Goal: Task Accomplishment & Management: Complete application form

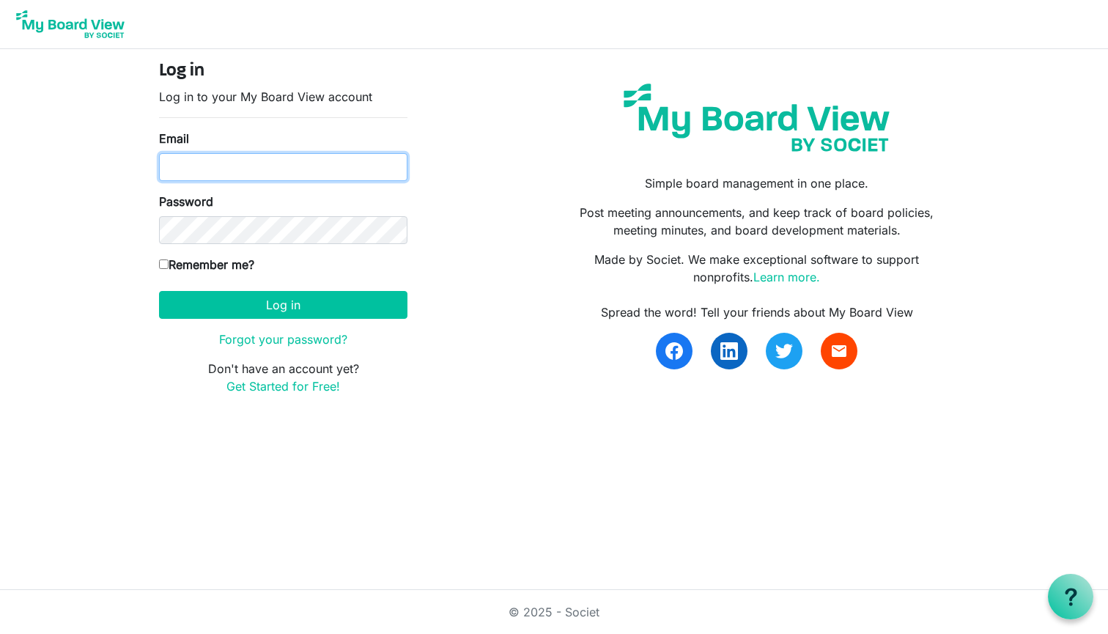
type input "brazilianculturalcenter@outlook.com"
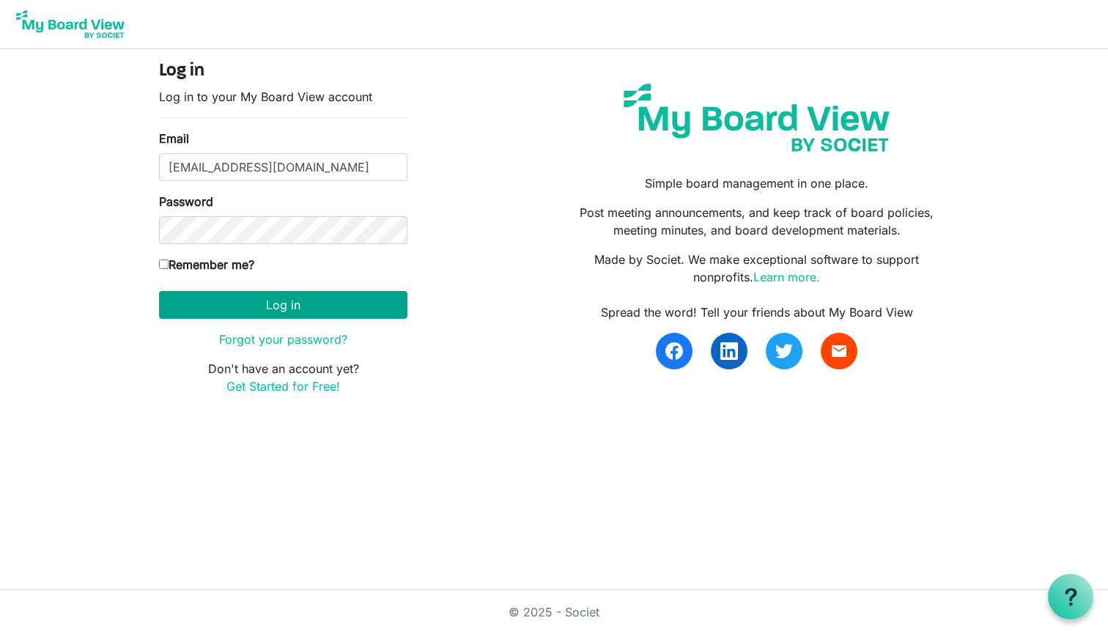
click at [237, 303] on button "Log in" at bounding box center [283, 305] width 248 height 28
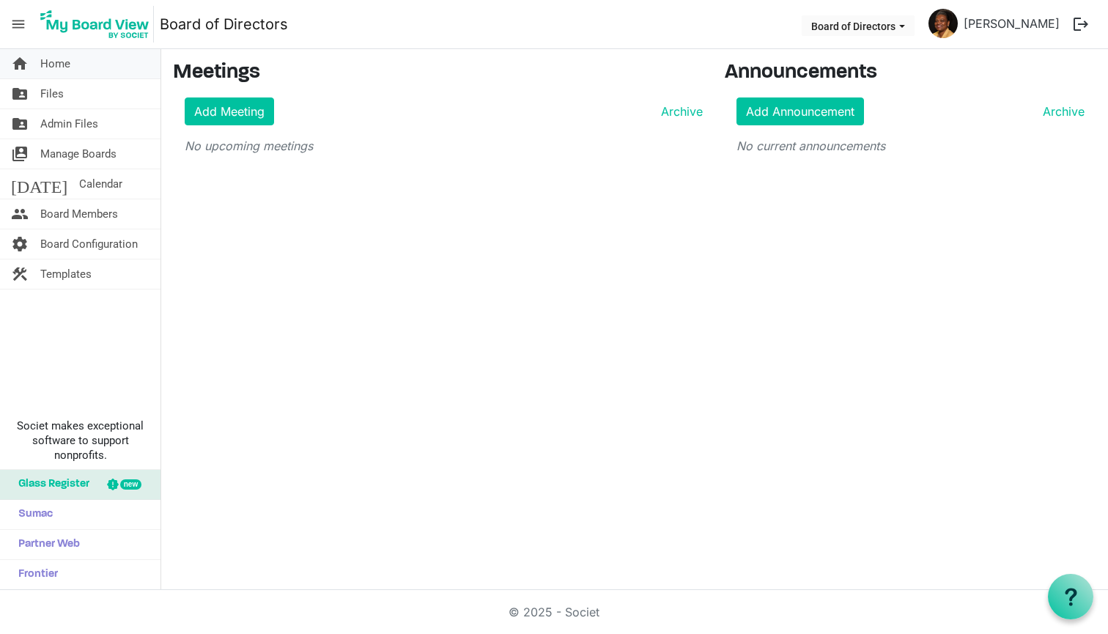
click at [78, 56] on link "home Home" at bounding box center [80, 63] width 160 height 29
click at [1006, 25] on link "[PERSON_NAME]" at bounding box center [1012, 23] width 108 height 29
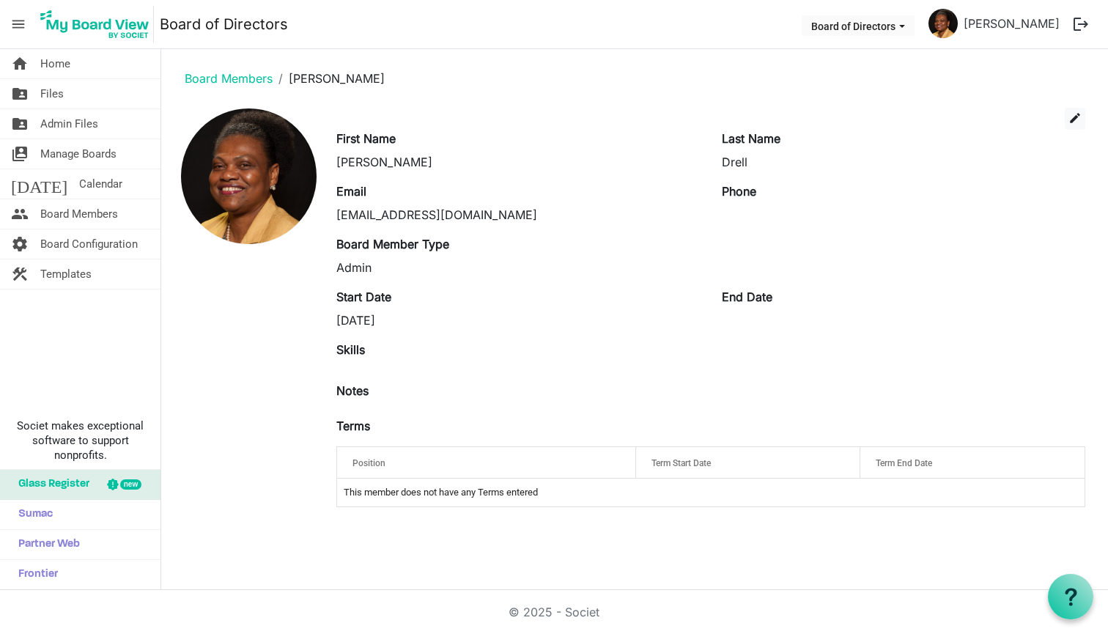
click at [384, 162] on div "Maria" at bounding box center [517, 162] width 363 height 18
click at [371, 156] on div "Maria" at bounding box center [517, 162] width 363 height 18
click at [1079, 120] on span "edit" at bounding box center [1074, 117] width 13 height 13
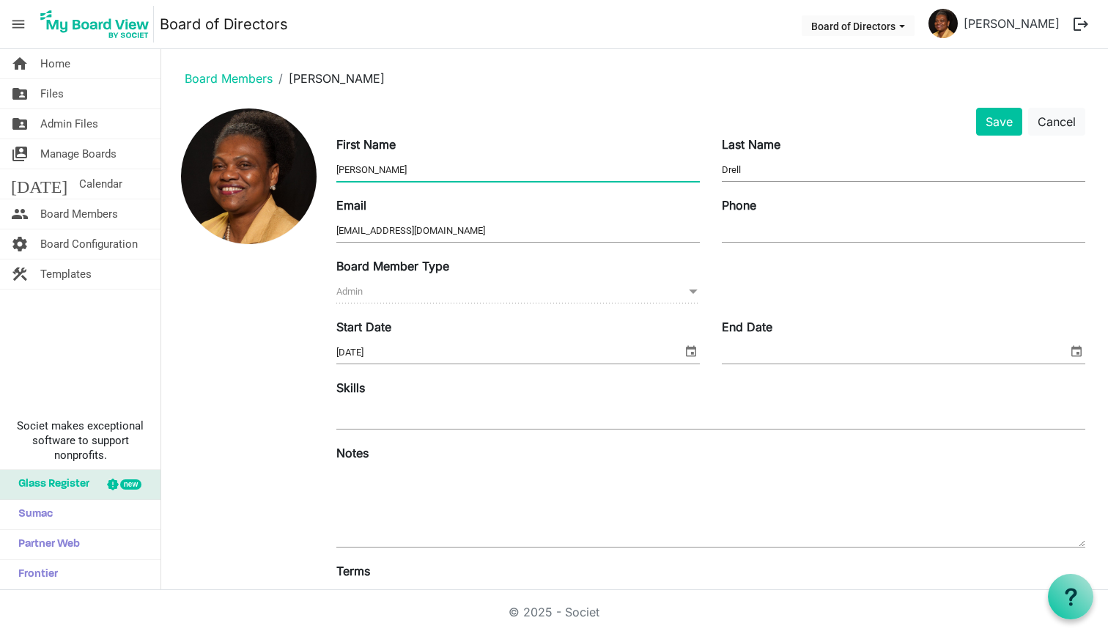
drag, startPoint x: 368, startPoint y: 171, endPoint x: 333, endPoint y: 168, distance: 35.4
click at [330, 169] on div "First Name Maria" at bounding box center [517, 160] width 385 height 49
type input "Brazilian Cultural Center"
type input "o"
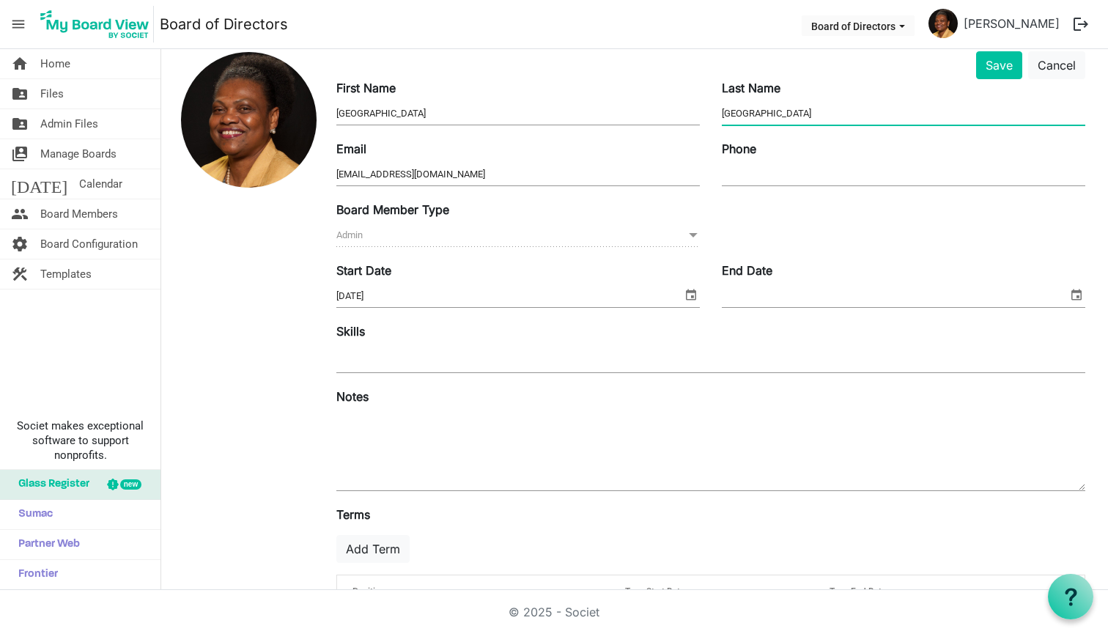
scroll to position [81, 0]
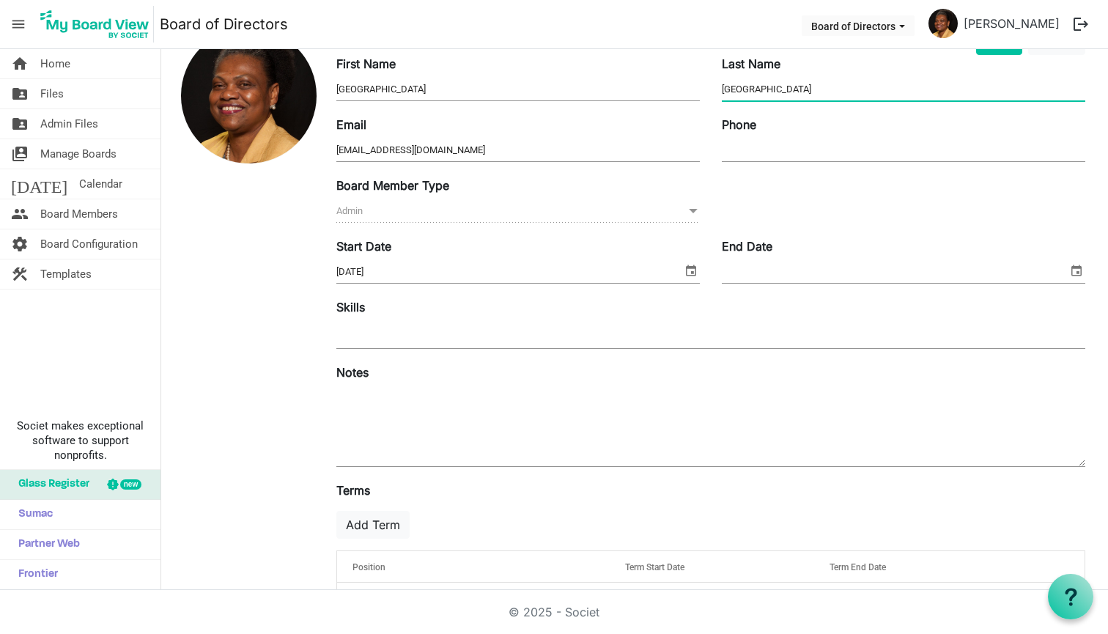
type input "Chicago"
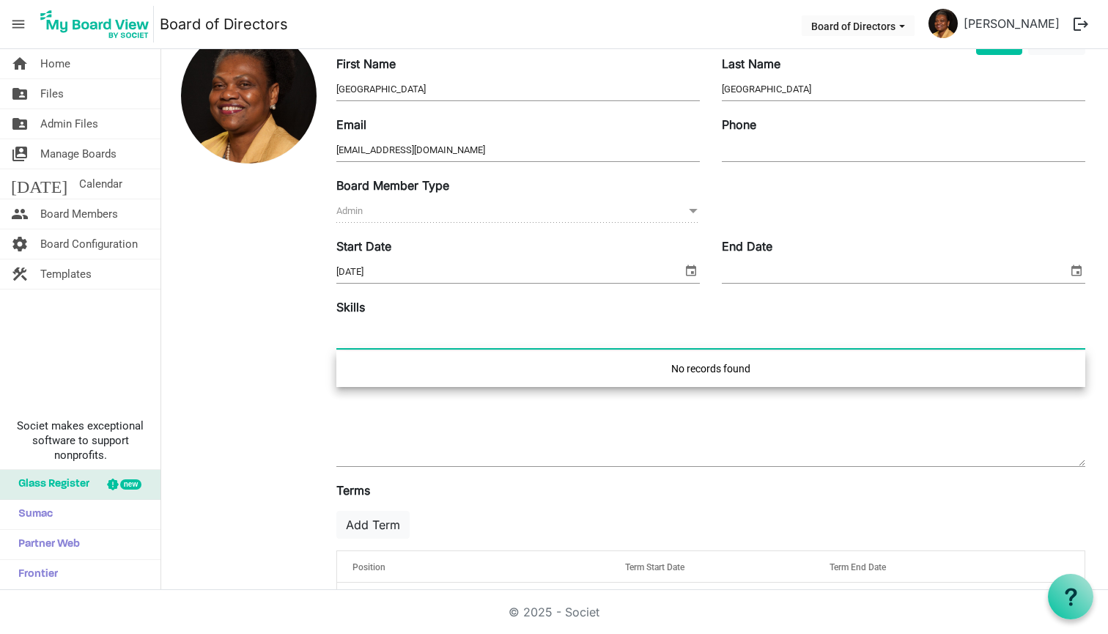
click at [390, 329] on div at bounding box center [710, 335] width 749 height 26
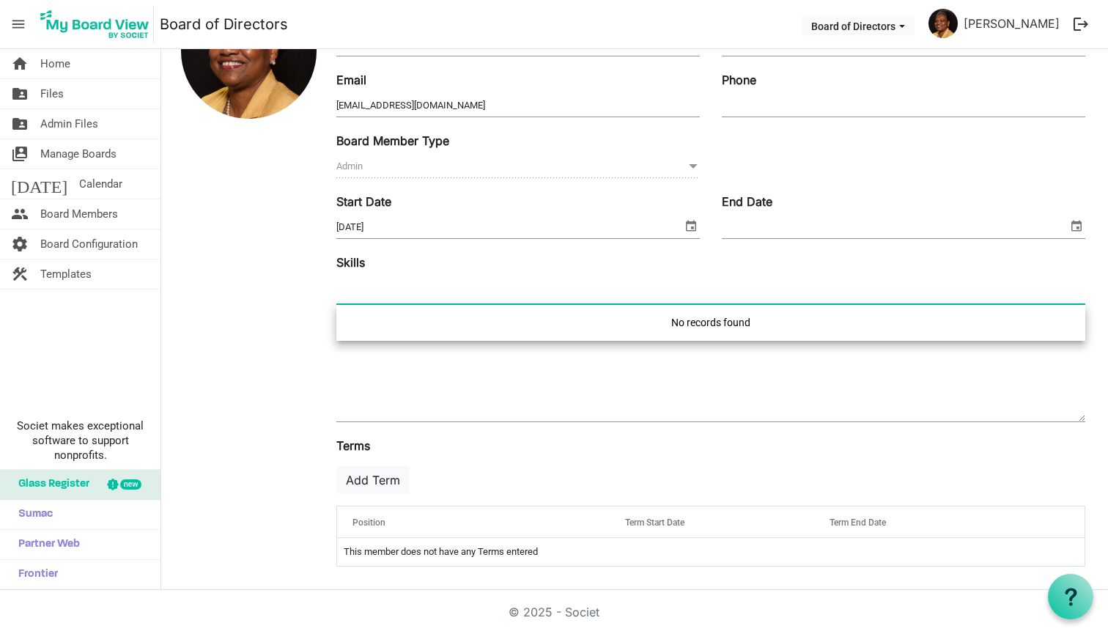
scroll to position [126, 0]
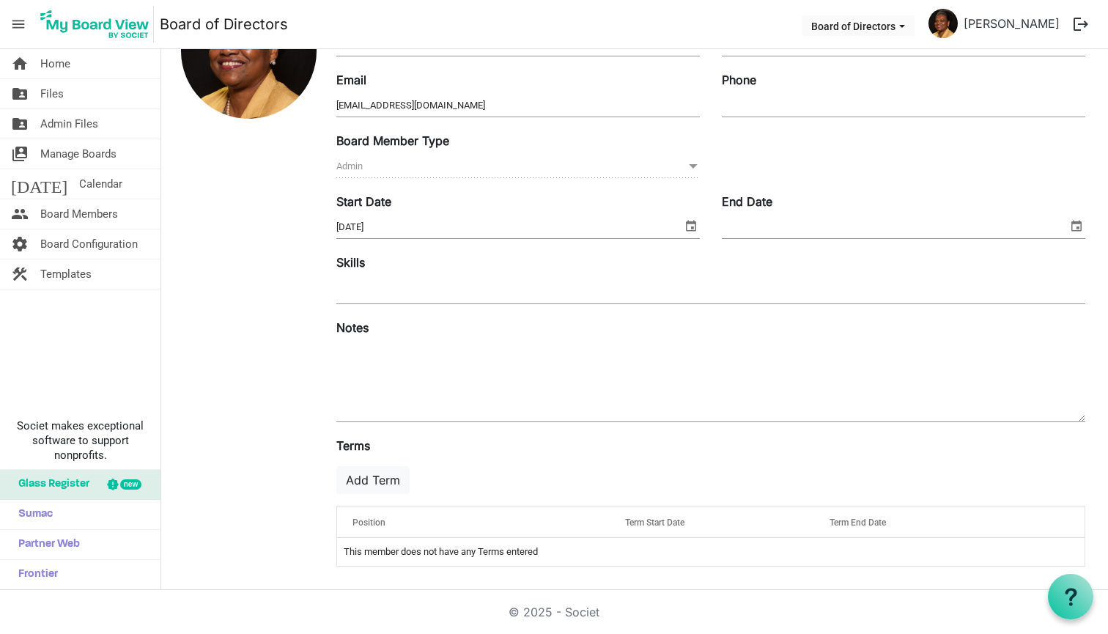
click at [279, 366] on div at bounding box center [249, 280] width 152 height 596
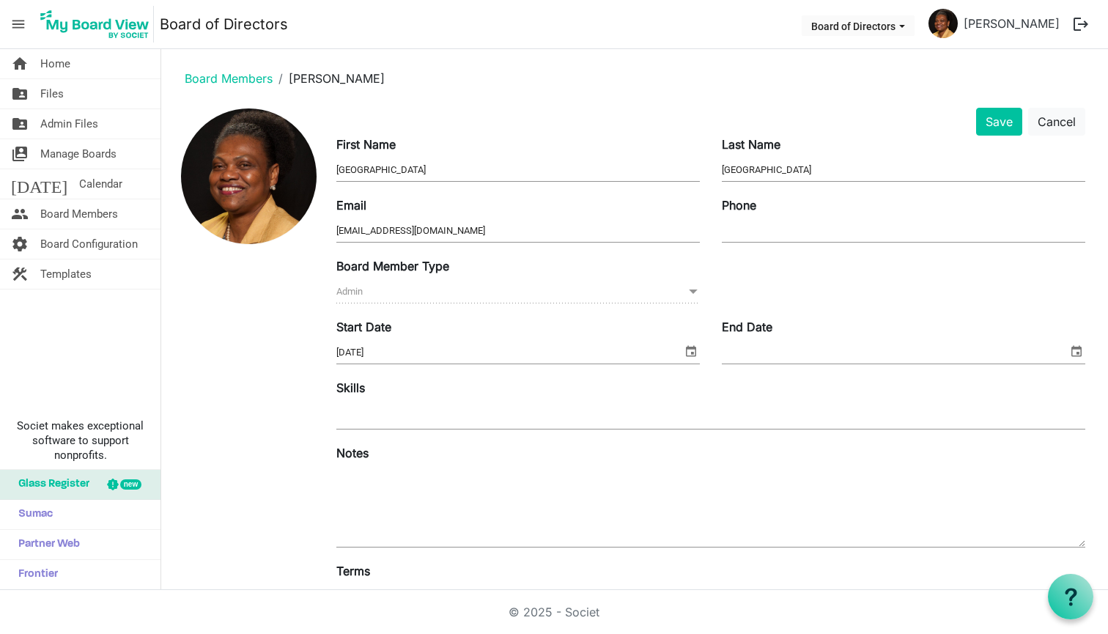
scroll to position [0, 0]
click at [1056, 125] on button "Cancel" at bounding box center [1056, 122] width 57 height 28
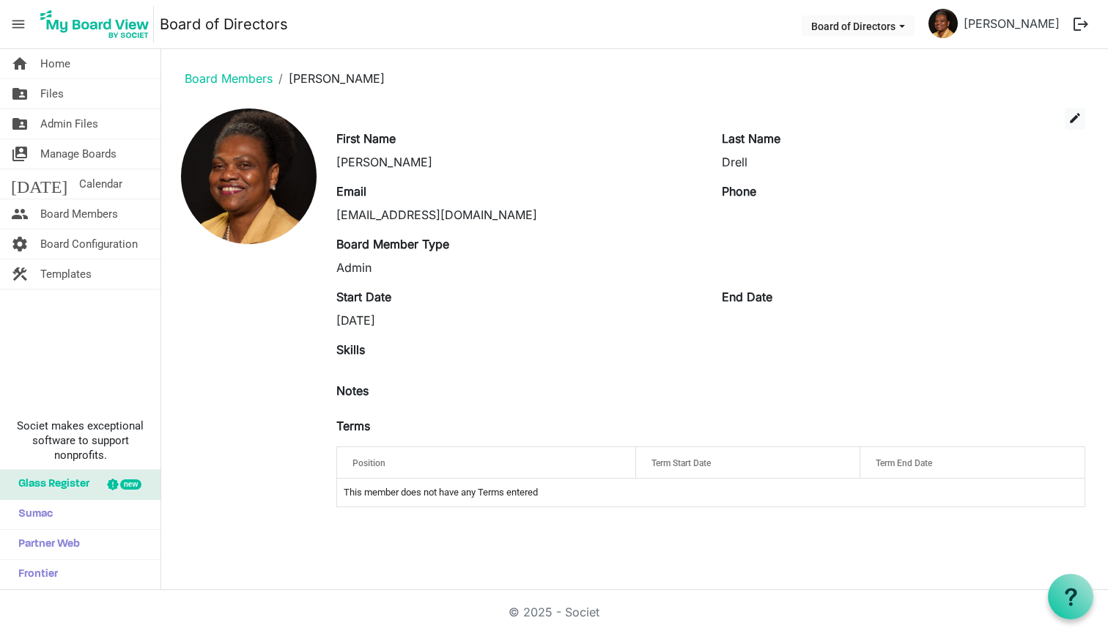
click at [748, 196] on label "Phone" at bounding box center [739, 191] width 34 height 18
click at [739, 188] on label "Phone" at bounding box center [739, 191] width 34 height 18
click at [1074, 110] on button "edit" at bounding box center [1075, 119] width 21 height 22
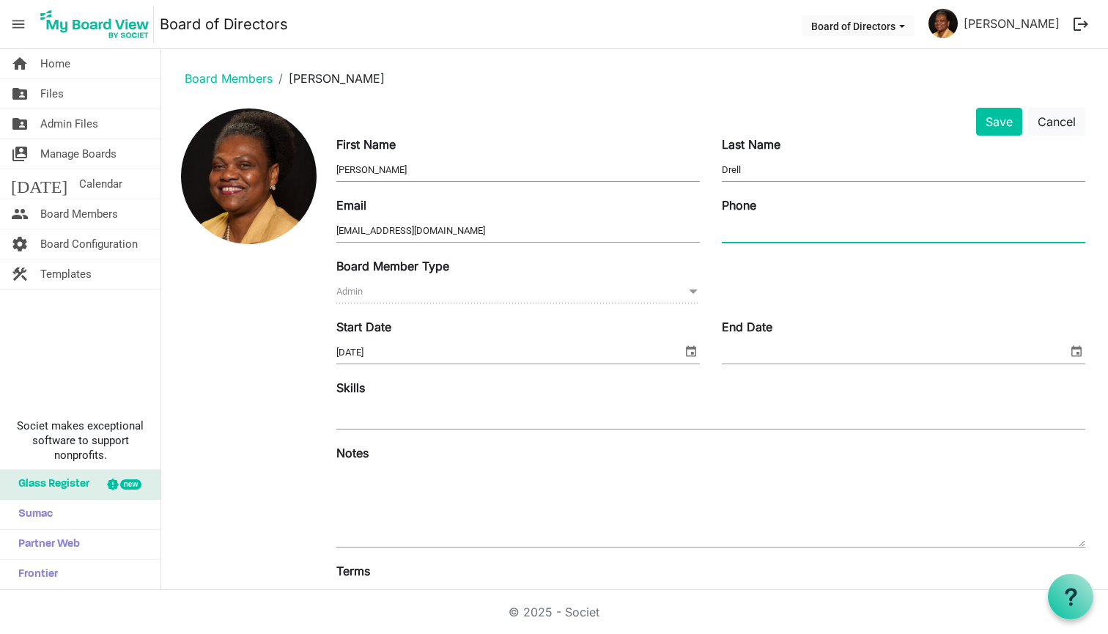
click at [742, 231] on input "Phone" at bounding box center [903, 231] width 363 height 22
type input "312-404-7180"
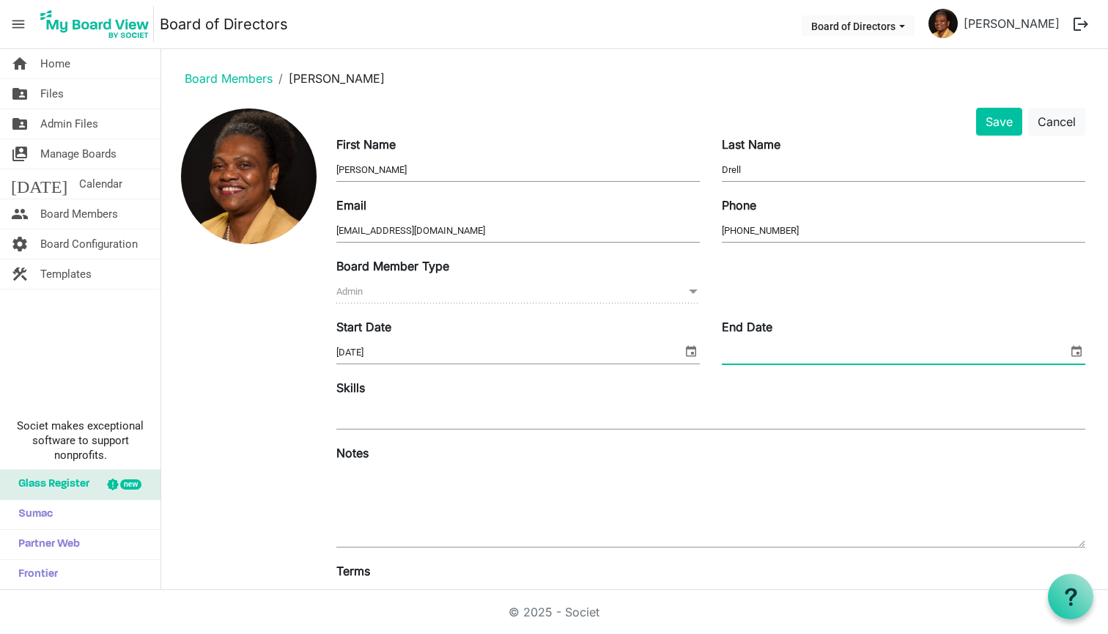
click at [745, 344] on input "End Date" at bounding box center [895, 352] width 346 height 22
click at [380, 416] on div at bounding box center [710, 415] width 749 height 26
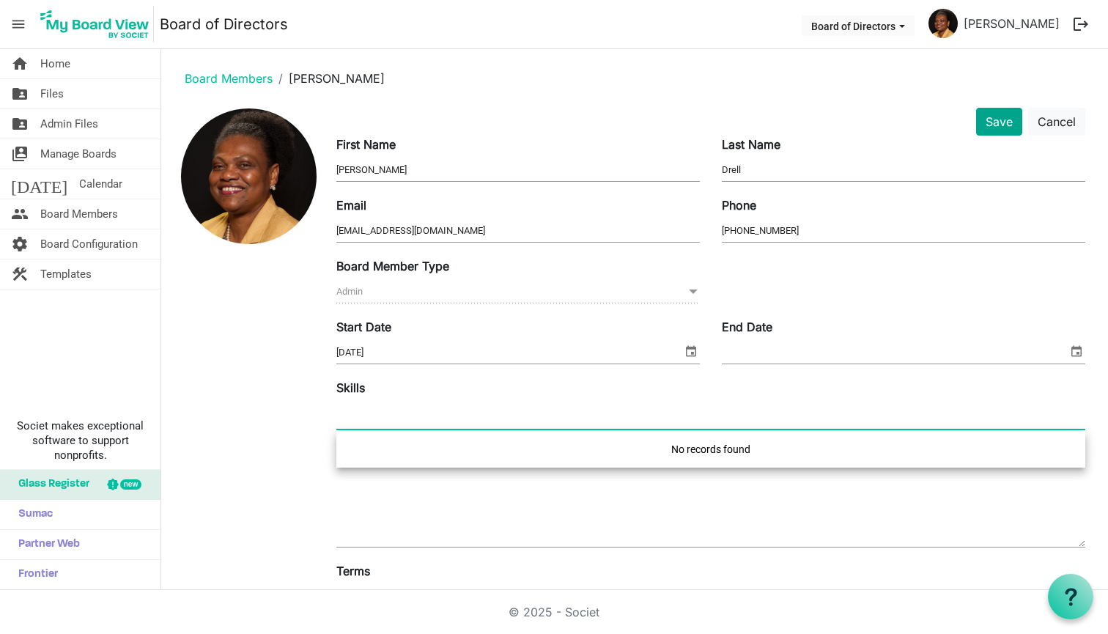
click at [1005, 127] on button "Save" at bounding box center [999, 122] width 46 height 28
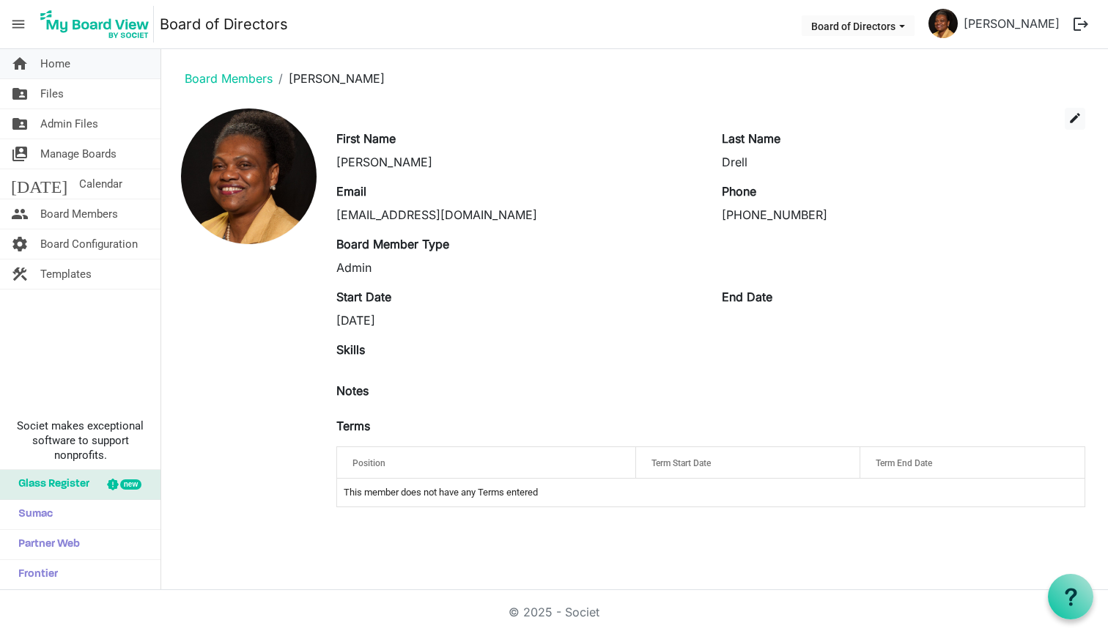
click at [73, 66] on link "home Home" at bounding box center [80, 63] width 160 height 29
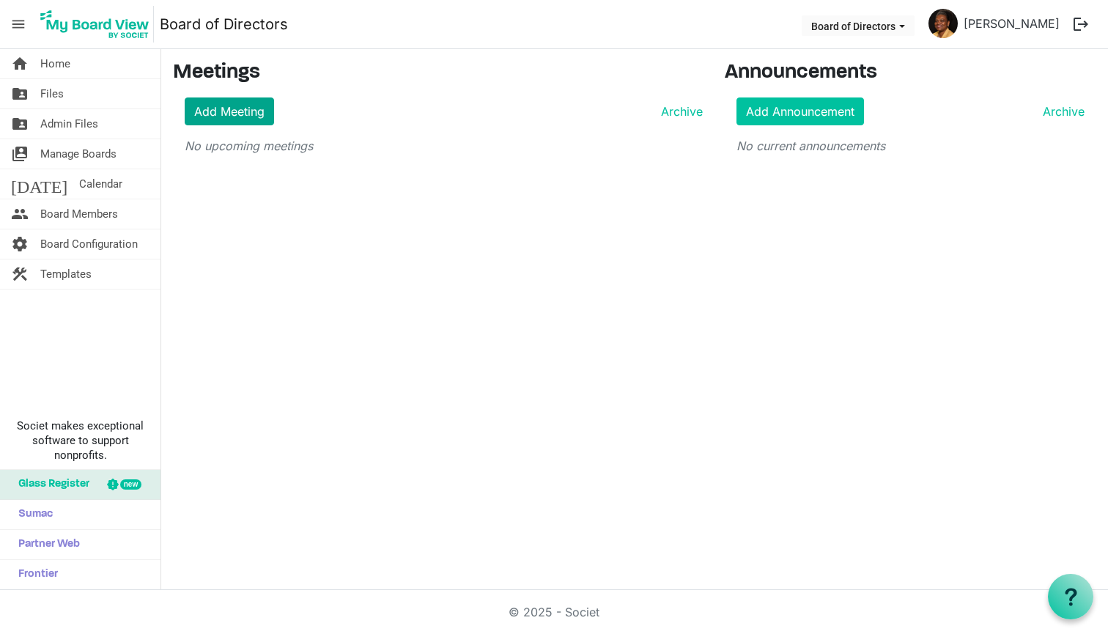
click at [223, 99] on link "Add Meeting" at bounding box center [229, 111] width 89 height 28
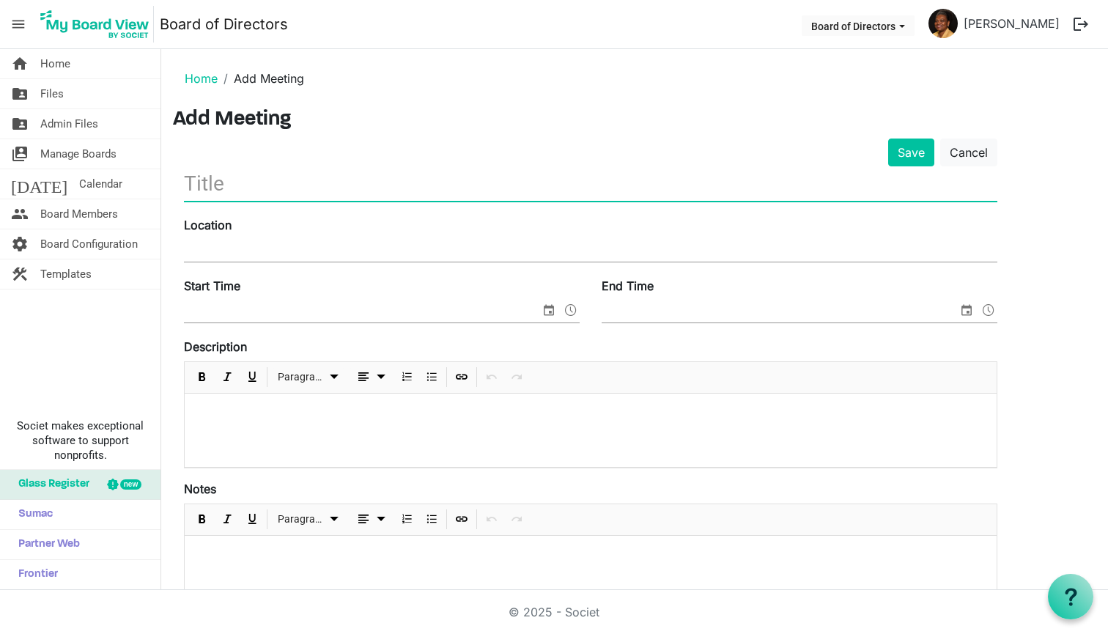
click at [217, 185] on input "text" at bounding box center [590, 183] width 813 height 34
click at [245, 196] on input "text" at bounding box center [590, 183] width 813 height 34
type input "Board Governance"
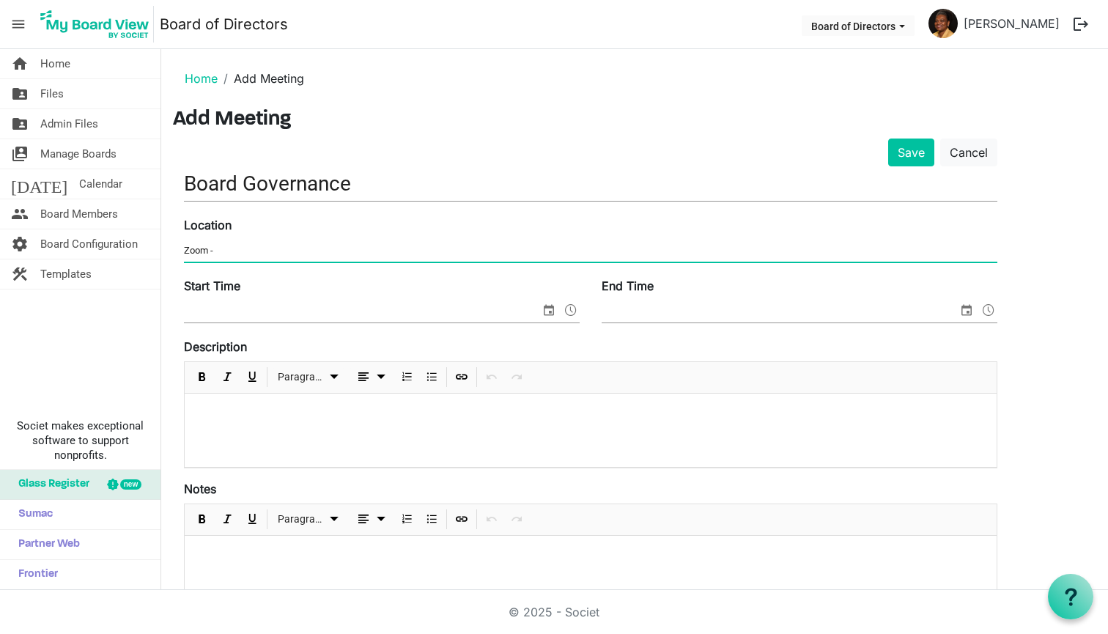
type input "Zoom -"
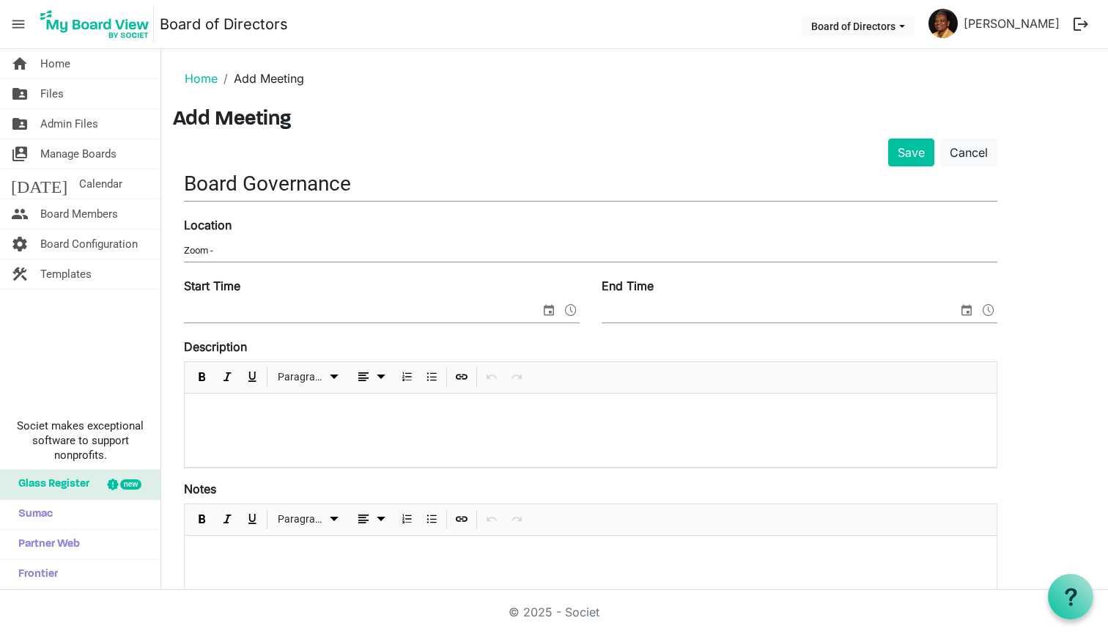
click at [240, 291] on label "Start Time" at bounding box center [212, 286] width 56 height 18
click at [241, 300] on input "Start Time" at bounding box center [362, 311] width 356 height 22
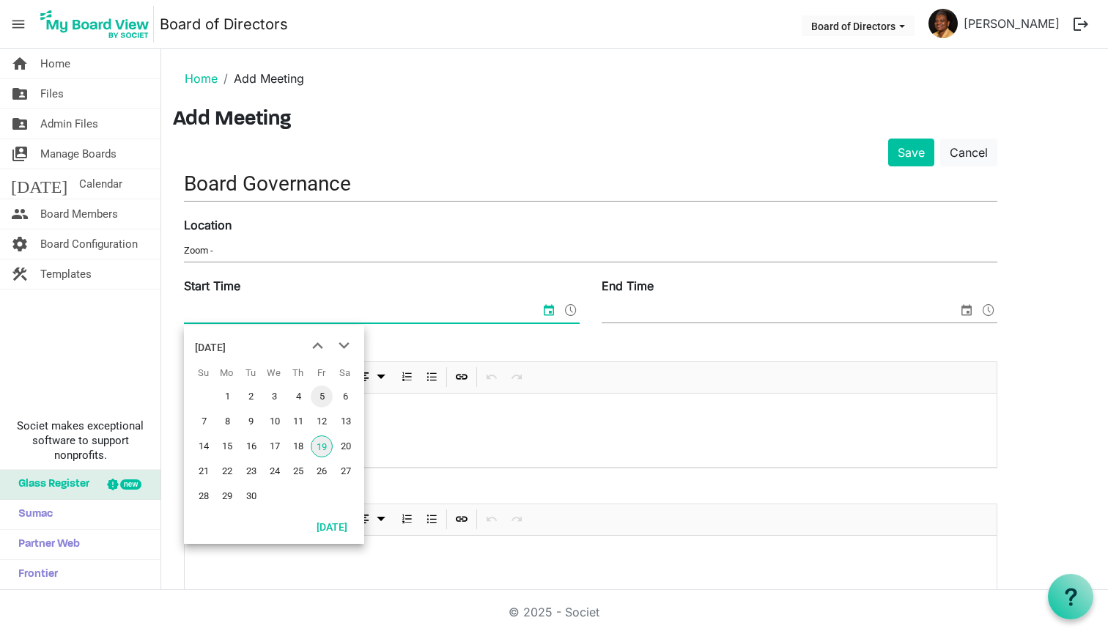
click at [322, 391] on span "5" at bounding box center [322, 396] width 22 height 22
type input "9/5/2025 12:00 AM"
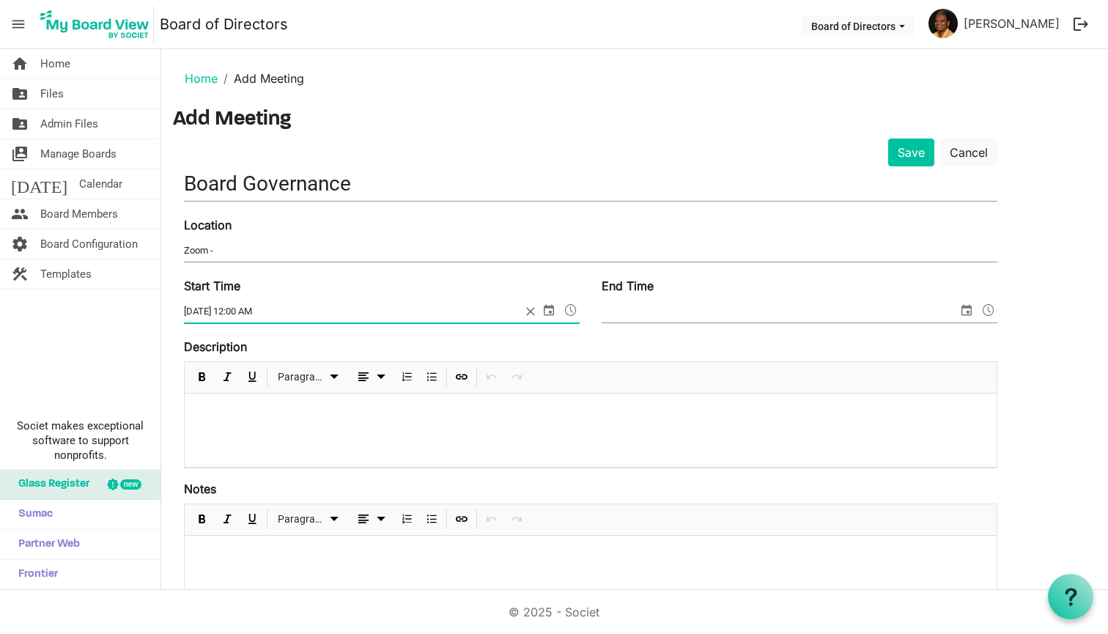
click at [262, 311] on input "9/5/2025 12:00 AM" at bounding box center [352, 311] width 337 height 22
click at [528, 309] on span at bounding box center [382, 311] width 396 height 23
click at [212, 317] on input "Start Time" at bounding box center [362, 311] width 356 height 22
click at [546, 309] on span "select" at bounding box center [549, 309] width 18 height 19
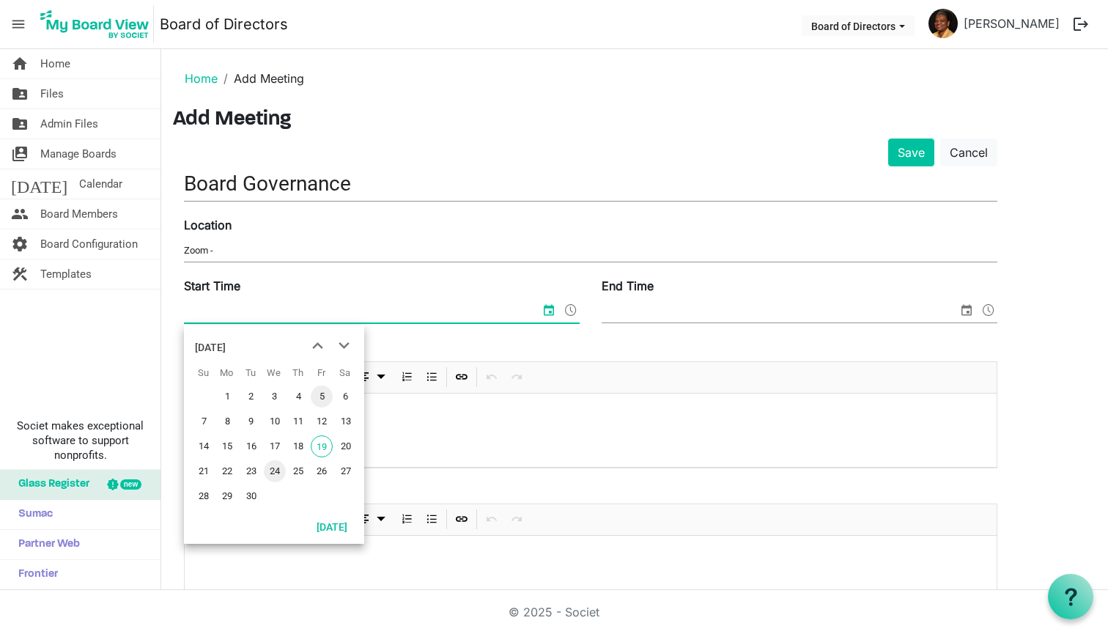
click at [275, 468] on span "24" at bounding box center [275, 471] width 22 height 22
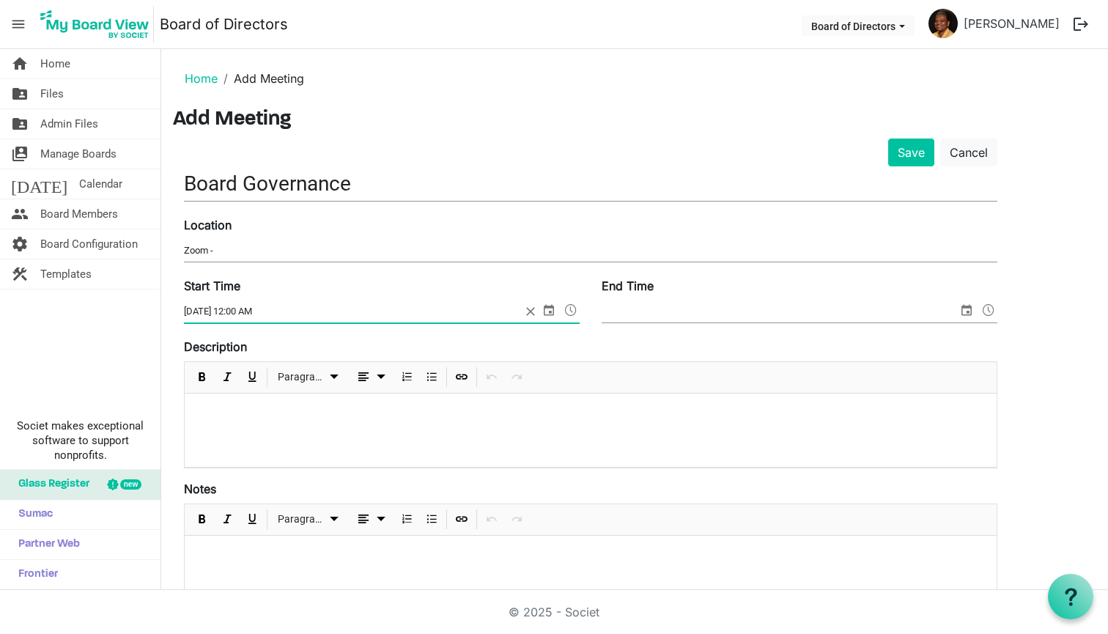
click at [264, 308] on input "9/24/2025 12:00 AM" at bounding box center [352, 311] width 337 height 22
click at [245, 311] on input "9/24/2025 12:00 AM" at bounding box center [352, 311] width 337 height 22
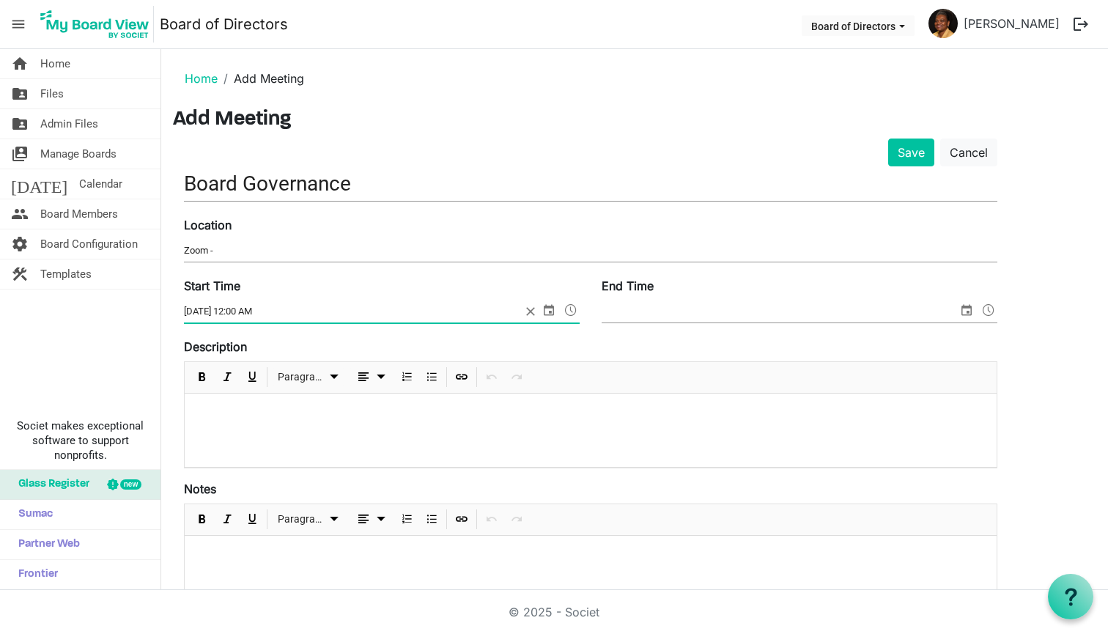
click at [243, 311] on input "9/24/2025 12:00 AM" at bounding box center [352, 311] width 337 height 22
click at [235, 313] on input "9/24/2025 12:00 AM" at bounding box center [352, 311] width 337 height 22
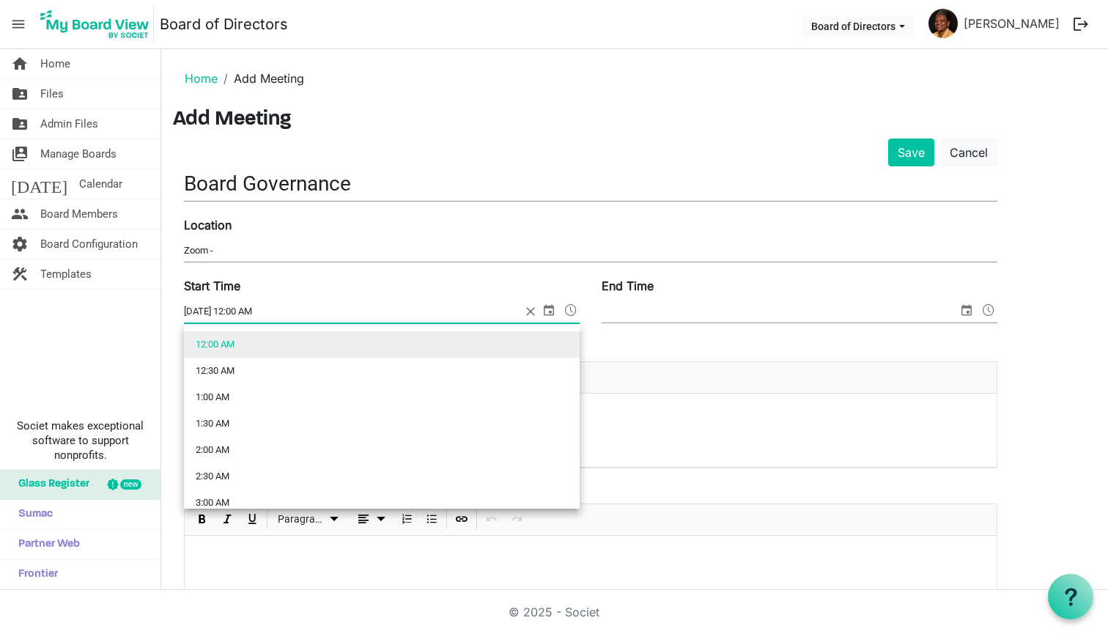
click at [574, 301] on span at bounding box center [571, 309] width 18 height 19
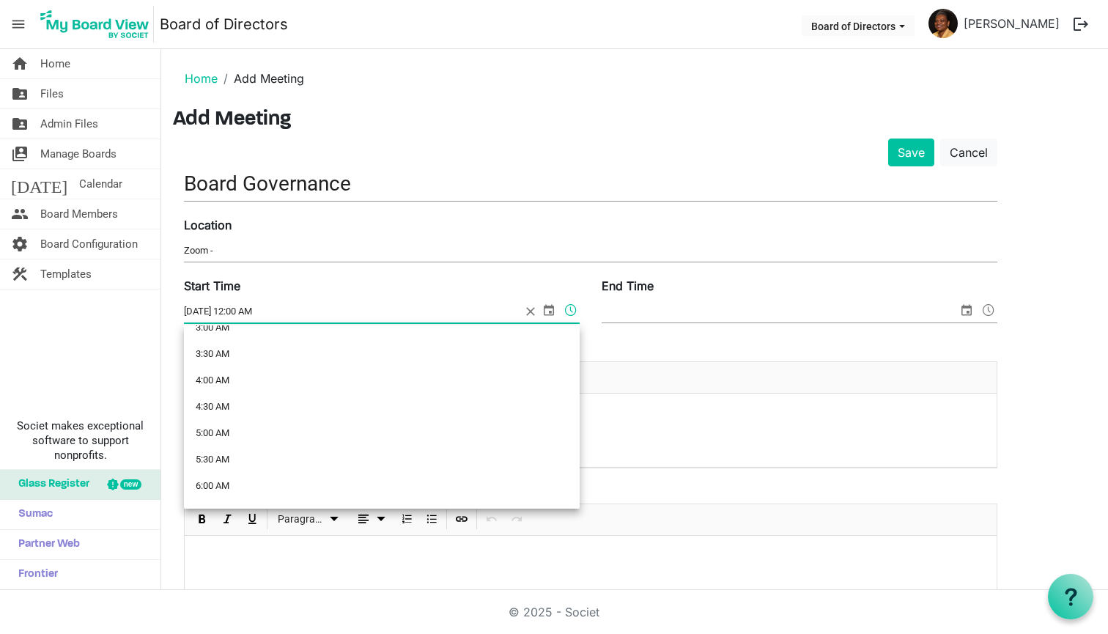
scroll to position [178, 0]
drag, startPoint x: 235, startPoint y: 433, endPoint x: 228, endPoint y: 409, distance: 25.1
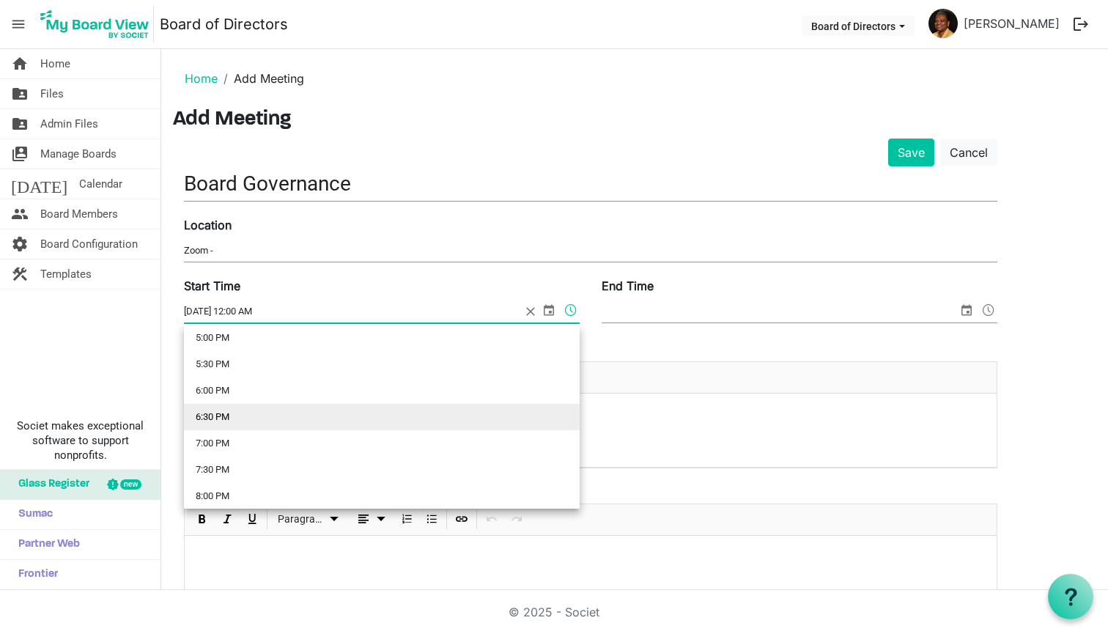
scroll to position [899, 0]
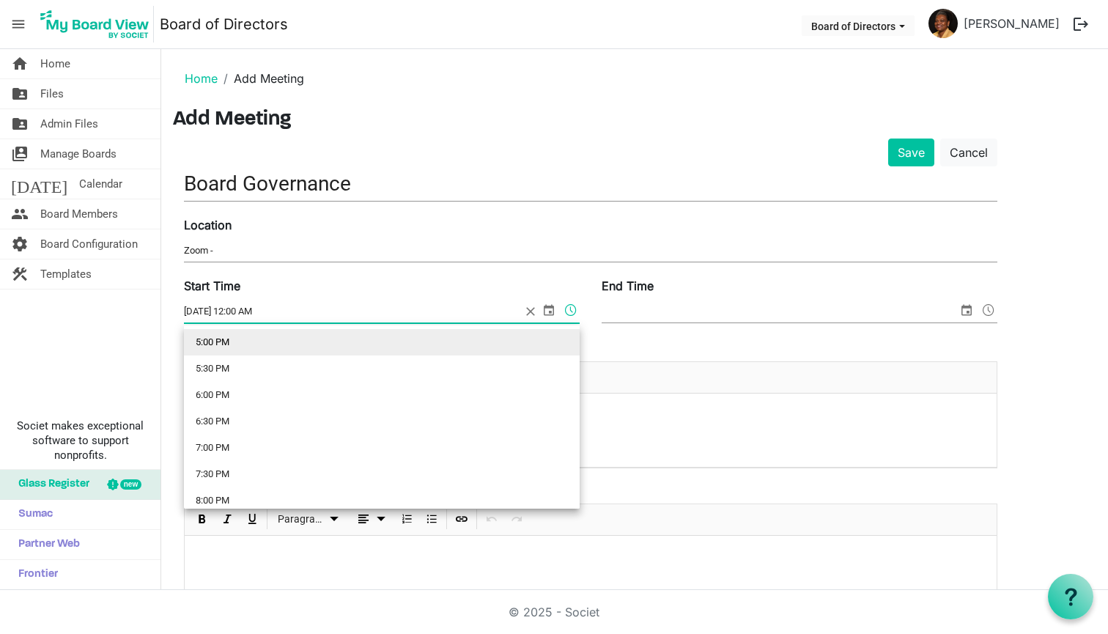
click at [215, 347] on li "5:00 PM" at bounding box center [382, 342] width 396 height 26
type input "9/24/2025 5:00 PM"
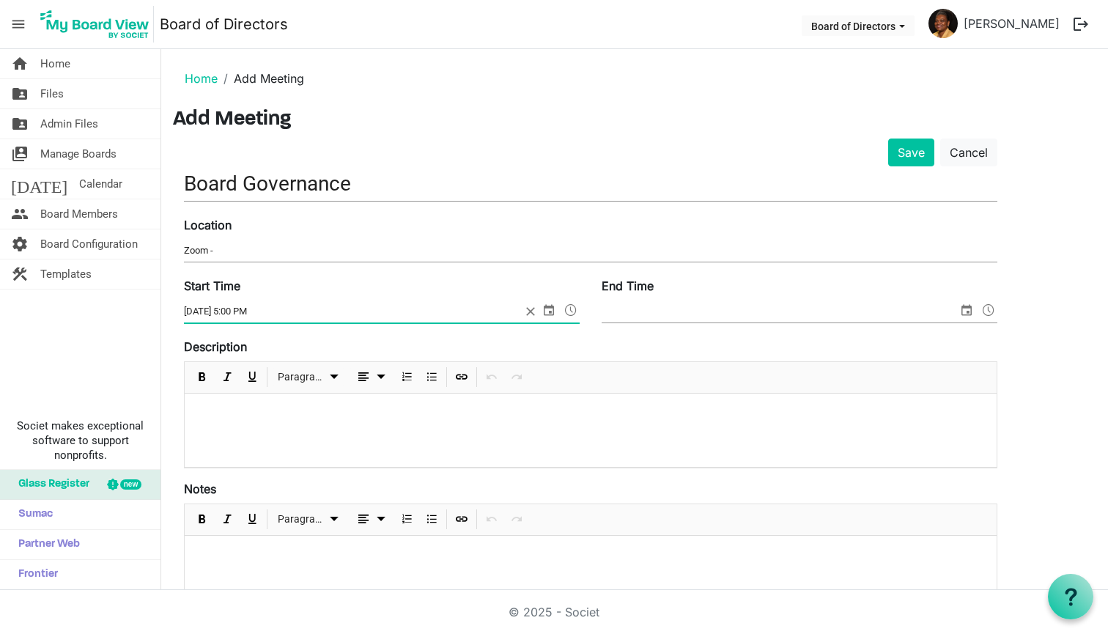
click at [645, 319] on input "End Time" at bounding box center [780, 311] width 356 height 22
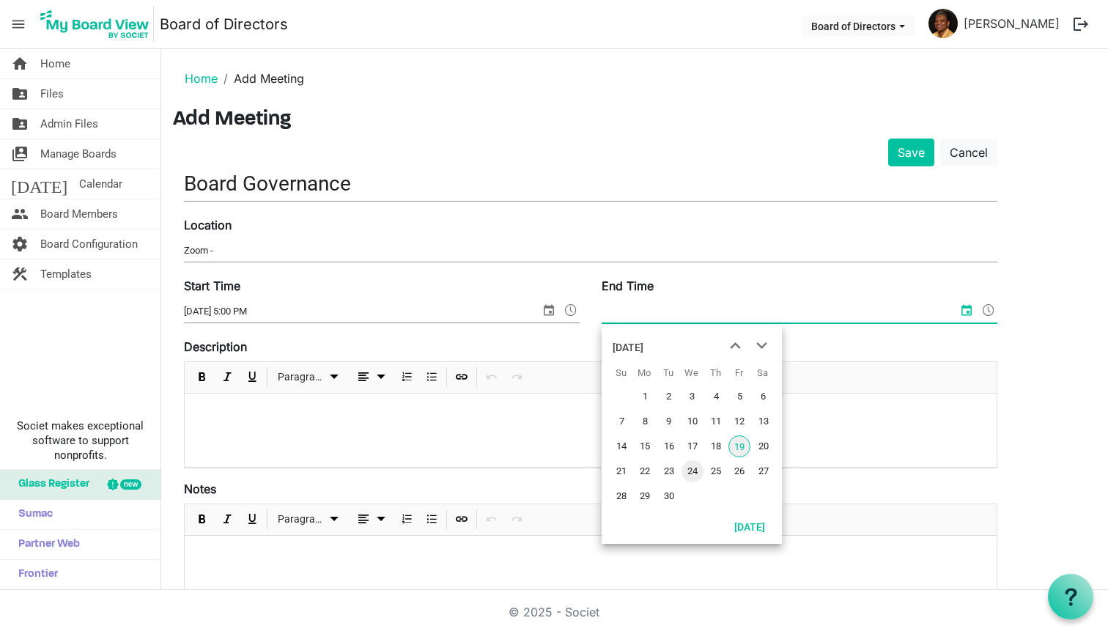
click at [687, 467] on span "24" at bounding box center [693, 471] width 22 height 22
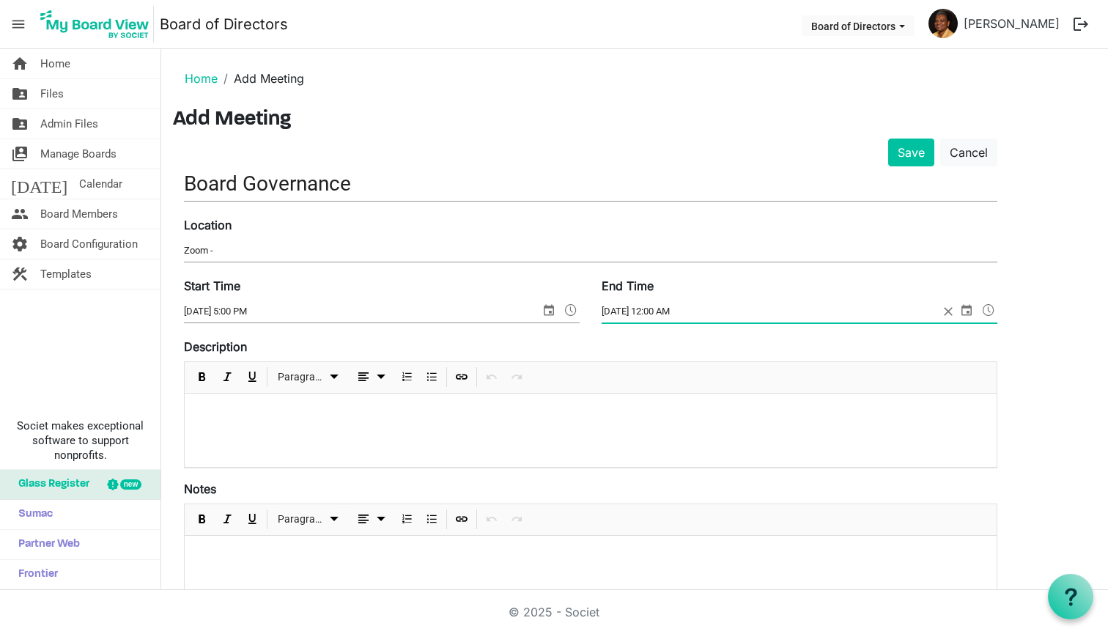
click at [989, 305] on span at bounding box center [989, 309] width 18 height 19
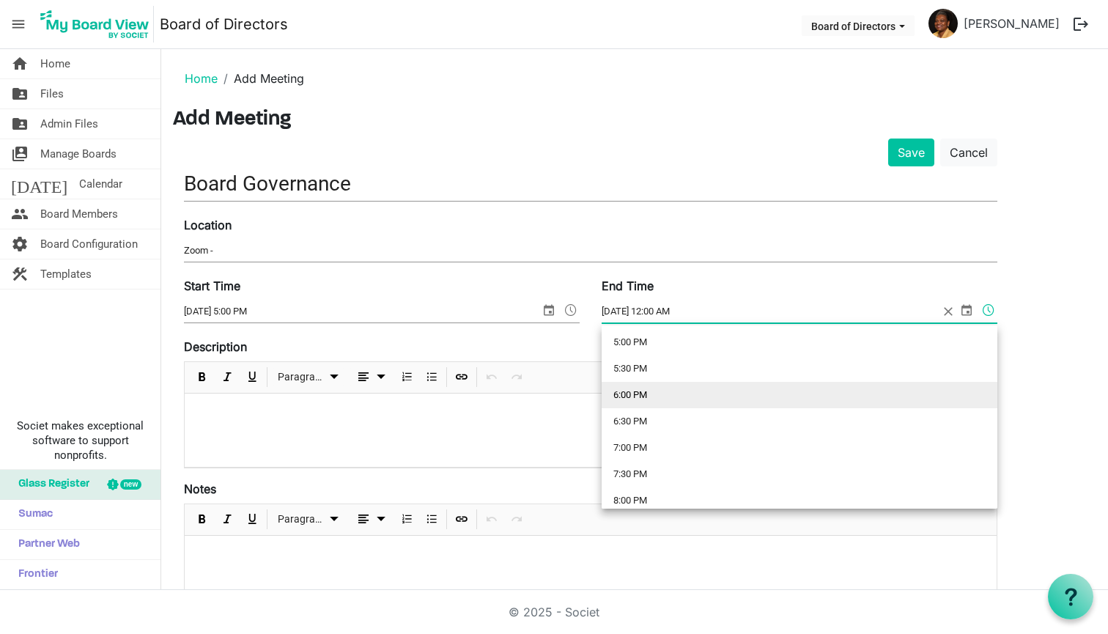
click at [632, 394] on li "6:00 PM" at bounding box center [800, 395] width 396 height 26
type input "9/24/2025 6:00 PM"
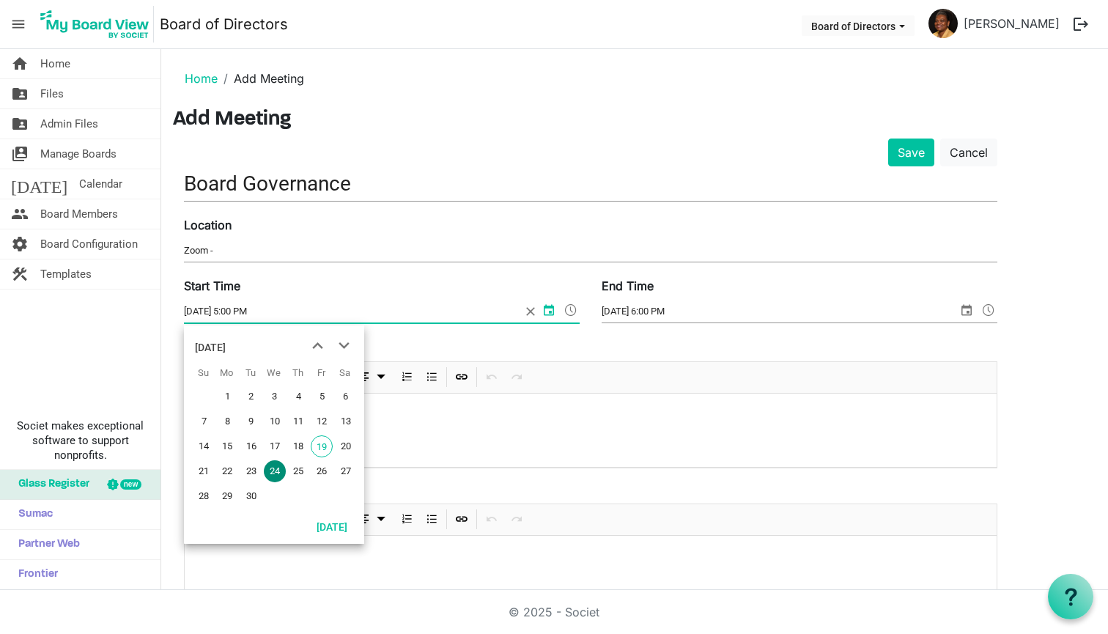
click at [509, 317] on input "9/24/2025 5:00 PM" at bounding box center [352, 311] width 337 height 22
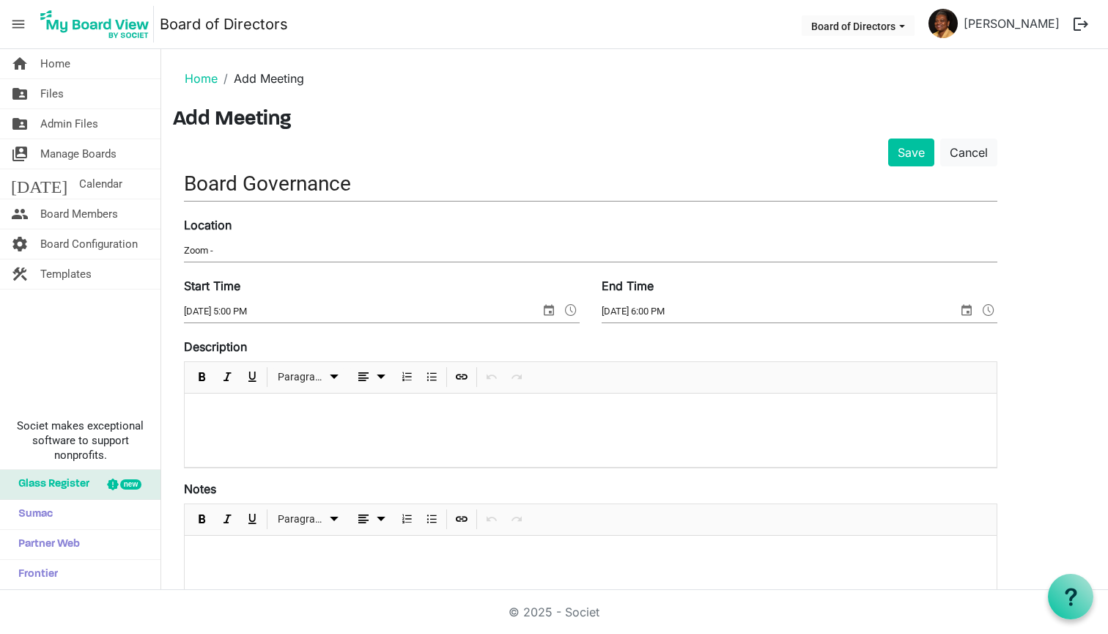
click at [597, 415] on p at bounding box center [590, 412] width 789 height 15
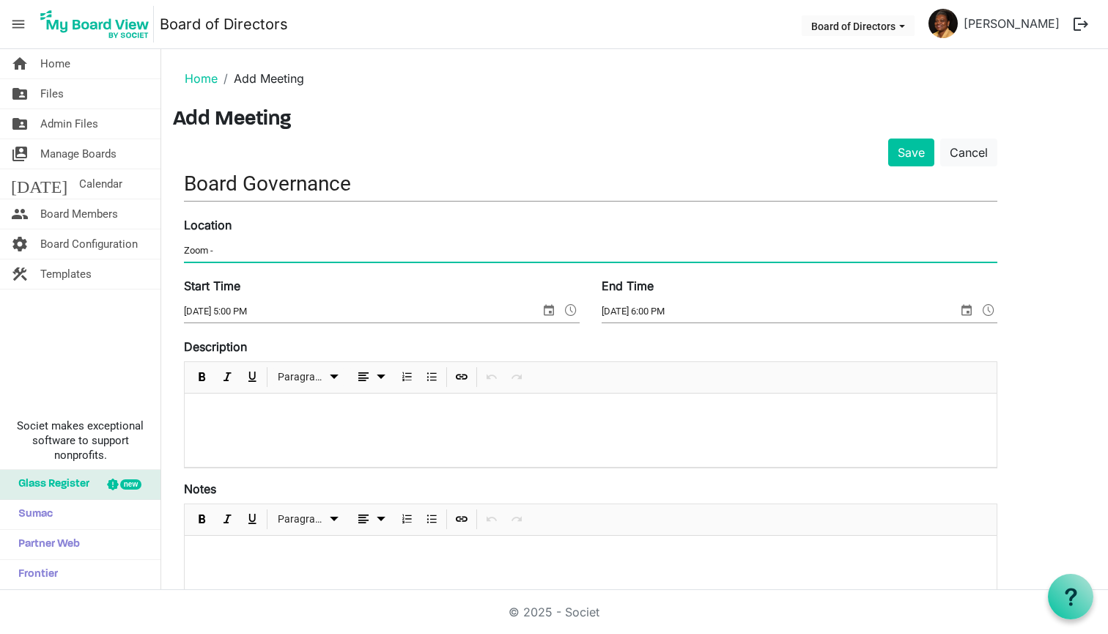
click at [361, 246] on input "Zoom -" at bounding box center [590, 251] width 813 height 22
click at [404, 254] on input "Zoom -" at bounding box center [590, 251] width 813 height 22
paste input "http://bit.ly/46safnR"
type input "Zoom - http://bit.ly/46safnR"
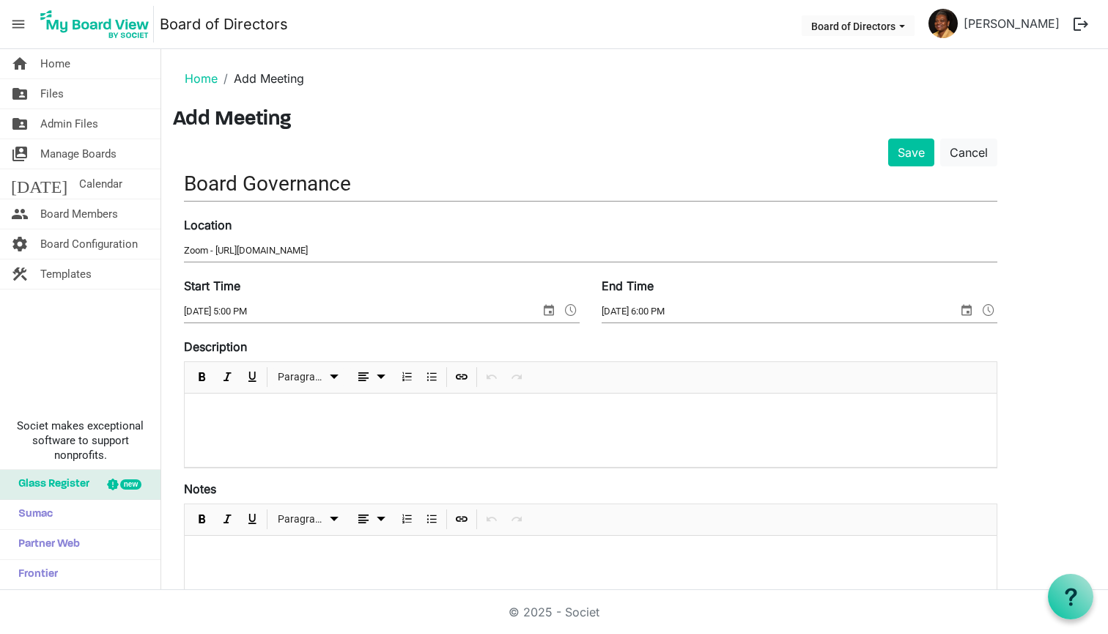
click at [419, 292] on div "Start Time 9/24/2025 5:00 PM" at bounding box center [382, 301] width 418 height 49
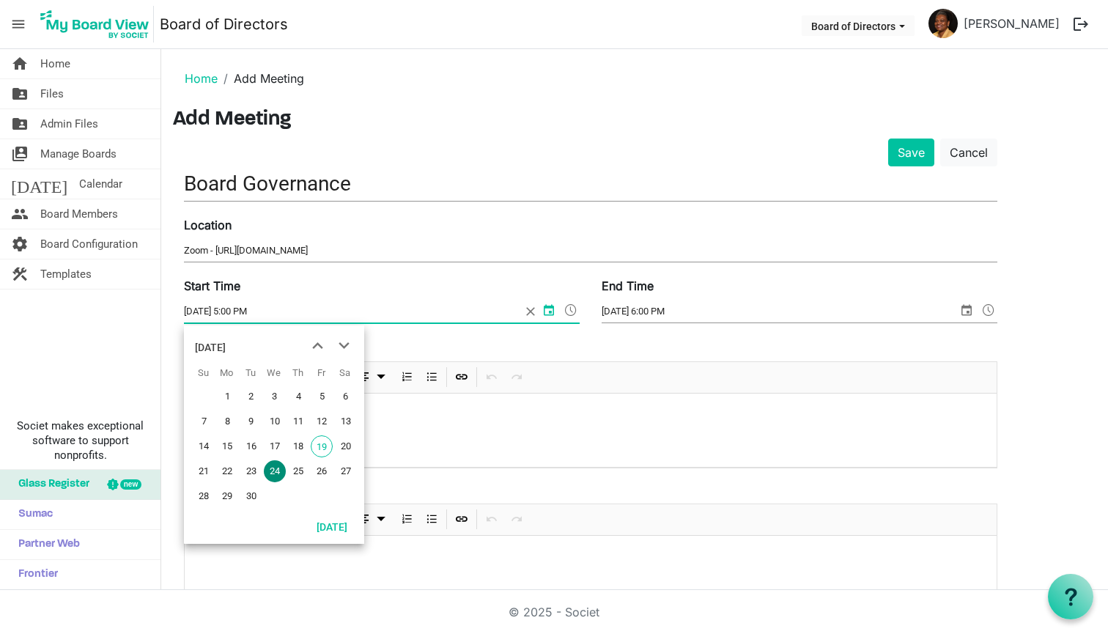
click at [339, 315] on input "9/24/2025 5:00 PM" at bounding box center [352, 311] width 337 height 22
click at [429, 297] on div "Start Time 9/24/2025 5:00 PM" at bounding box center [382, 301] width 418 height 49
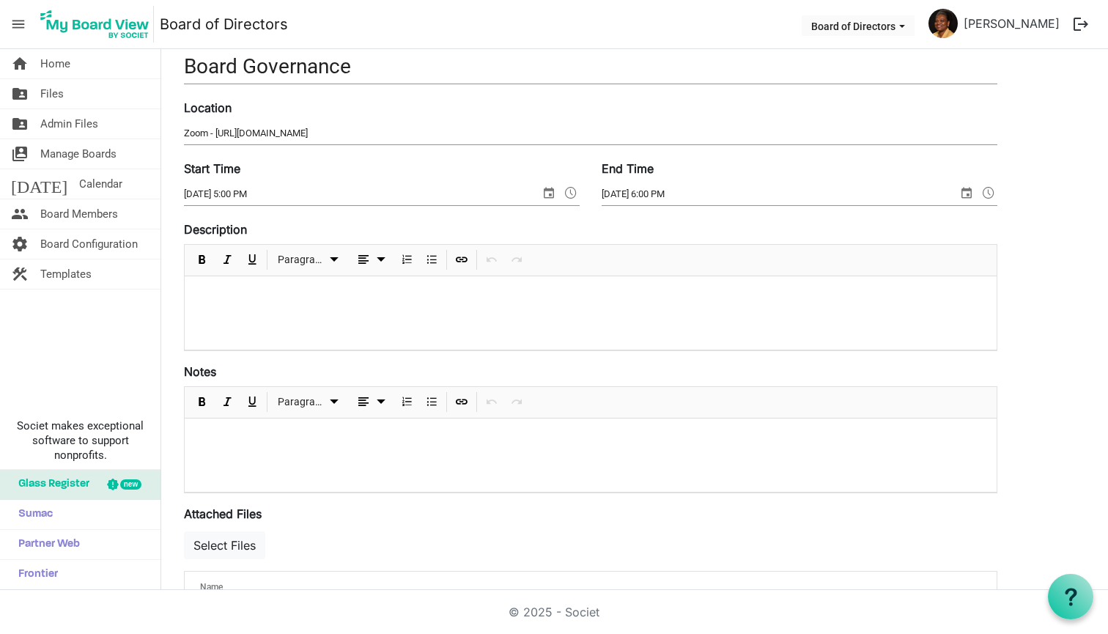
scroll to position [161, 0]
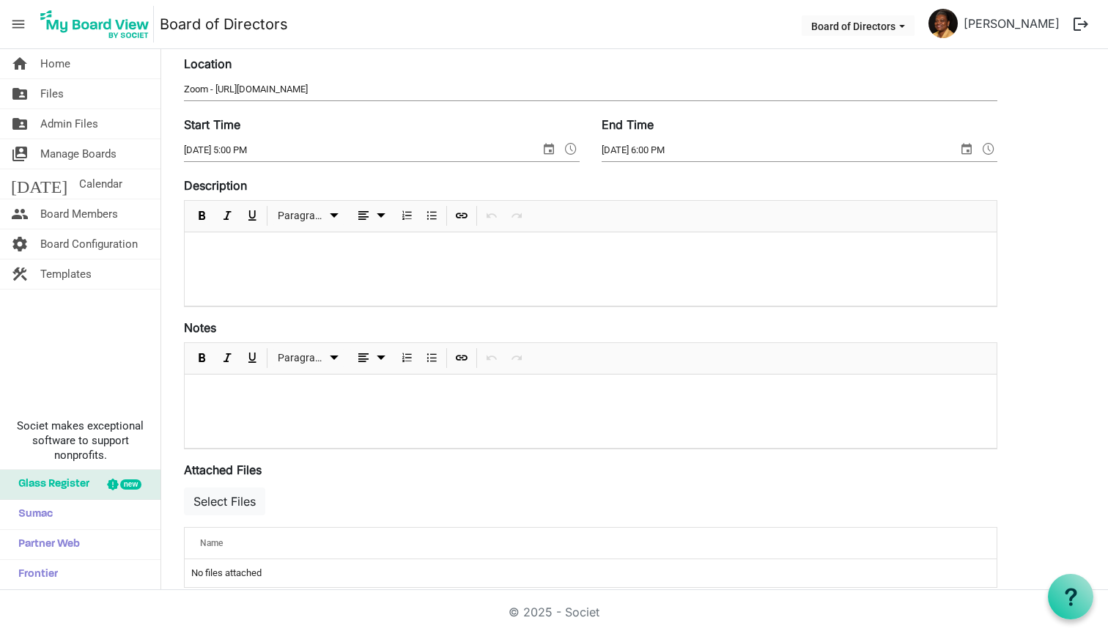
click at [480, 286] on div at bounding box center [591, 268] width 812 height 73
click at [493, 265] on div at bounding box center [591, 268] width 812 height 73
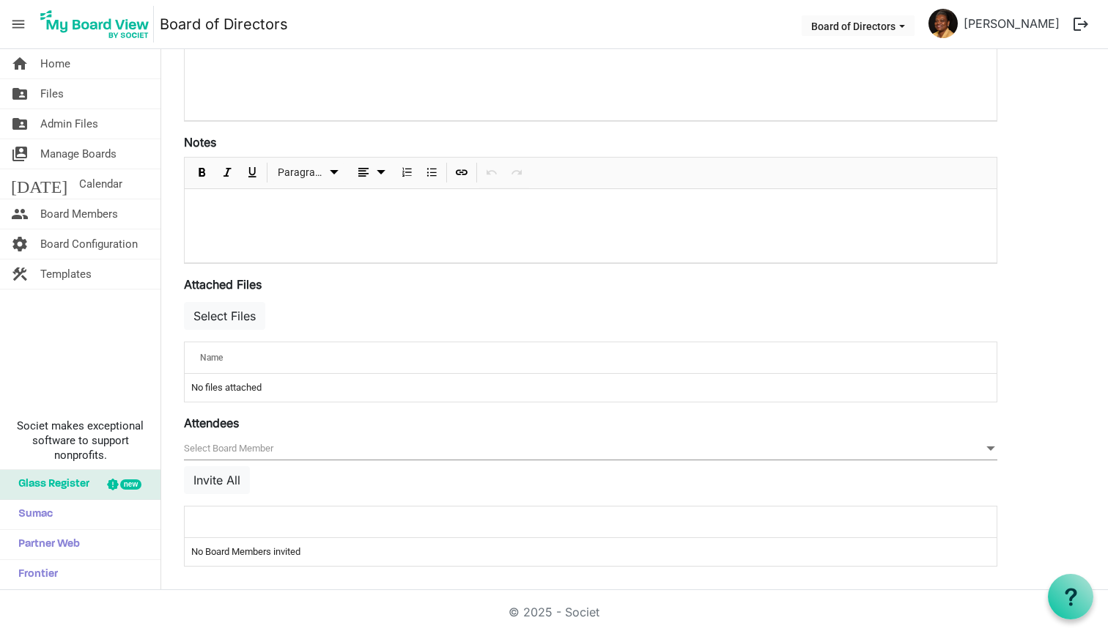
scroll to position [348, 0]
click at [388, 443] on span "null" at bounding box center [590, 448] width 813 height 23
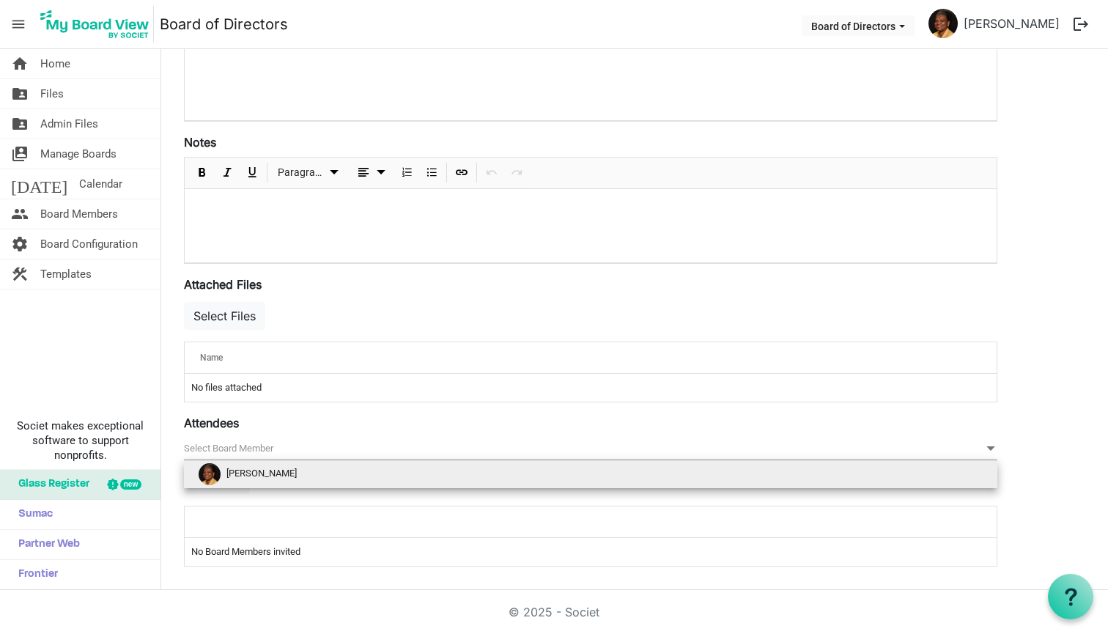
click at [358, 427] on div "Attendees [] null Invite All attendeesGrid_header_table No Board Members invited" at bounding box center [590, 490] width 813 height 152
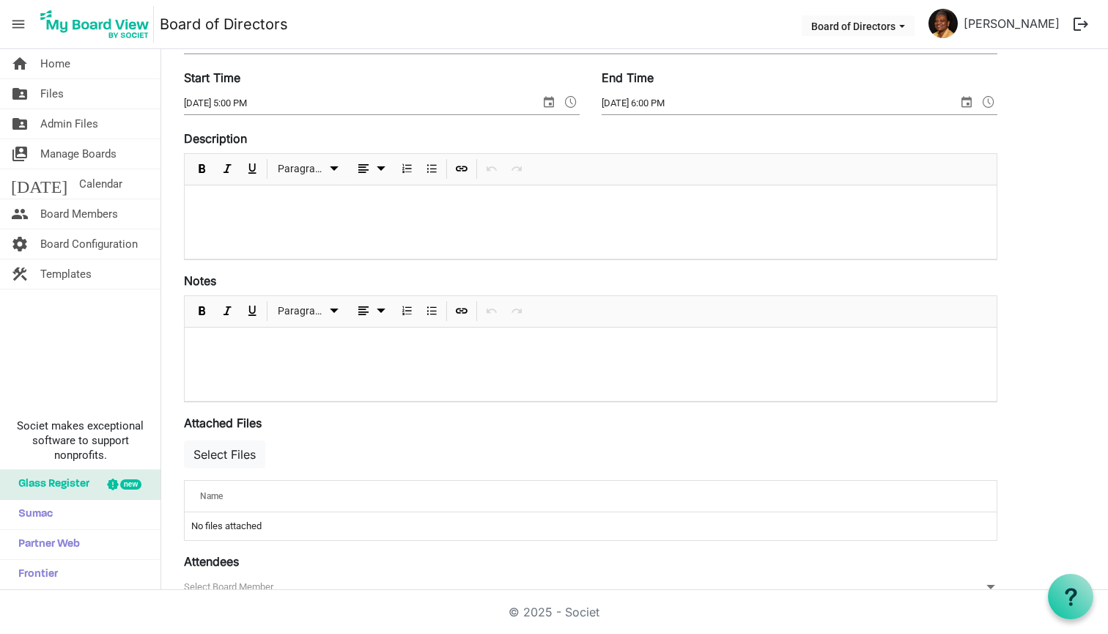
scroll to position [143, 0]
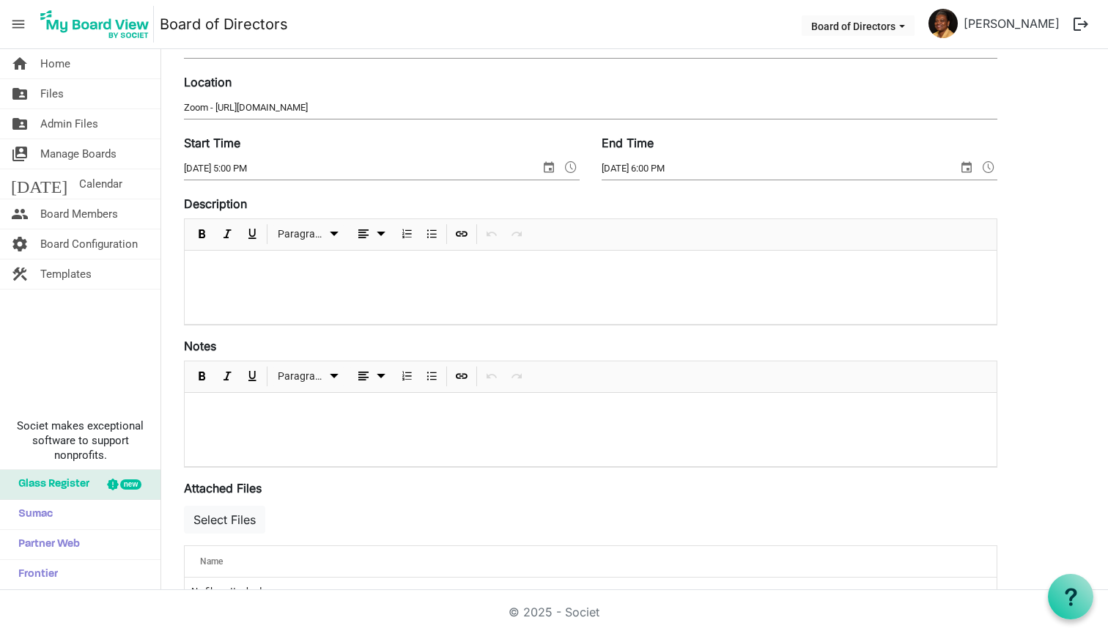
click at [287, 281] on div at bounding box center [591, 287] width 812 height 73
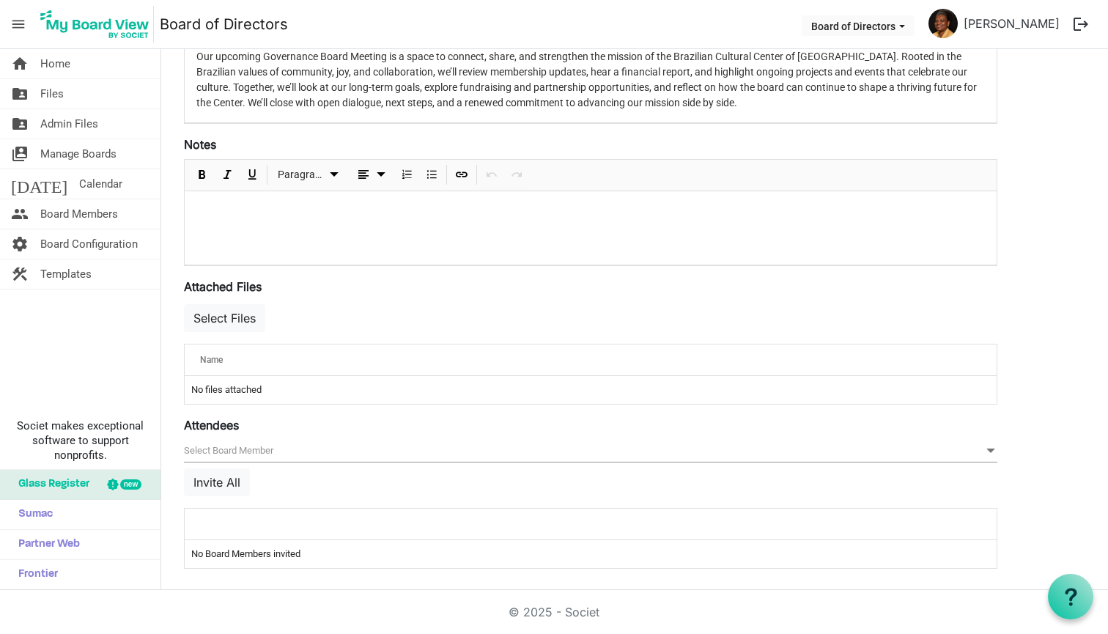
scroll to position [358, 0]
click at [405, 240] on div at bounding box center [591, 226] width 812 height 73
click at [301, 349] on div "Name" at bounding box center [545, 357] width 700 height 21
click at [212, 387] on td "No files attached" at bounding box center [591, 388] width 812 height 28
click at [248, 314] on button "Select Files" at bounding box center [224, 317] width 81 height 28
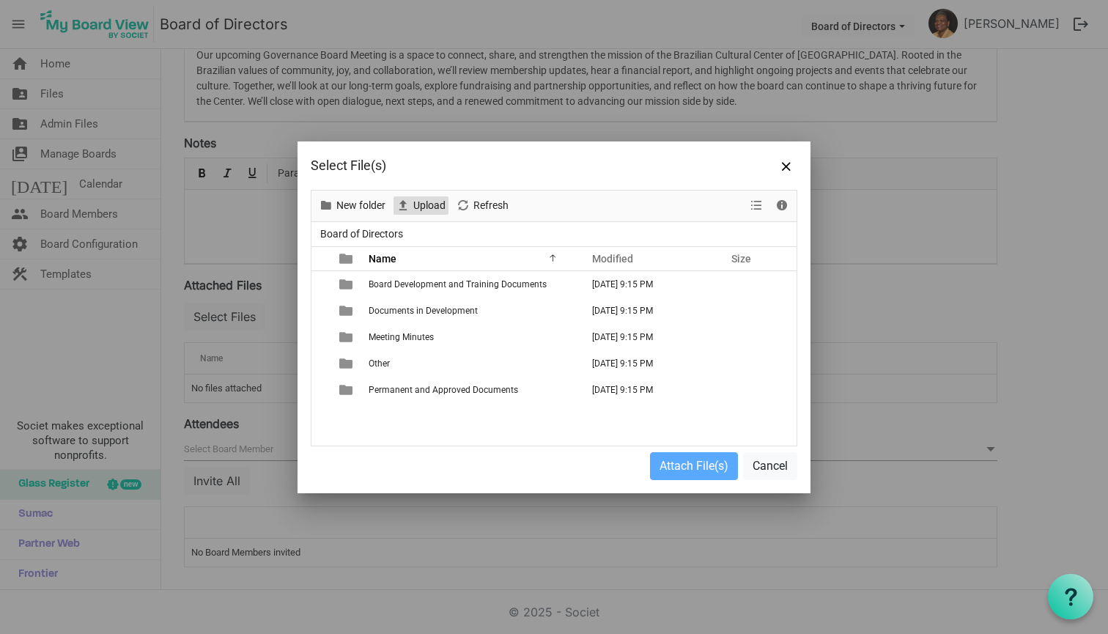
click at [425, 210] on span "Upload" at bounding box center [429, 205] width 35 height 18
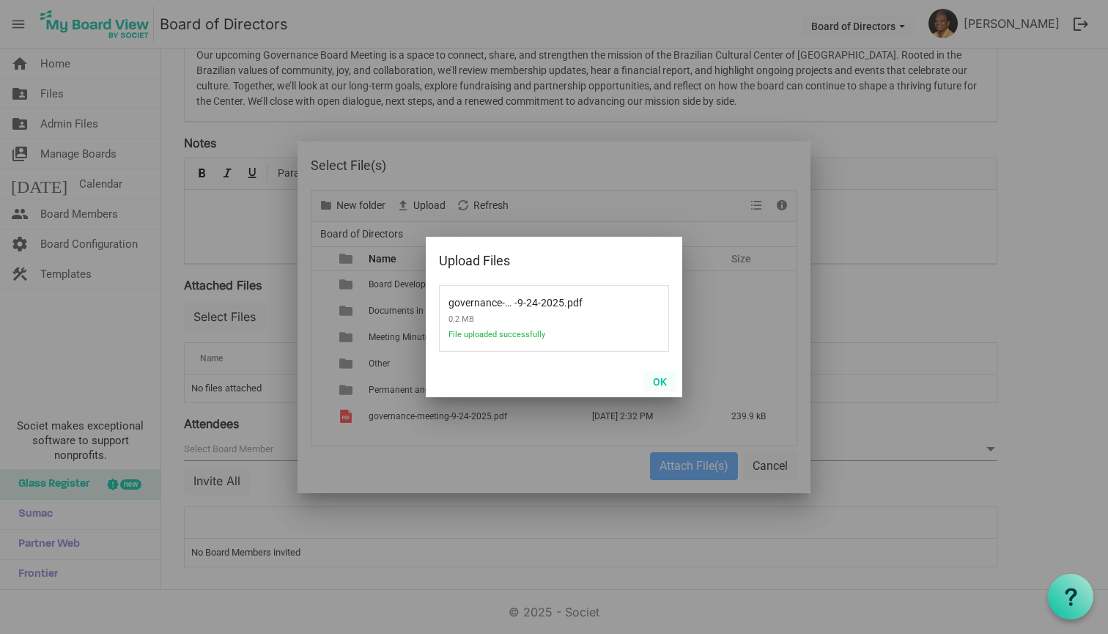
click at [662, 382] on button "OK" at bounding box center [659, 381] width 33 height 21
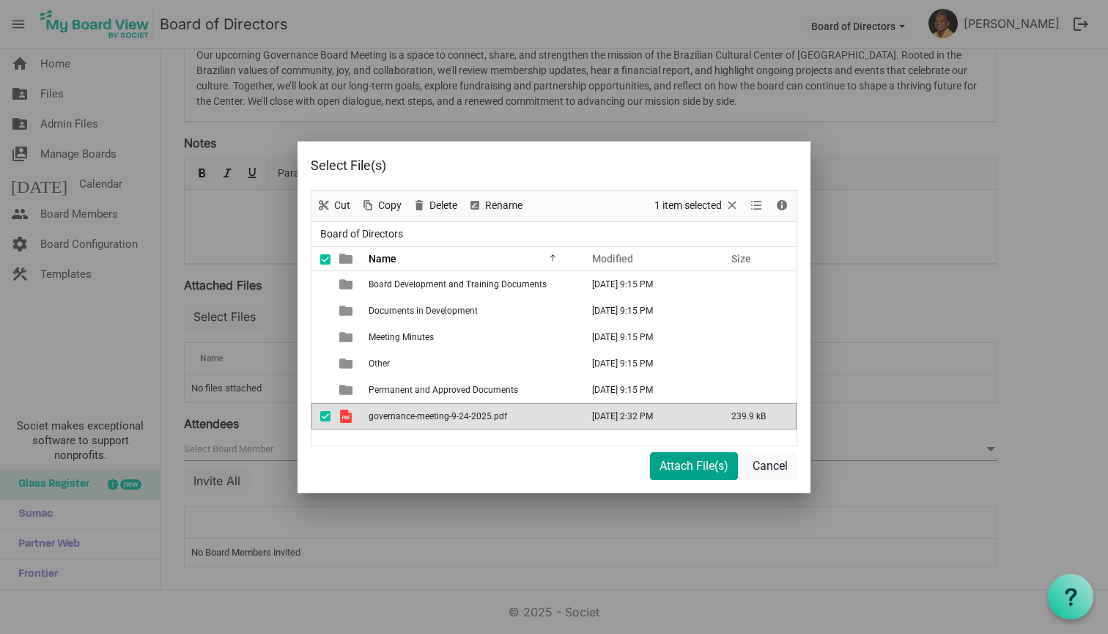
click at [662, 469] on button "Attach File(s)" at bounding box center [694, 466] width 88 height 28
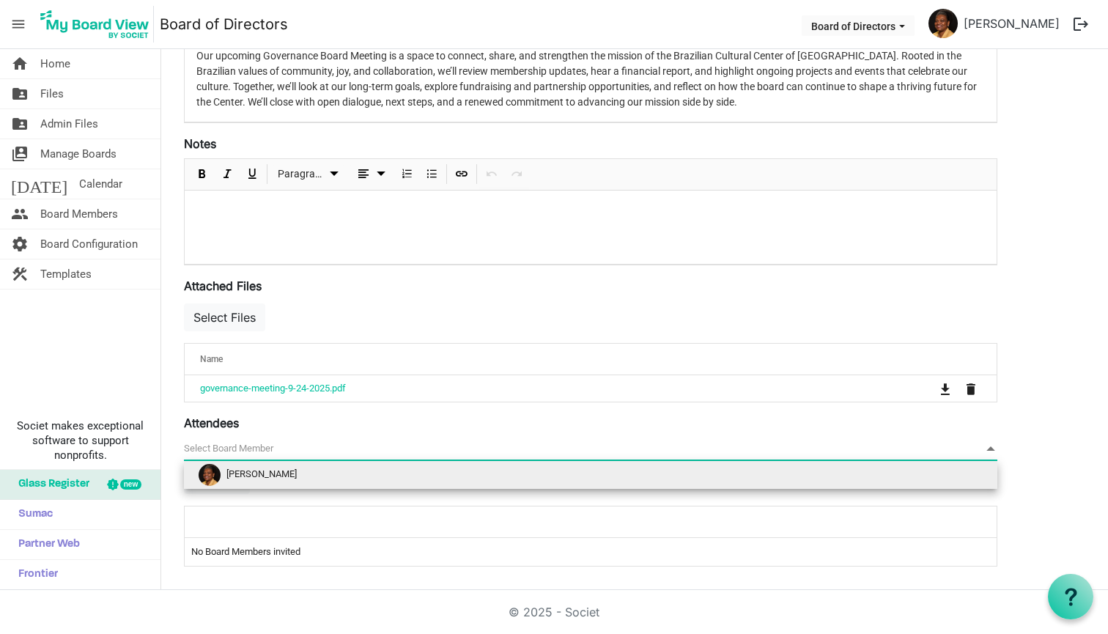
click at [272, 446] on span "null" at bounding box center [590, 448] width 813 height 23
click at [270, 464] on li "[PERSON_NAME]" at bounding box center [590, 475] width 813 height 28
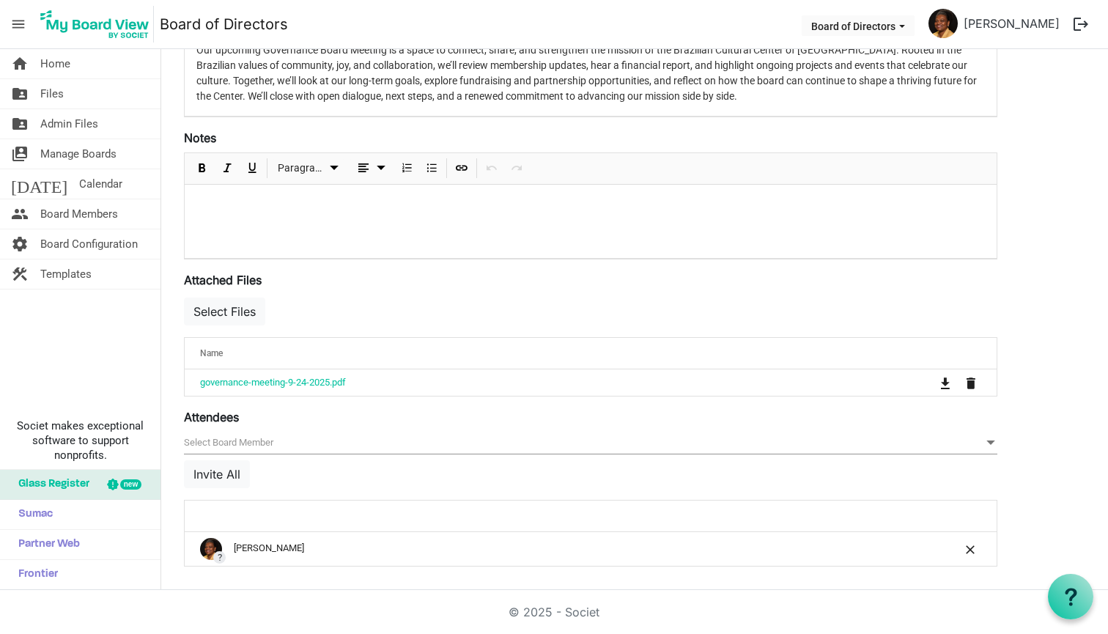
scroll to position [0, 0]
click at [909, 28] on span "Board of Directors dropdownbutton" at bounding box center [902, 26] width 13 height 6
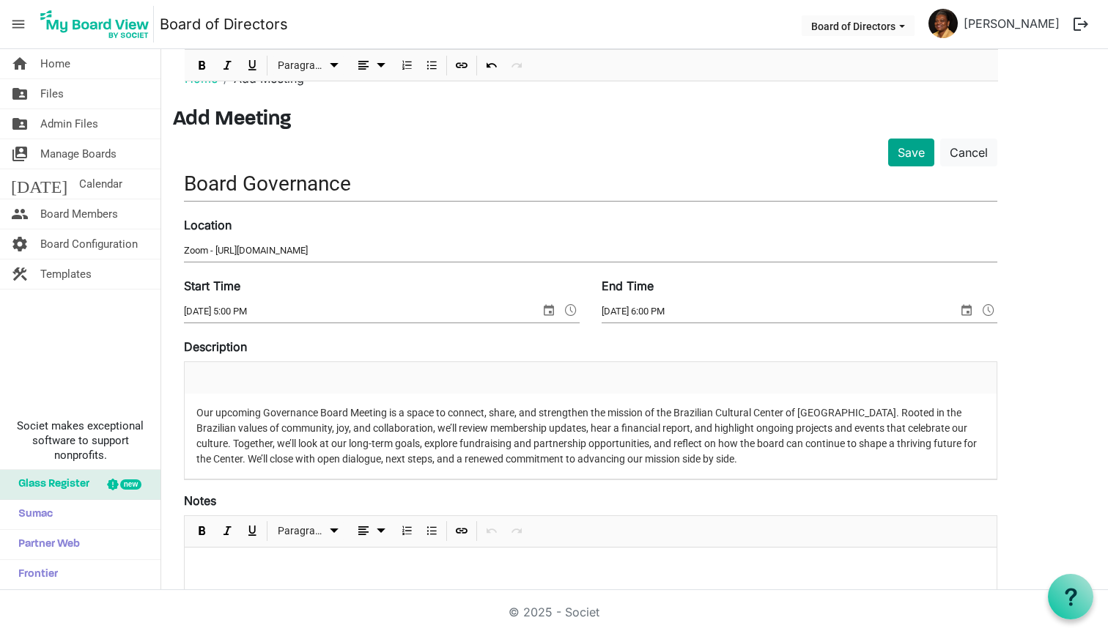
click at [905, 152] on button "Save" at bounding box center [911, 153] width 46 height 28
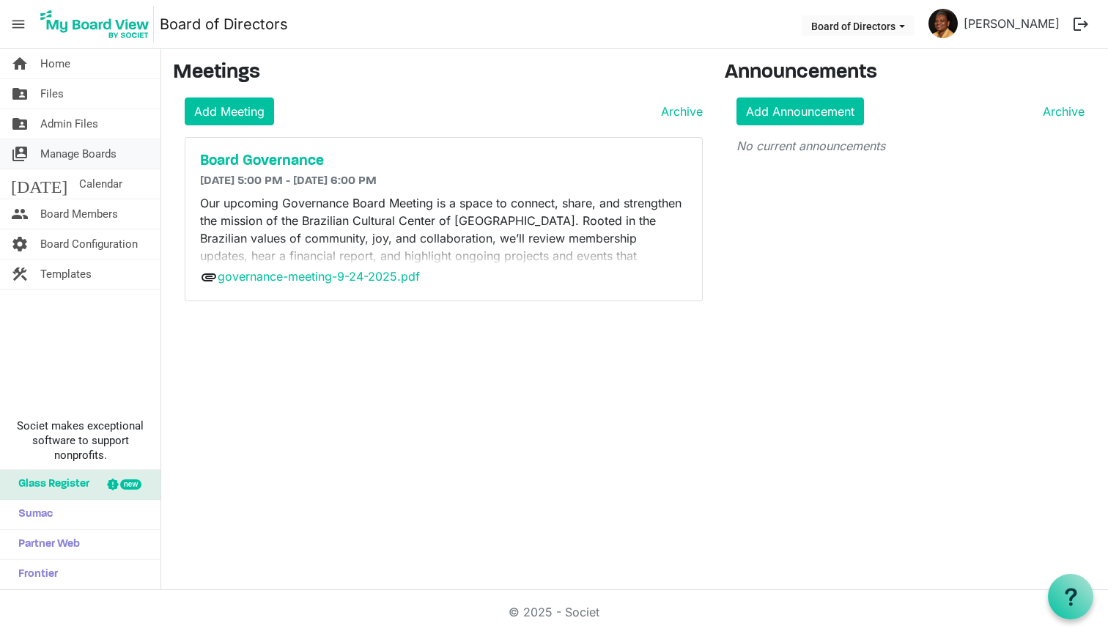
click at [37, 152] on link "switch_account Manage Boards" at bounding box center [80, 153] width 160 height 29
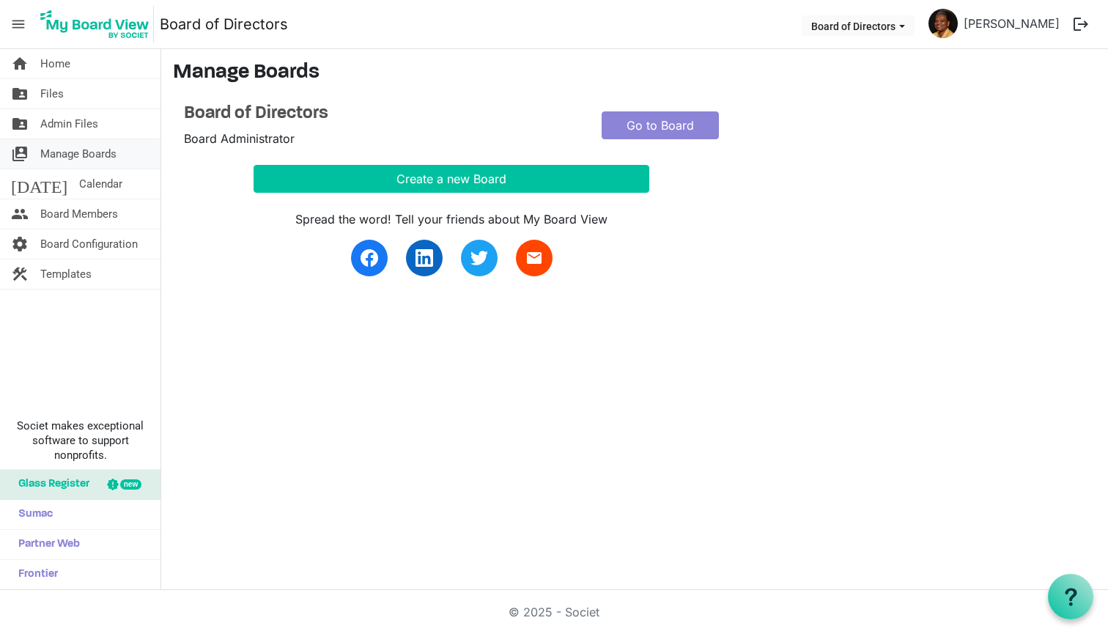
click at [56, 149] on span "Manage Boards" at bounding box center [78, 153] width 76 height 29
click at [53, 88] on span "Files" at bounding box center [51, 93] width 23 height 29
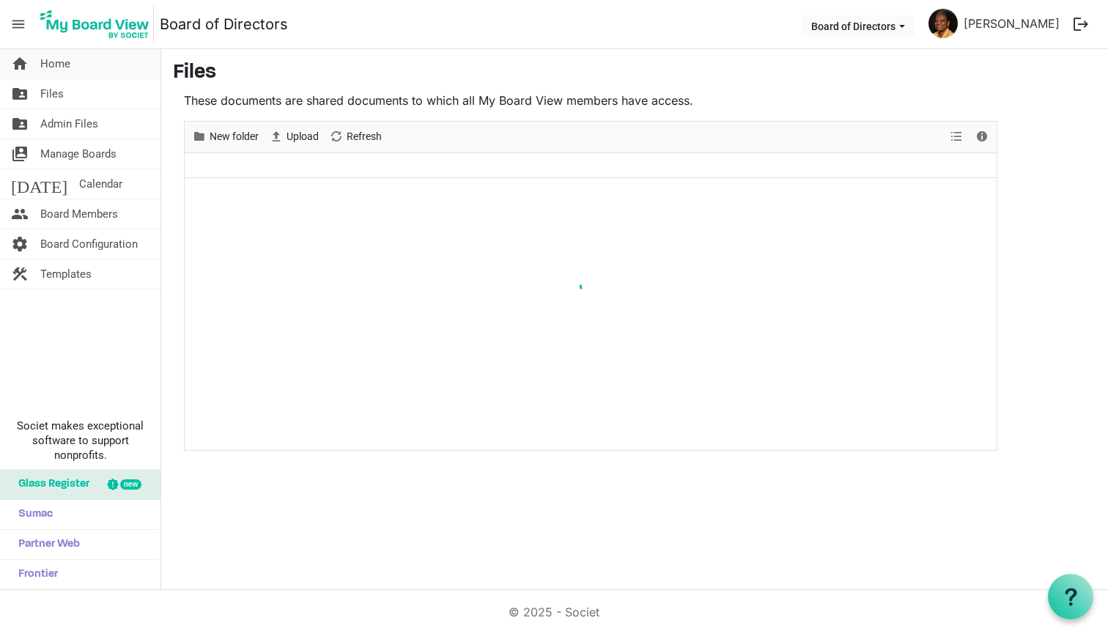
click at [57, 62] on span "Home" at bounding box center [55, 63] width 30 height 29
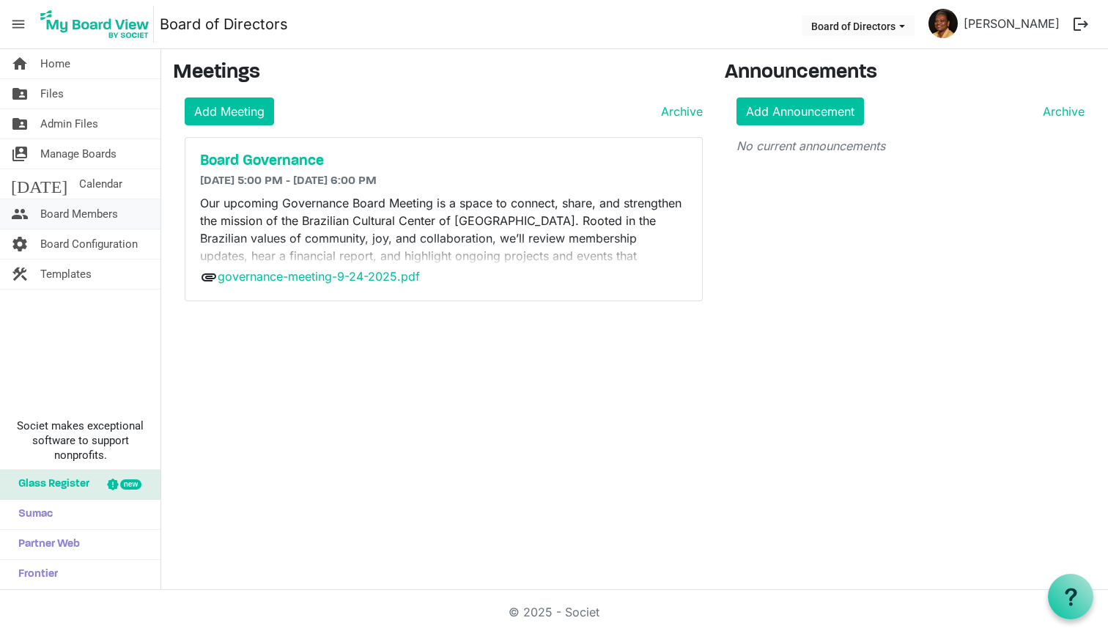
click at [48, 212] on span "Board Members" at bounding box center [79, 213] width 78 height 29
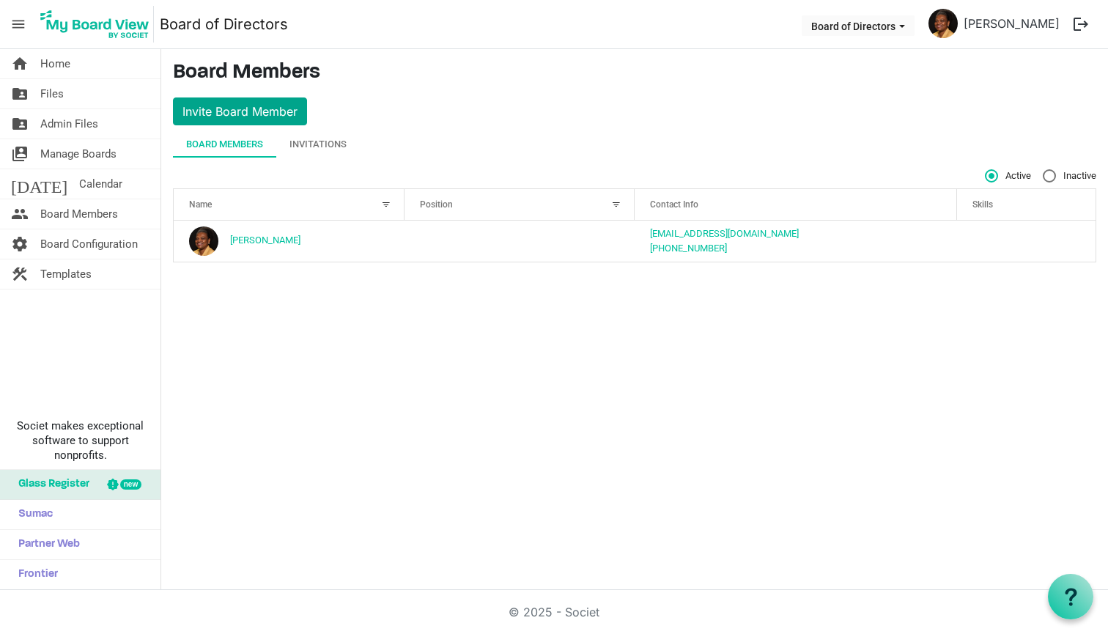
click at [278, 111] on button "Invite Board Member" at bounding box center [240, 111] width 134 height 28
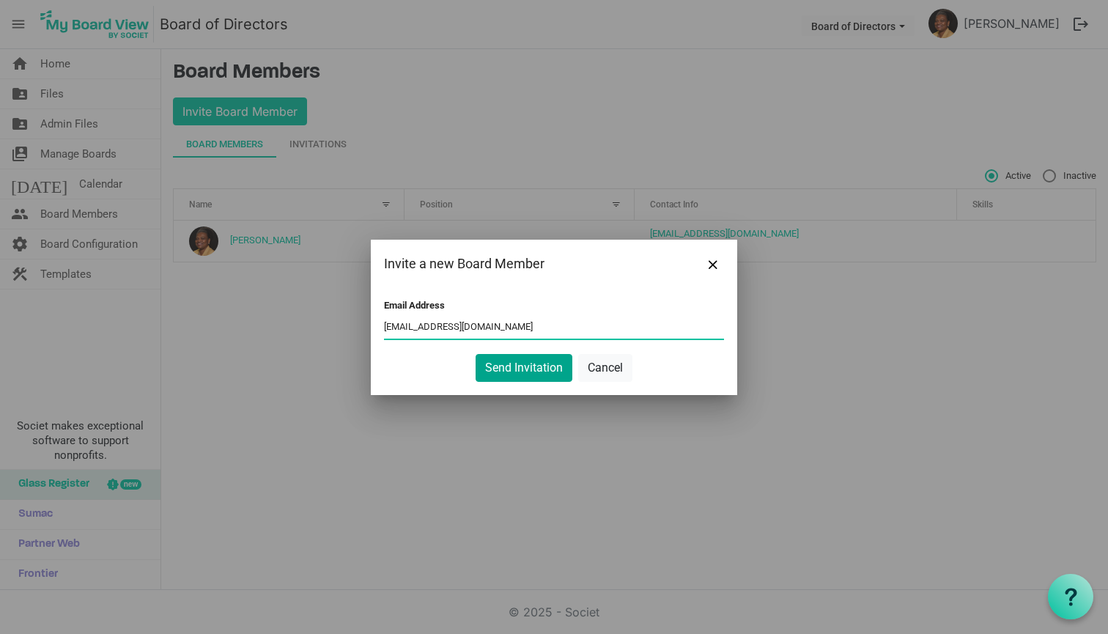
type input "[EMAIL_ADDRESS][DOMAIN_NAME]"
click at [503, 363] on button "Send Invitation" at bounding box center [524, 368] width 97 height 28
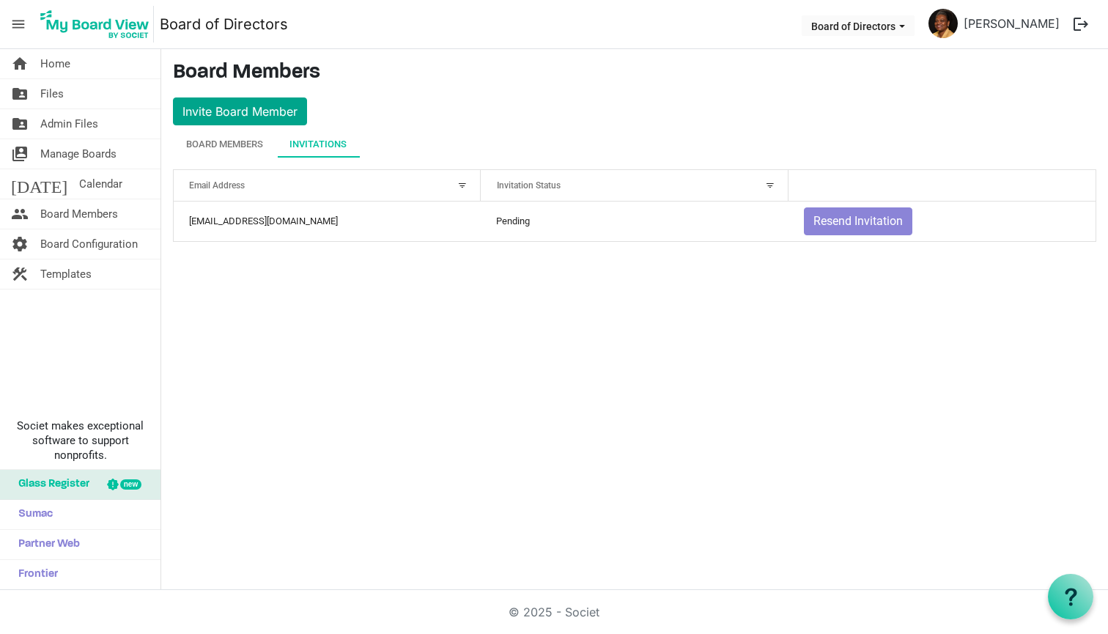
click at [264, 111] on button "Invite Board Member" at bounding box center [240, 111] width 134 height 28
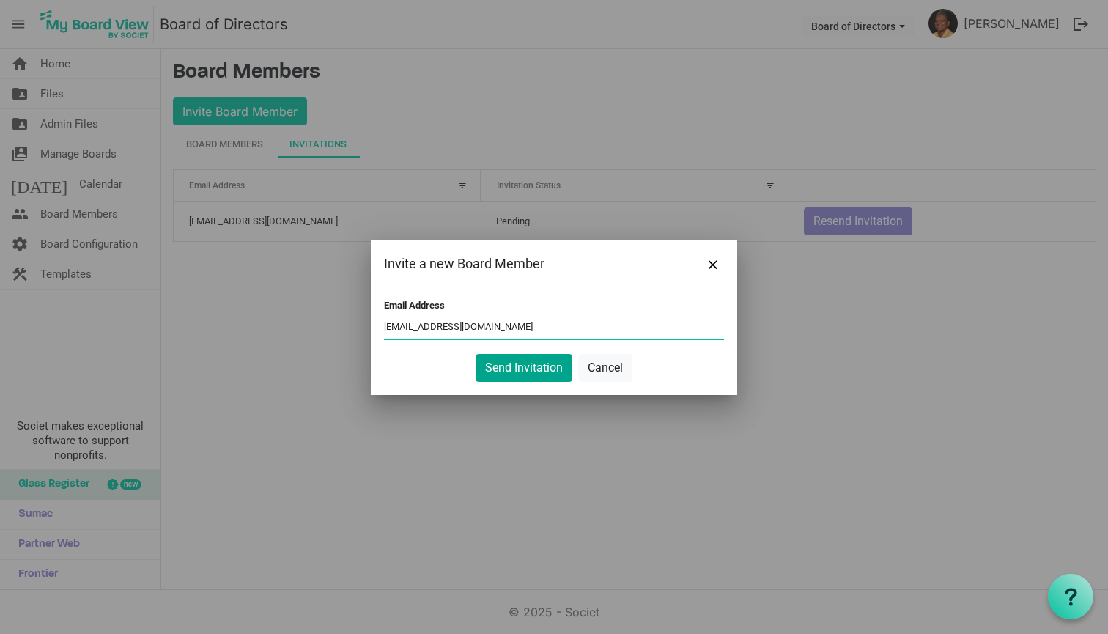
type input "leshawnmayo@gmaill.com"
click at [491, 371] on button "Send Invitation" at bounding box center [524, 368] width 97 height 28
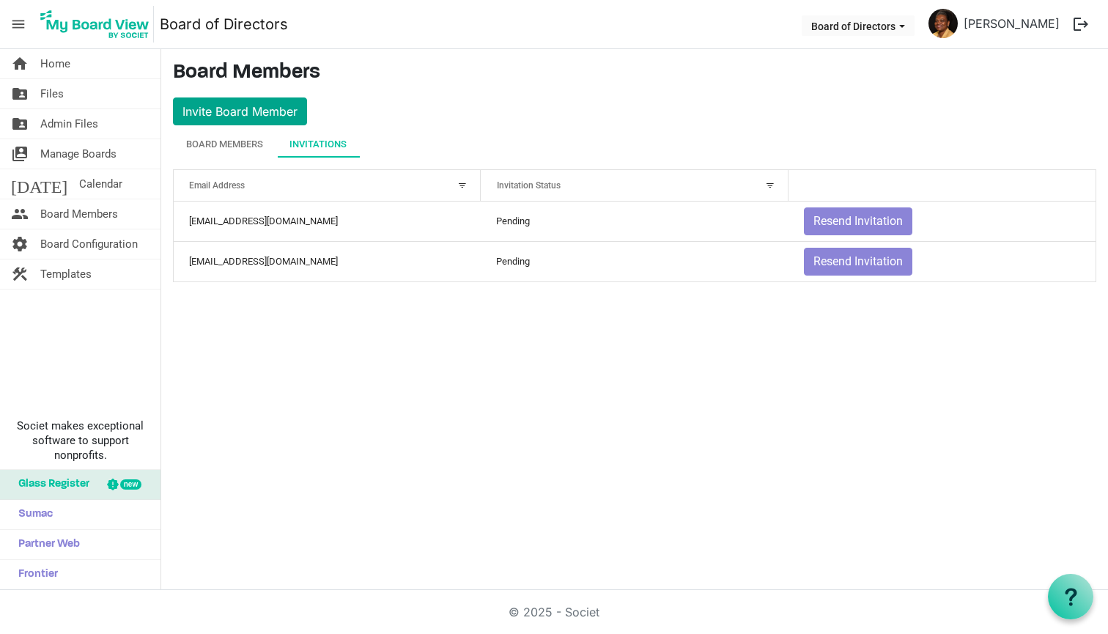
click at [287, 110] on button "Invite Board Member" at bounding box center [240, 111] width 134 height 28
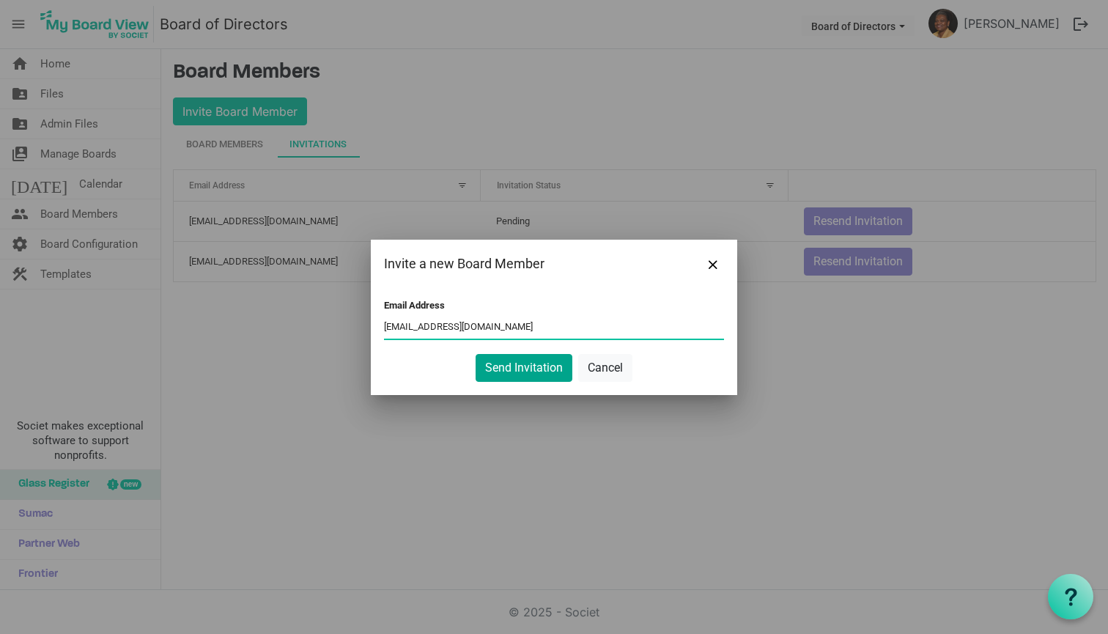
type input "xavierz@centrosecure.com"
click at [530, 359] on button "Send Invitation" at bounding box center [524, 368] width 97 height 28
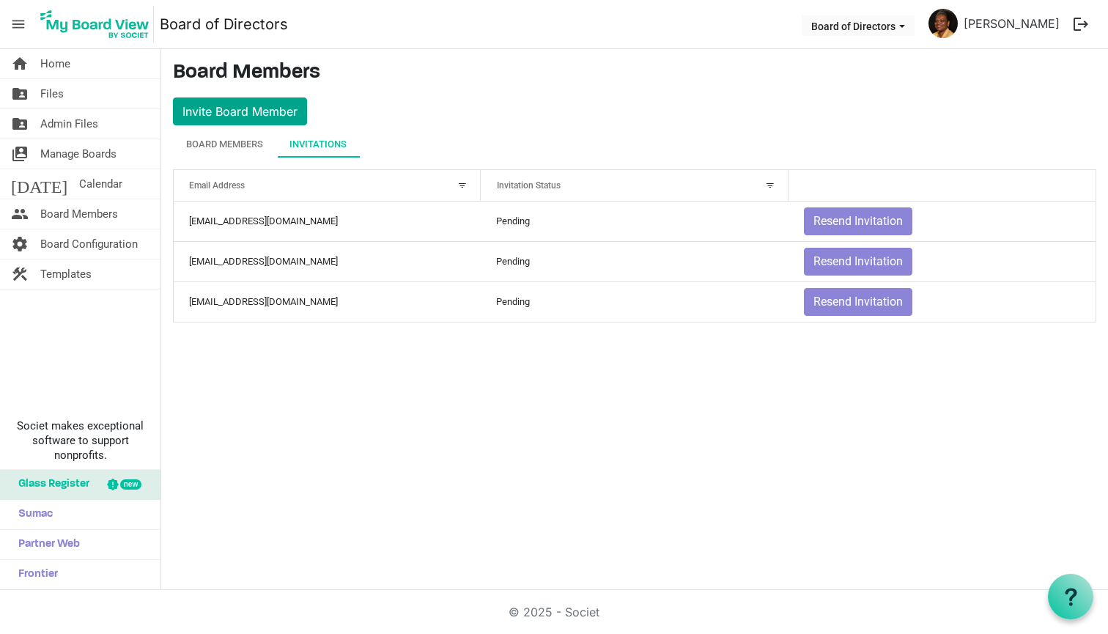
click at [287, 111] on button "Invite Board Member" at bounding box center [240, 111] width 134 height 28
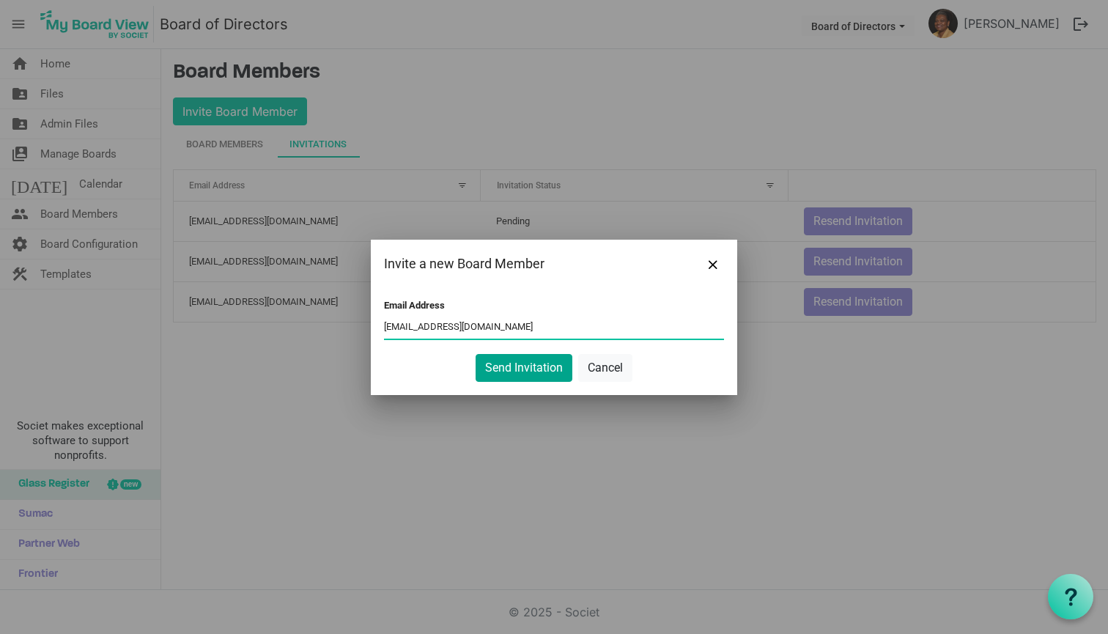
type input "stepbook365@gmail.com"
click at [500, 373] on button "Send Invitation" at bounding box center [524, 368] width 97 height 28
click at [543, 366] on button "Send Invitation" at bounding box center [524, 368] width 97 height 28
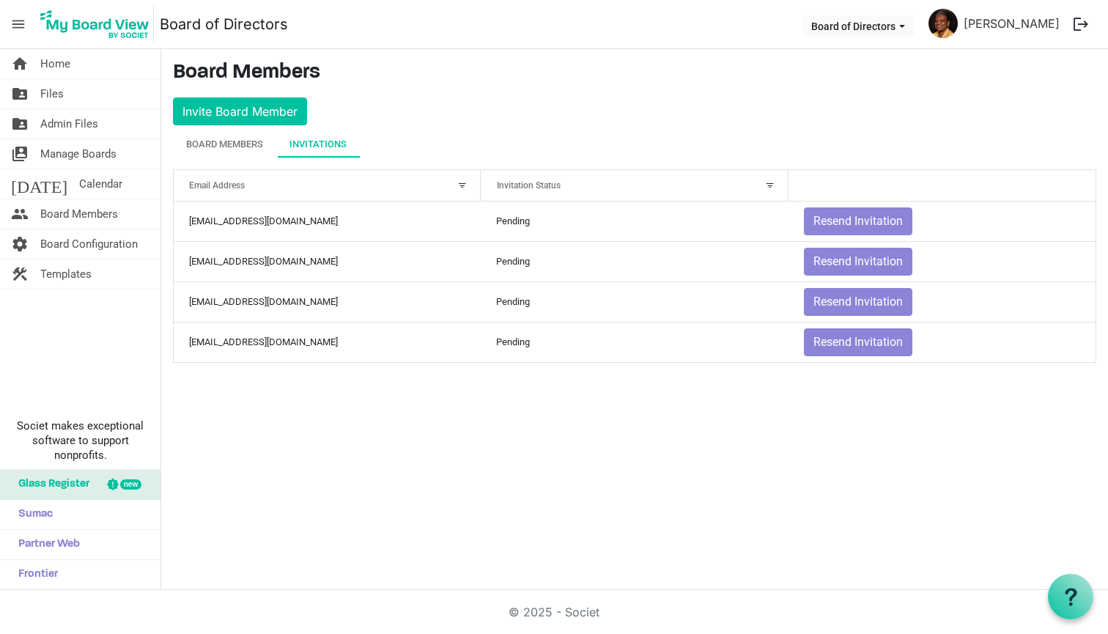
click at [583, 87] on main "Board Members Invite Board Member Board Members Invitations Active Inactive Nam…" at bounding box center [634, 217] width 947 height 337
click at [400, 29] on nav "menu Board of Directors Board of Directors Maria Drell logout" at bounding box center [554, 24] width 1108 height 49
click at [78, 243] on span "Board Configuration" at bounding box center [88, 243] width 97 height 29
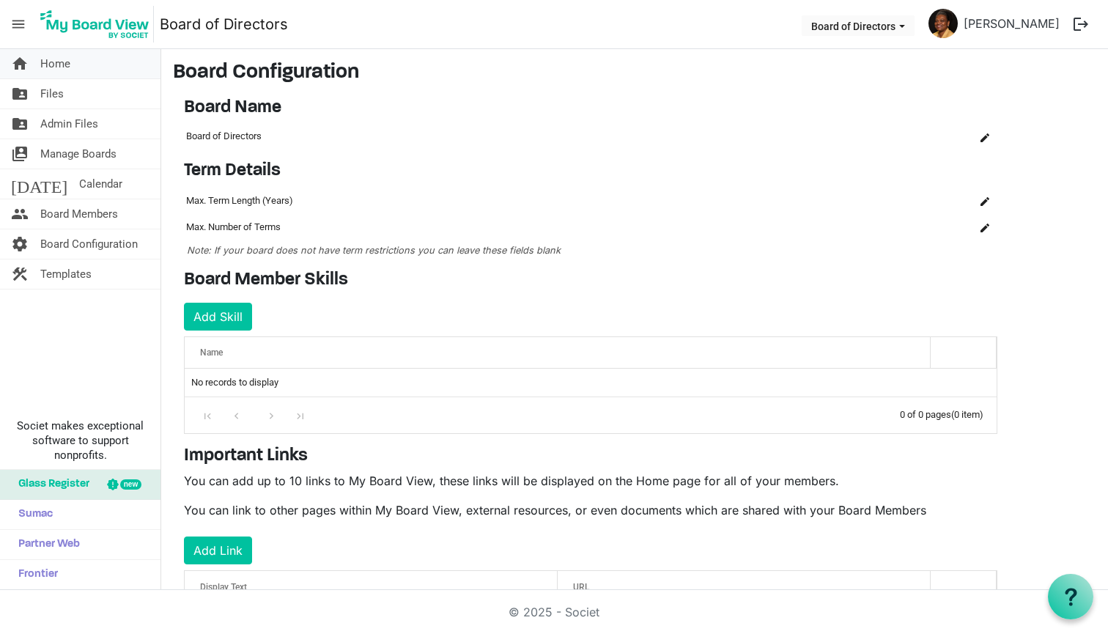
click at [71, 61] on link "home Home" at bounding box center [80, 63] width 160 height 29
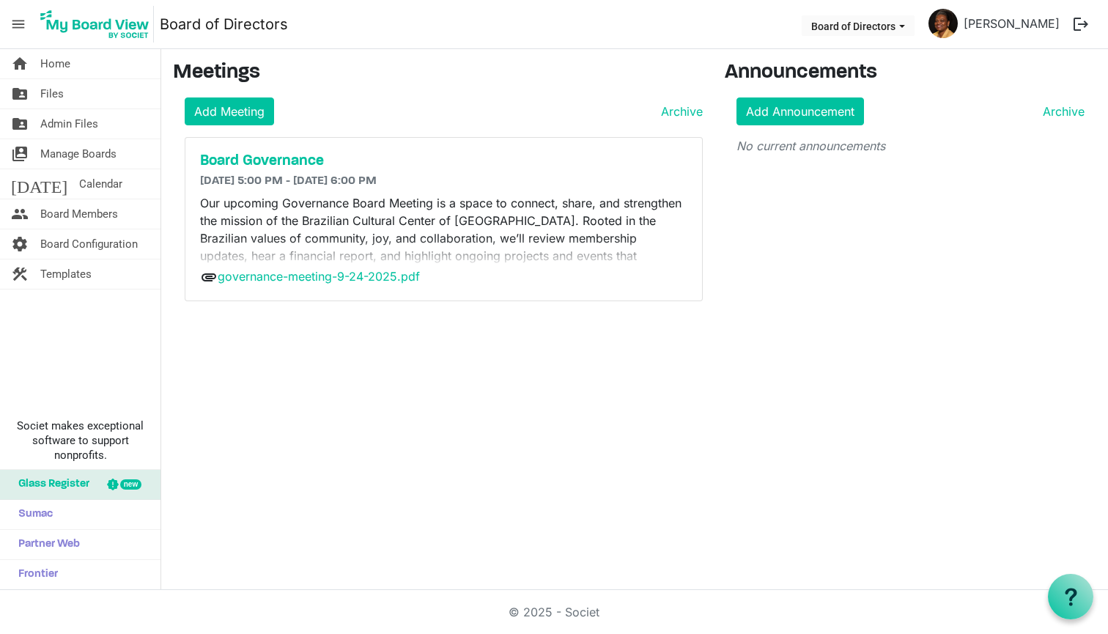
click at [413, 241] on p "Our upcoming Governance Board Meeting is a space to connect, share, and strengt…" at bounding box center [443, 264] width 487 height 141
click at [64, 45] on nav "menu Board of Directors Board of Directors [PERSON_NAME] logout" at bounding box center [554, 24] width 1108 height 49
click at [61, 57] on span "Home" at bounding box center [55, 63] width 30 height 29
click at [74, 213] on span "Board Members" at bounding box center [79, 213] width 78 height 29
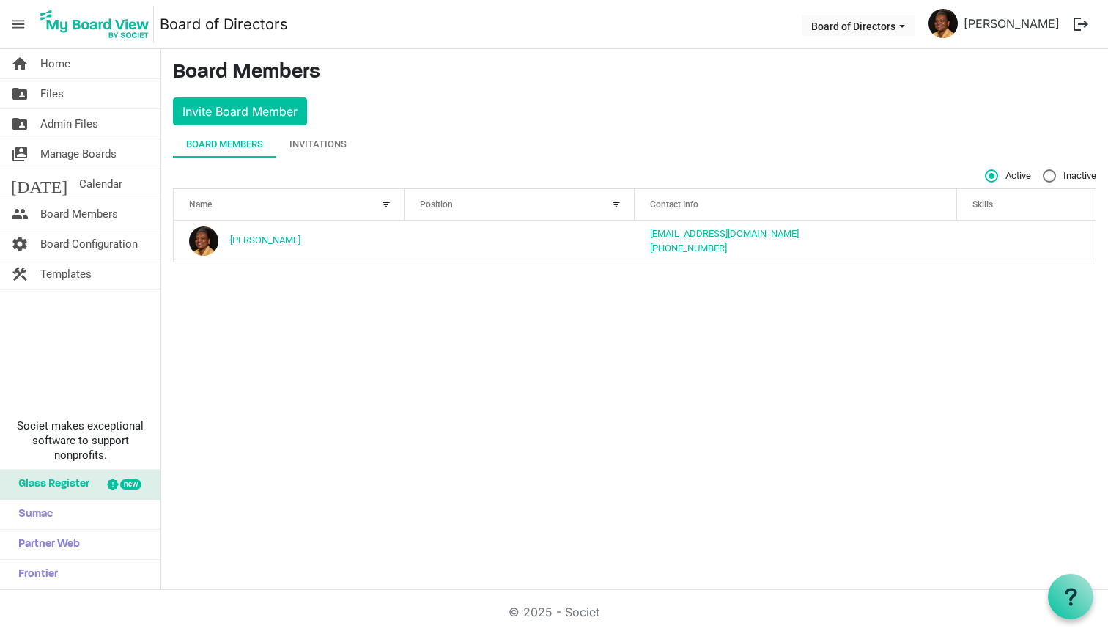
click at [440, 202] on span "Position" at bounding box center [436, 204] width 33 height 10
click at [619, 203] on div at bounding box center [616, 204] width 16 height 16
click at [456, 211] on div "Position" at bounding box center [512, 203] width 194 height 21
click at [46, 130] on span "Admin Files" at bounding box center [69, 123] width 58 height 29
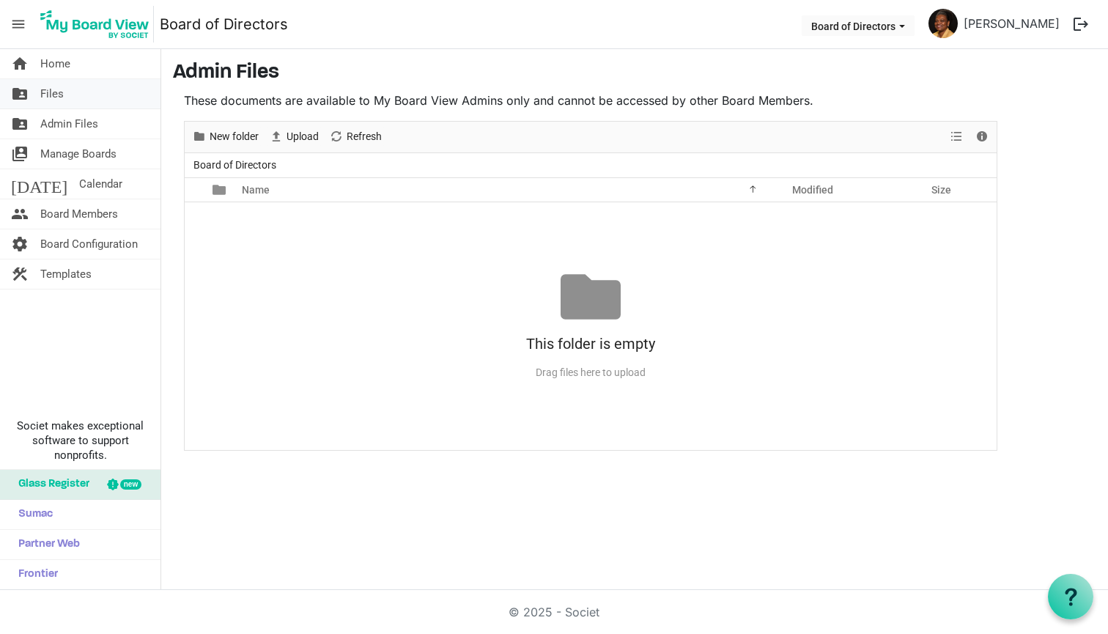
click at [51, 90] on span "Files" at bounding box center [51, 93] width 23 height 29
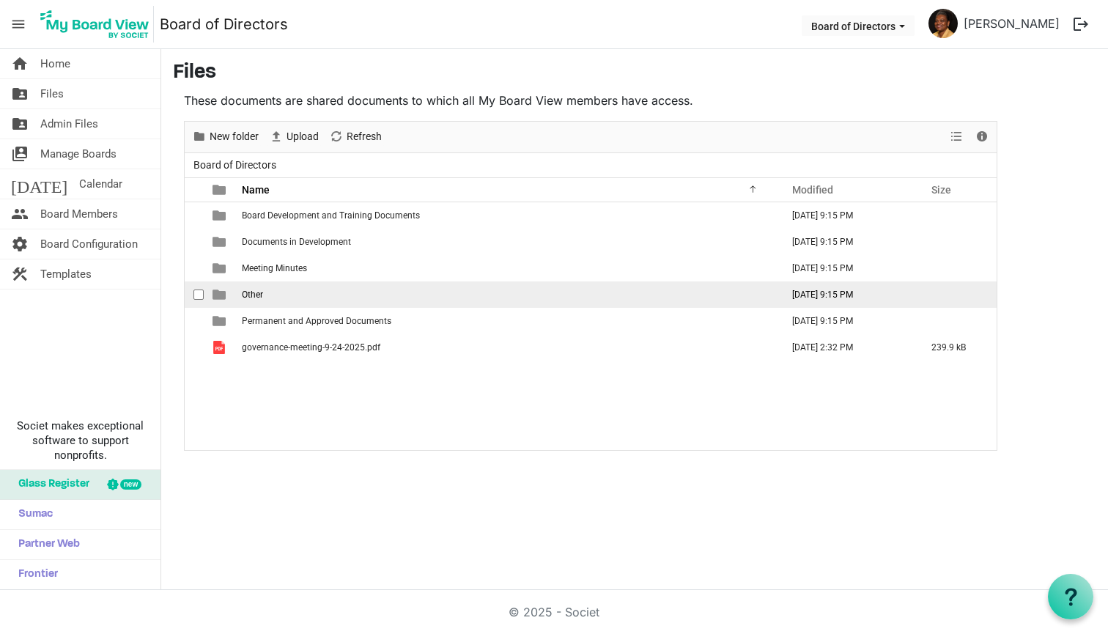
click at [249, 296] on span "Other" at bounding box center [252, 294] width 21 height 10
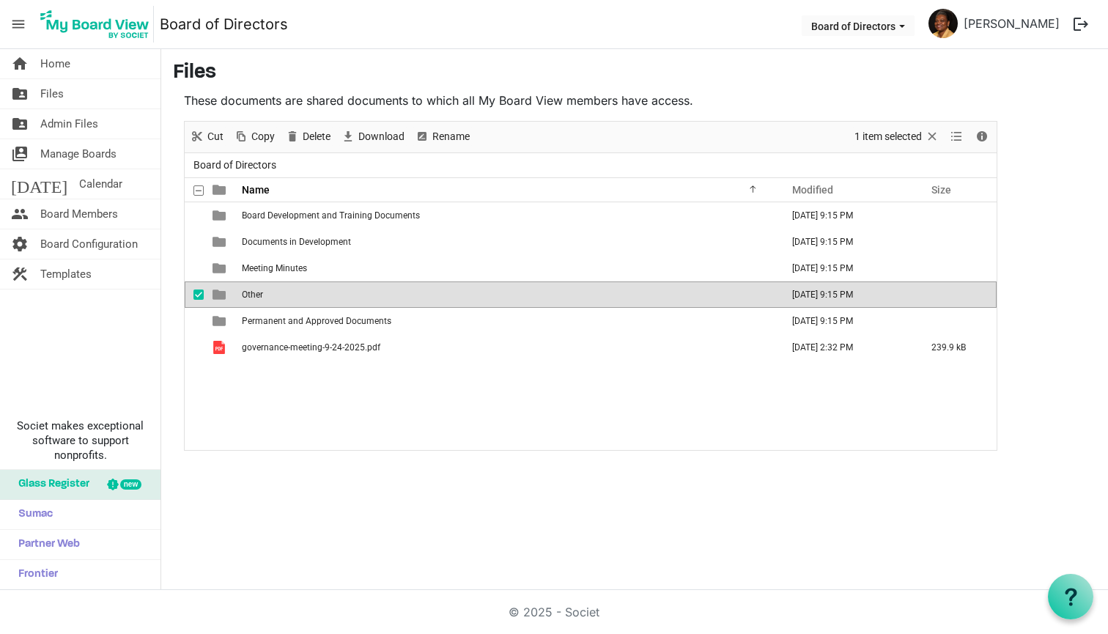
click at [197, 292] on span "checkbox" at bounding box center [198, 294] width 10 height 10
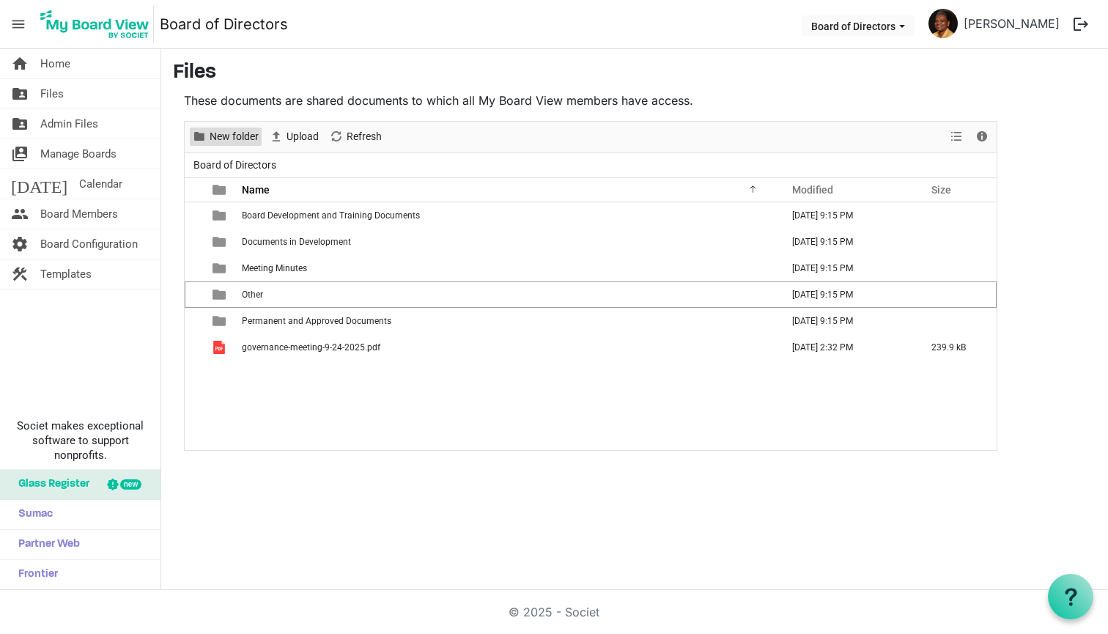
click at [239, 130] on span "New folder" at bounding box center [234, 137] width 52 height 18
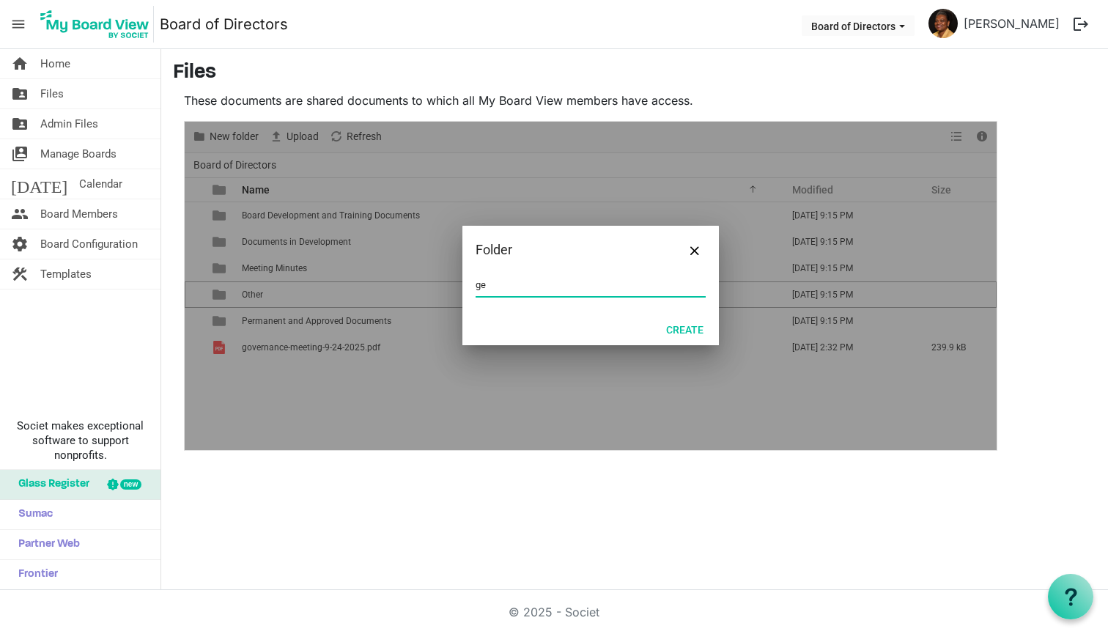
type input "g"
type input "Agenda"
click at [673, 328] on button "Create" at bounding box center [685, 329] width 56 height 21
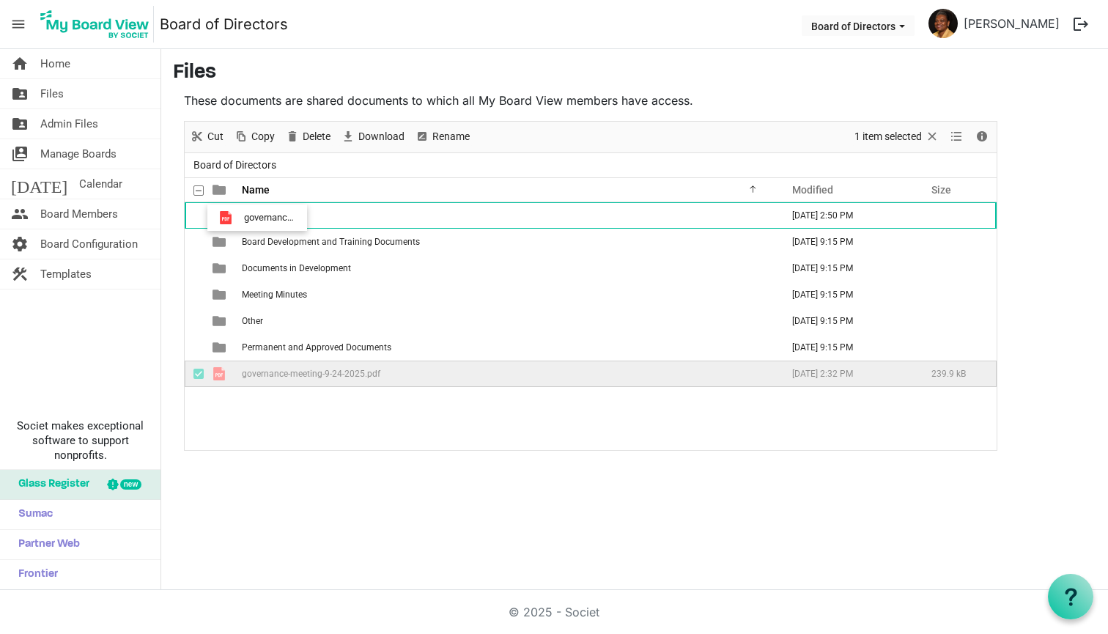
drag, startPoint x: 221, startPoint y: 372, endPoint x: 240, endPoint y: 218, distance: 155.7
click at [240, 218] on tbody "Agenda September 19, 2025 2:50 PM Board Development and Training Documents Augu…" at bounding box center [591, 294] width 812 height 185
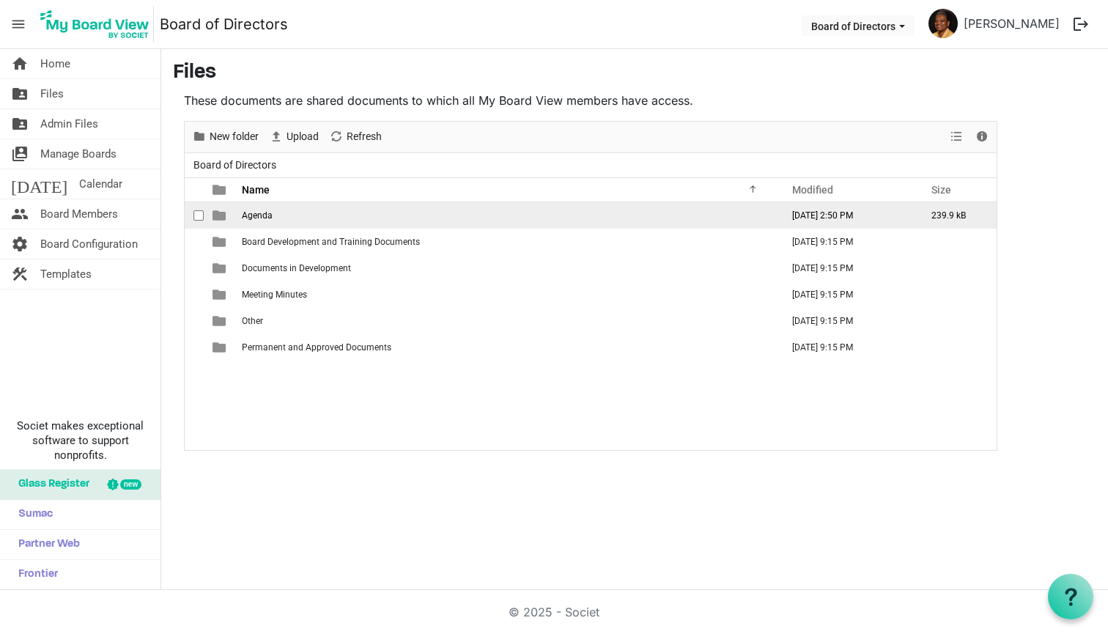
click at [260, 213] on span "Agenda" at bounding box center [257, 215] width 31 height 10
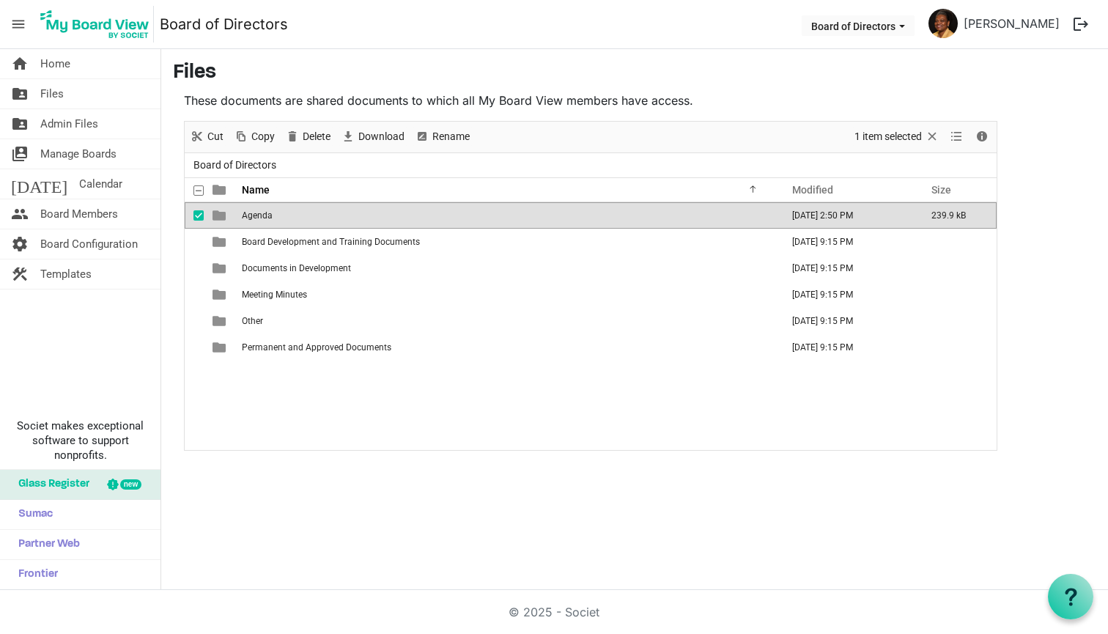
click at [198, 221] on span "checkbox" at bounding box center [198, 215] width 10 height 10
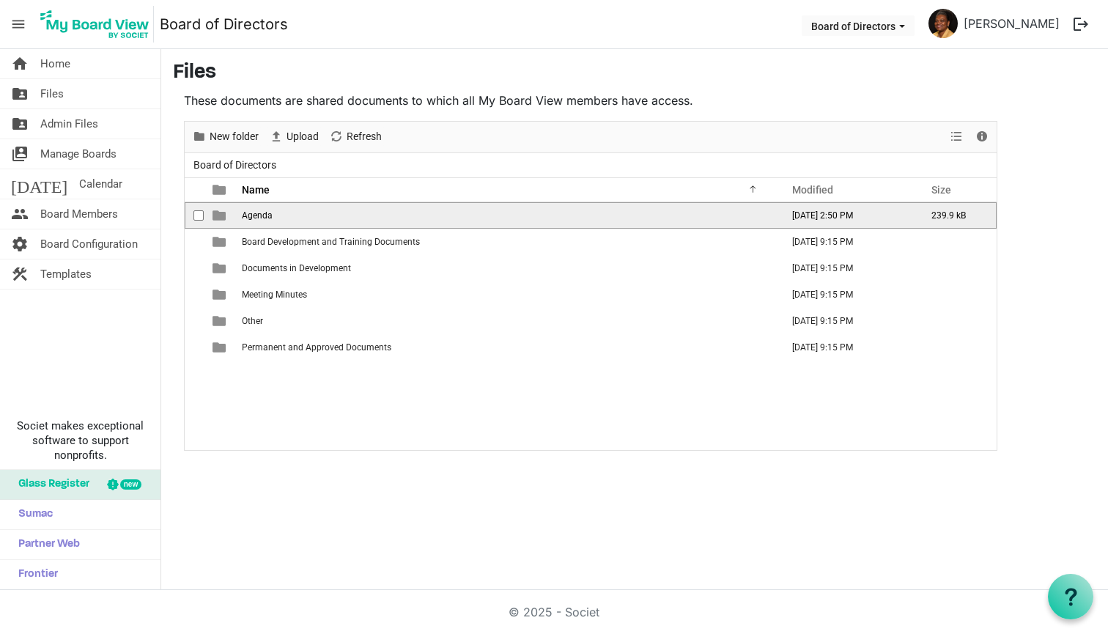
click at [259, 218] on span "Agenda" at bounding box center [257, 215] width 31 height 10
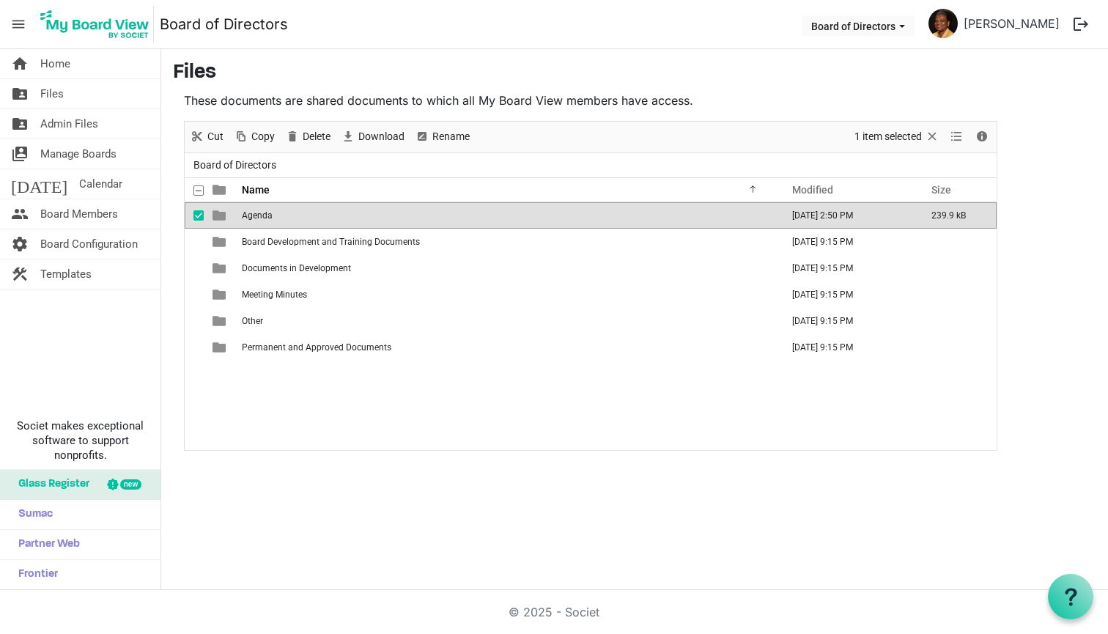
click at [259, 218] on span "Agenda" at bounding box center [257, 215] width 31 height 10
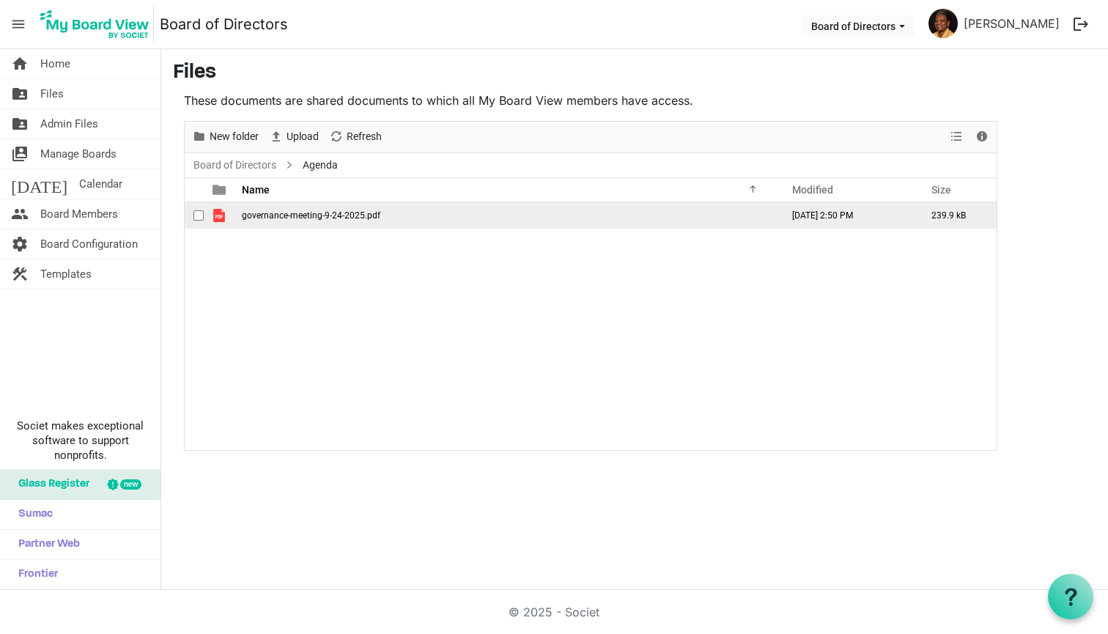
click at [197, 216] on span "checkbox" at bounding box center [198, 215] width 10 height 10
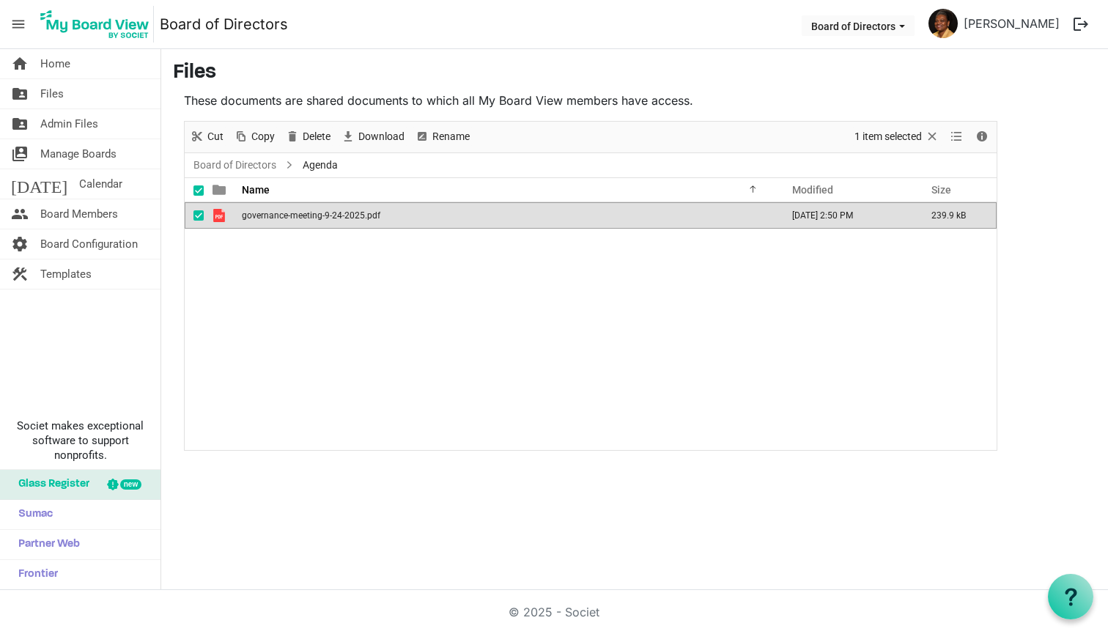
click at [198, 216] on span "checkbox" at bounding box center [198, 215] width 10 height 10
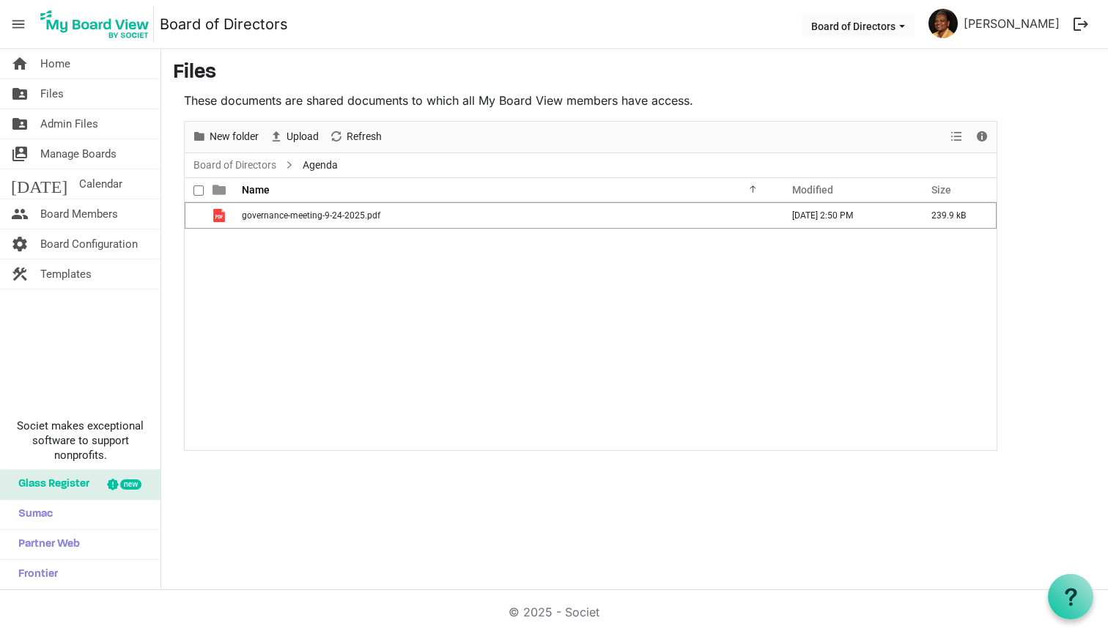
click at [201, 185] on div at bounding box center [202, 189] width 3 height 23
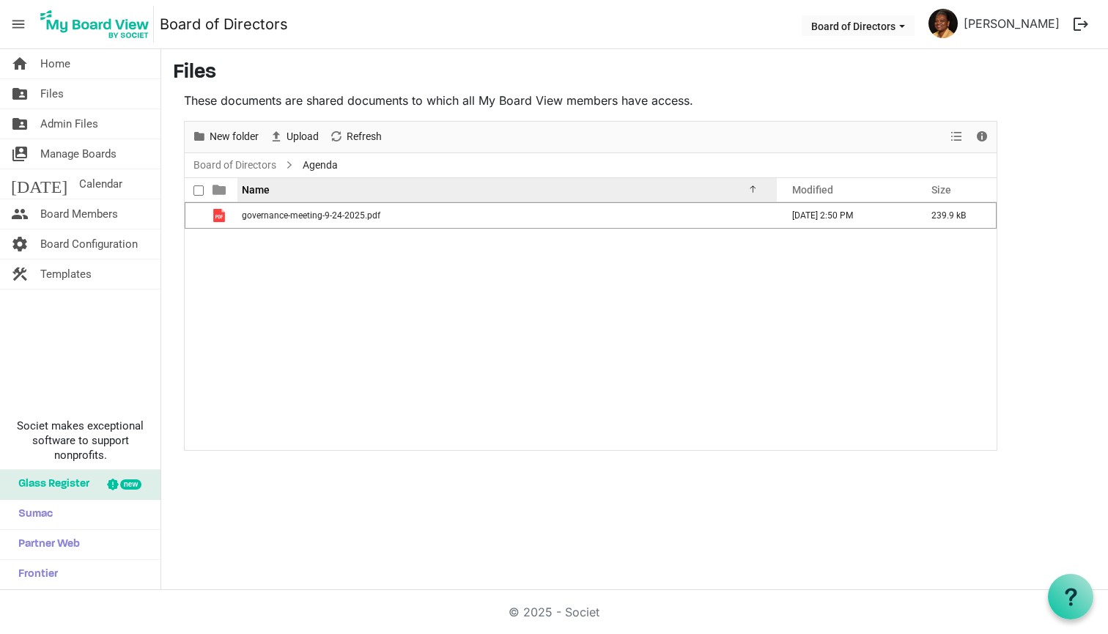
click at [249, 193] on span "Name" at bounding box center [256, 190] width 28 height 12
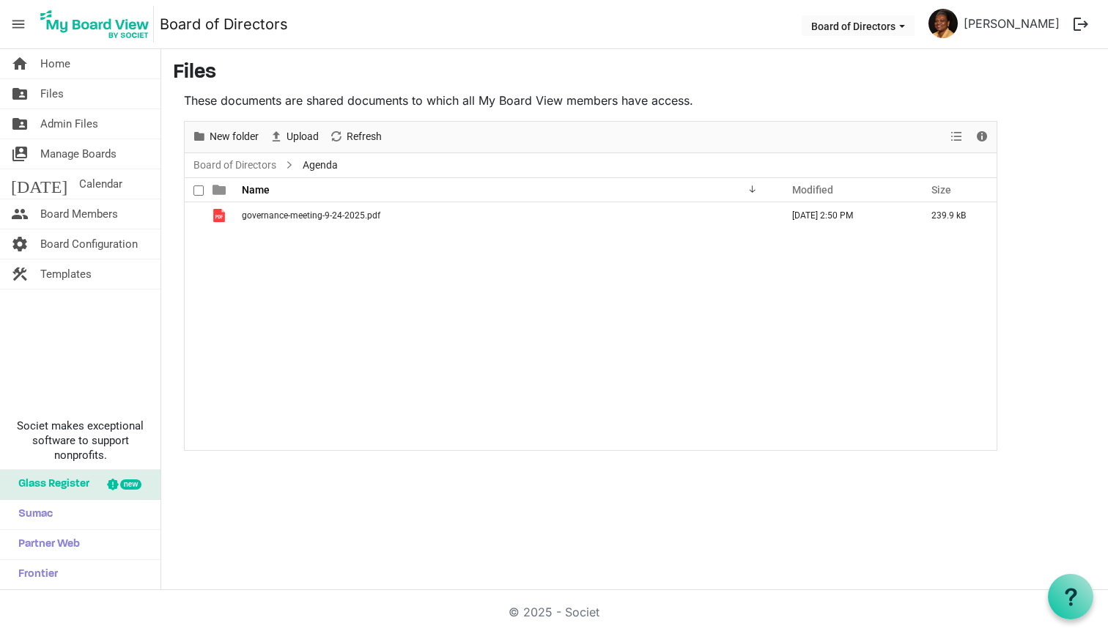
click at [199, 193] on span at bounding box center [198, 190] width 10 height 10
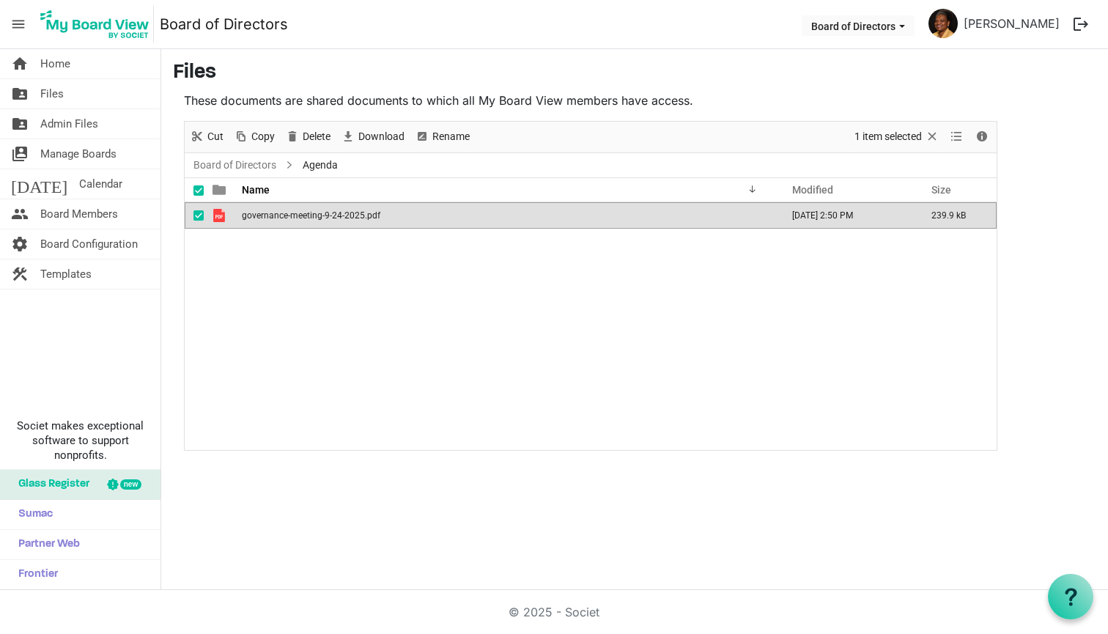
click at [199, 192] on span at bounding box center [198, 190] width 10 height 10
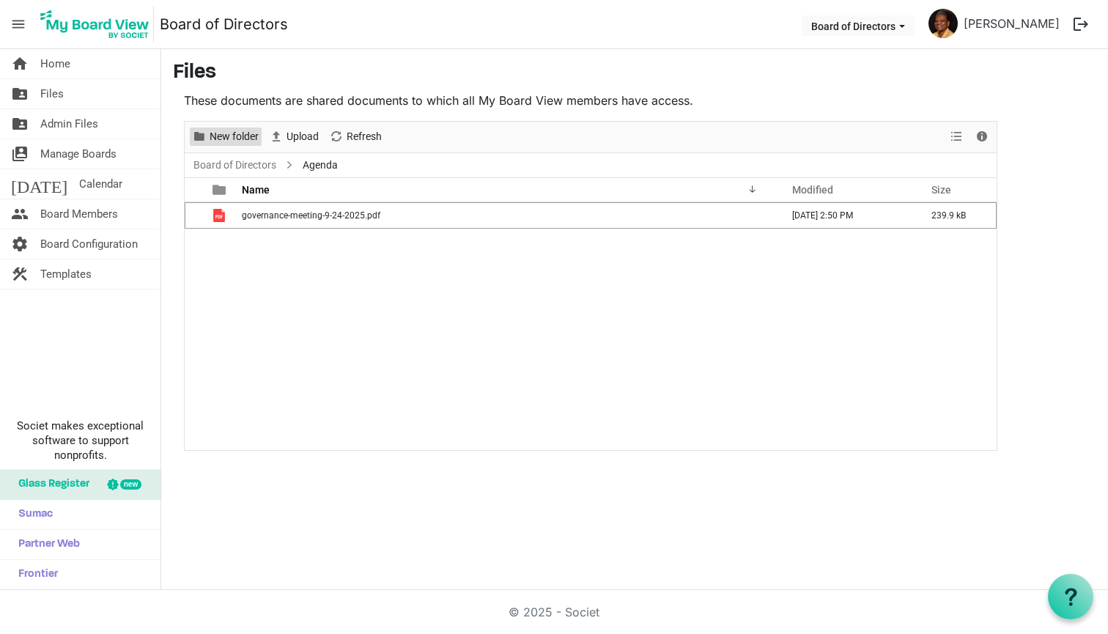
click at [240, 133] on span "New folder" at bounding box center [234, 137] width 52 height 18
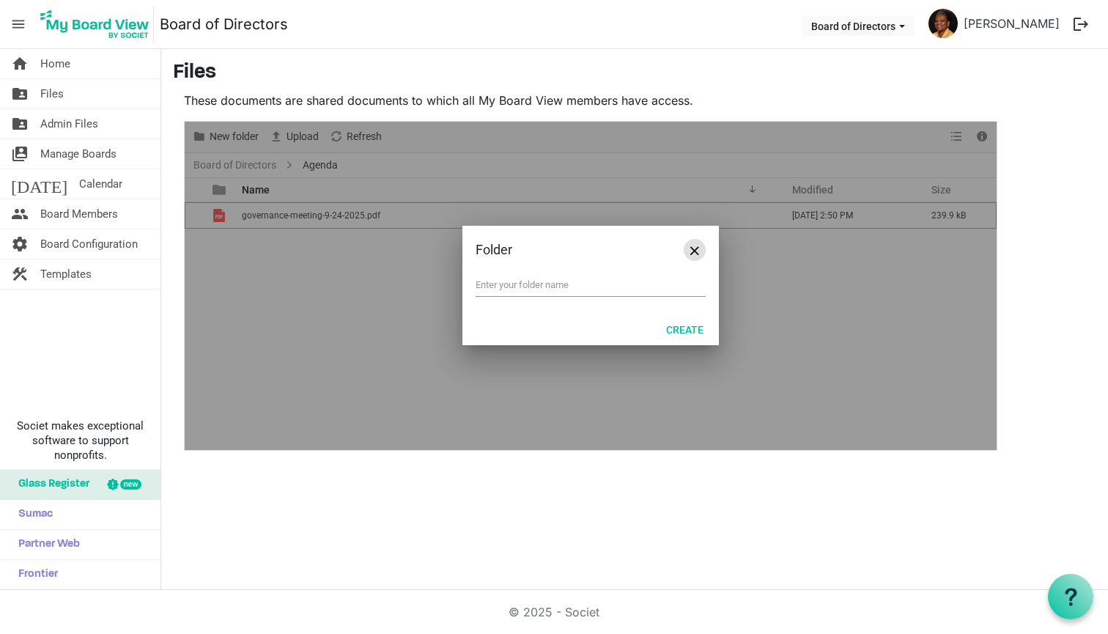
click at [695, 250] on span "Close" at bounding box center [694, 250] width 9 height 9
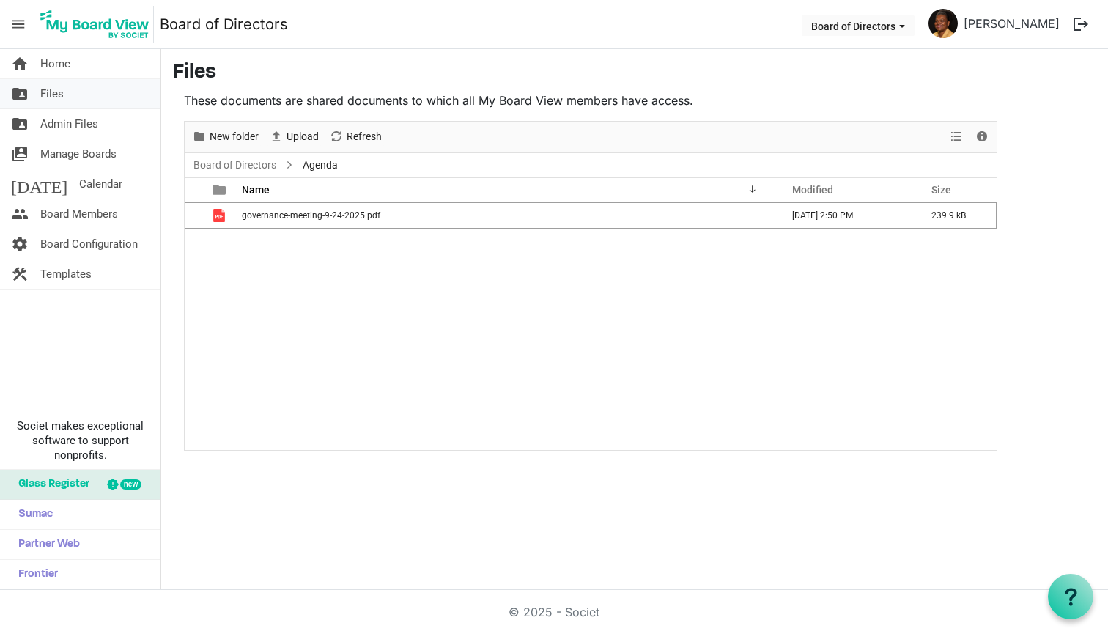
click at [51, 95] on span "Files" at bounding box center [51, 93] width 23 height 29
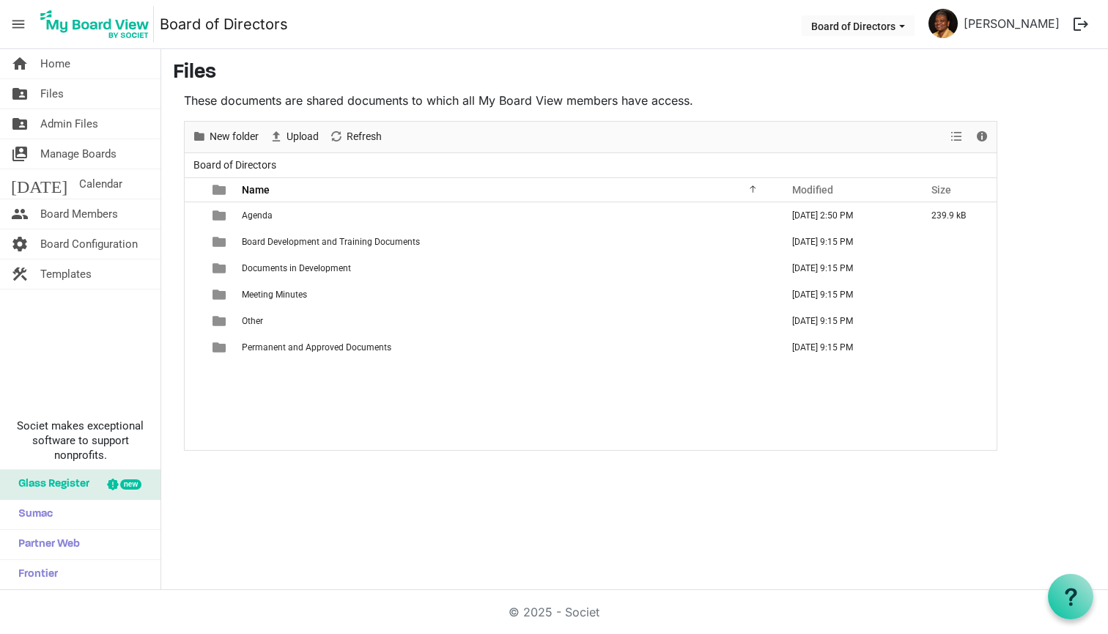
click at [21, 26] on span "menu" at bounding box center [18, 24] width 28 height 28
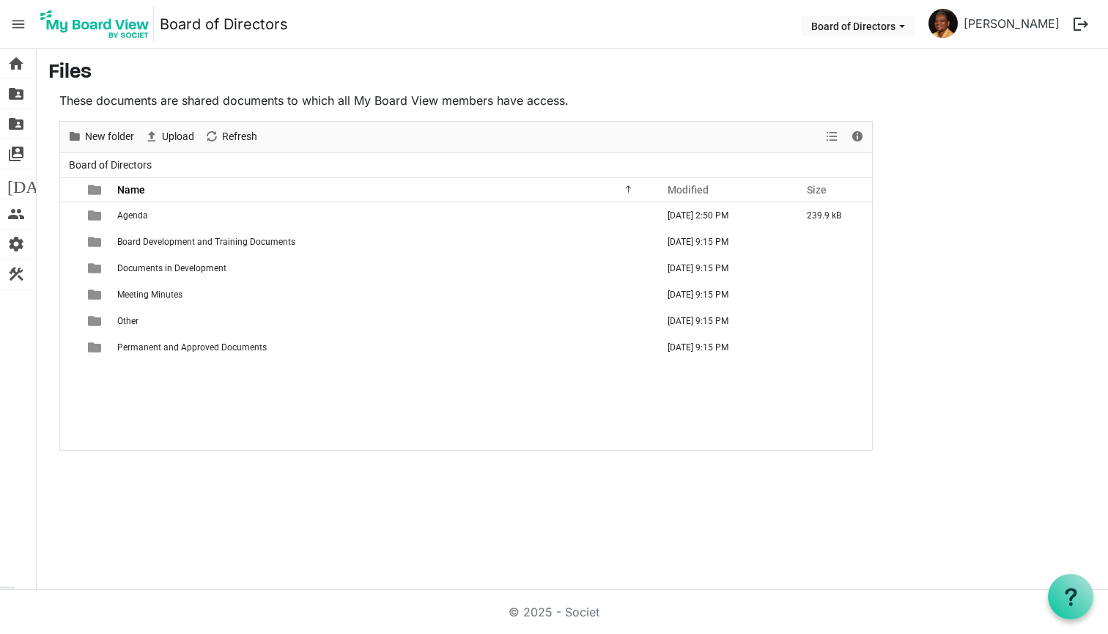
click at [21, 25] on span "menu" at bounding box center [18, 24] width 28 height 28
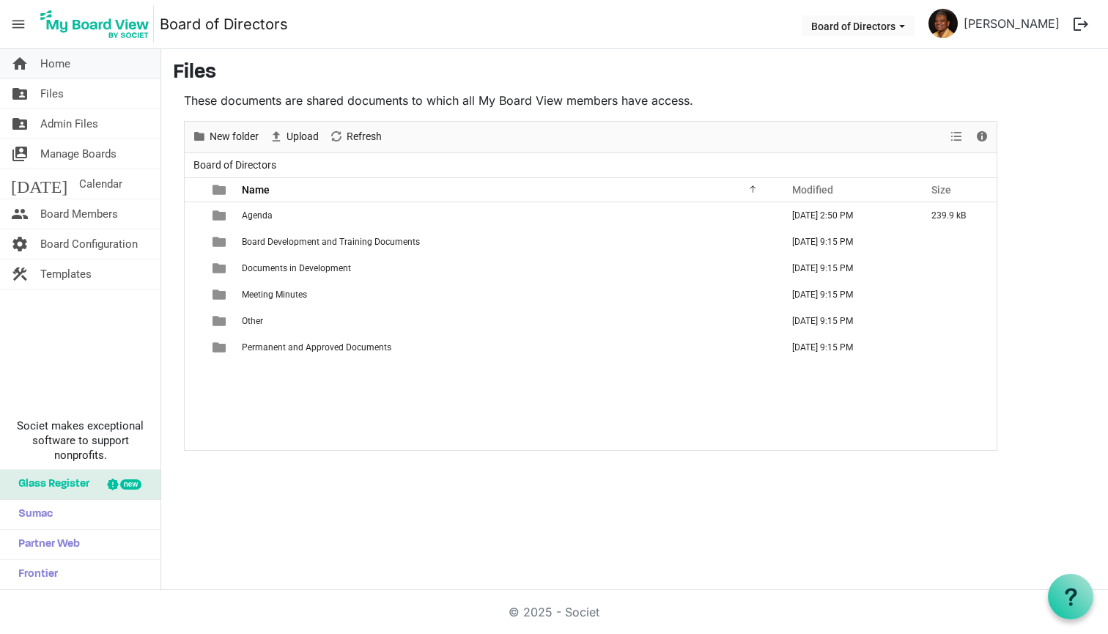
click at [79, 70] on link "home Home" at bounding box center [80, 63] width 160 height 29
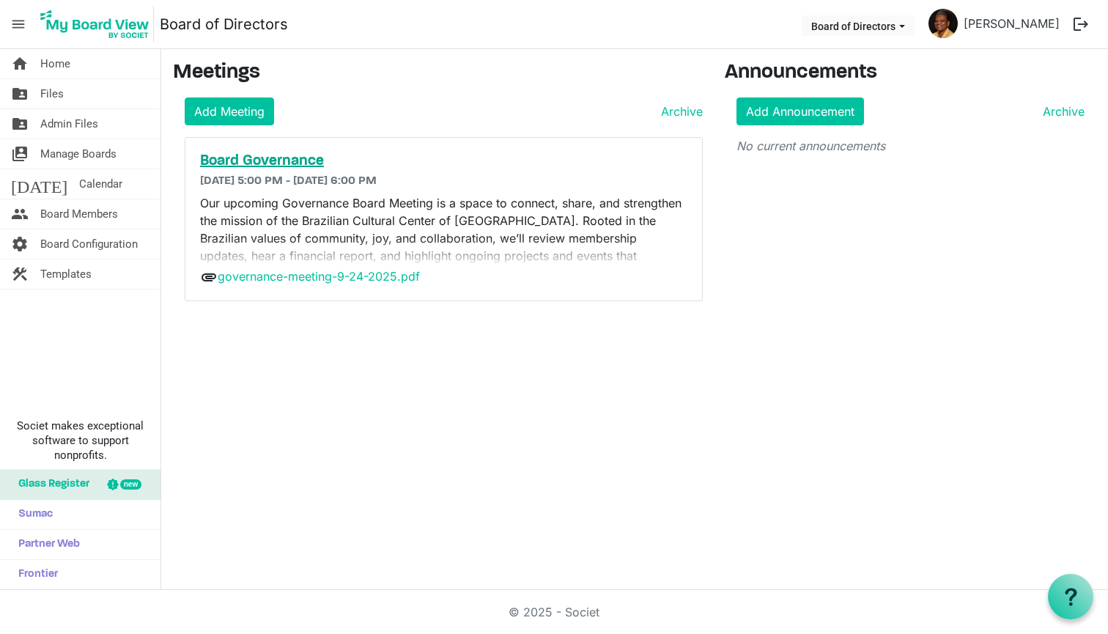
click at [295, 161] on h5 "Board Governance" at bounding box center [443, 161] width 487 height 18
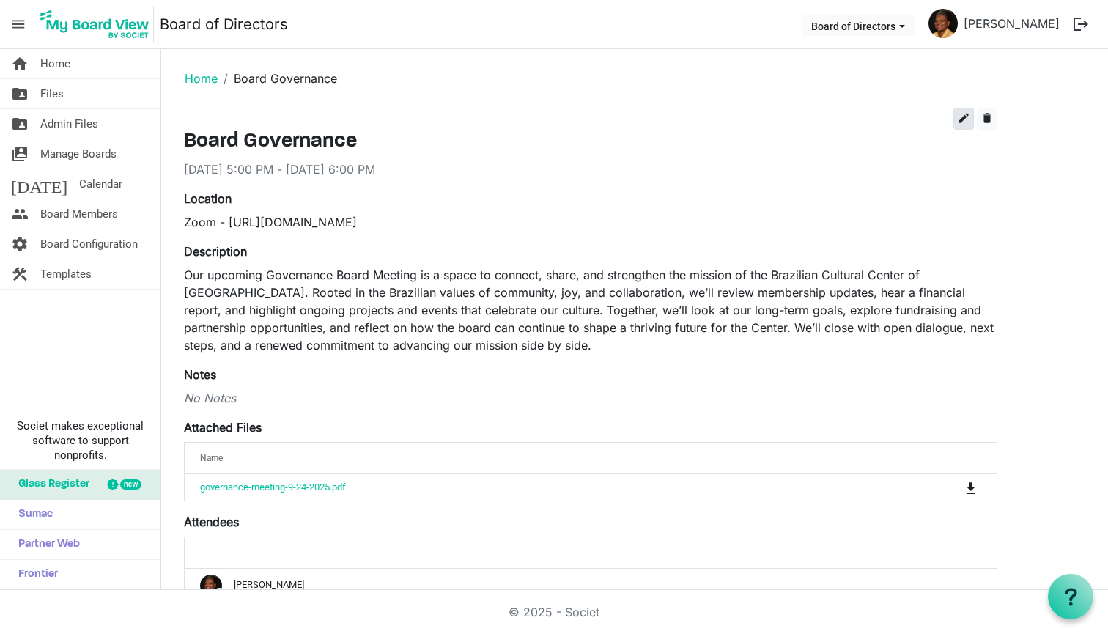
click at [967, 117] on span "edit" at bounding box center [963, 117] width 13 height 13
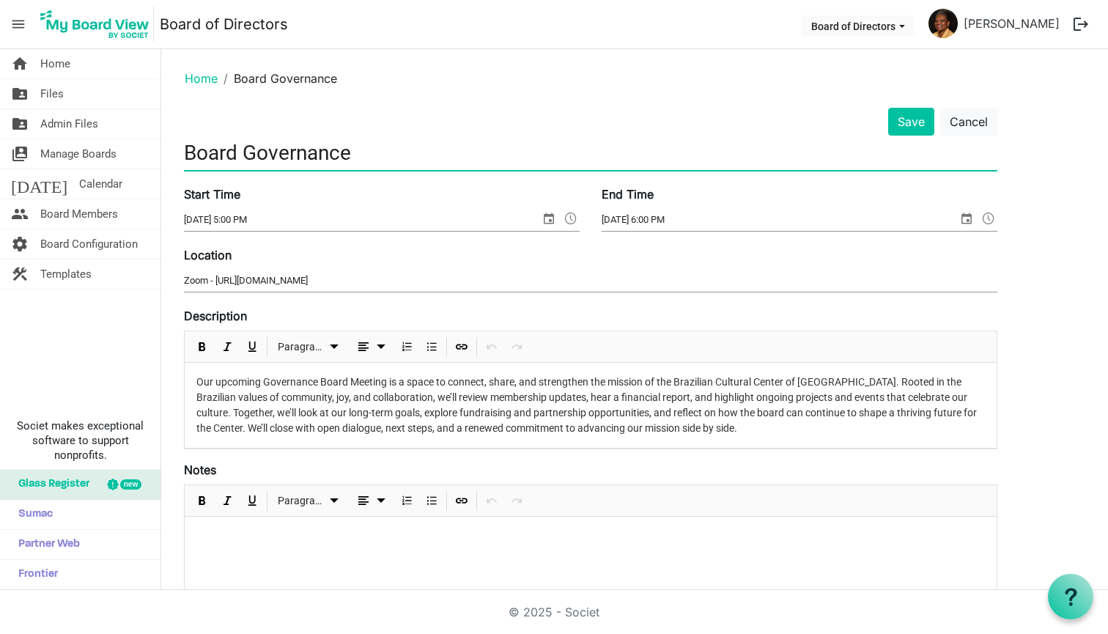
click at [185, 149] on input "Board Governance" at bounding box center [590, 153] width 813 height 34
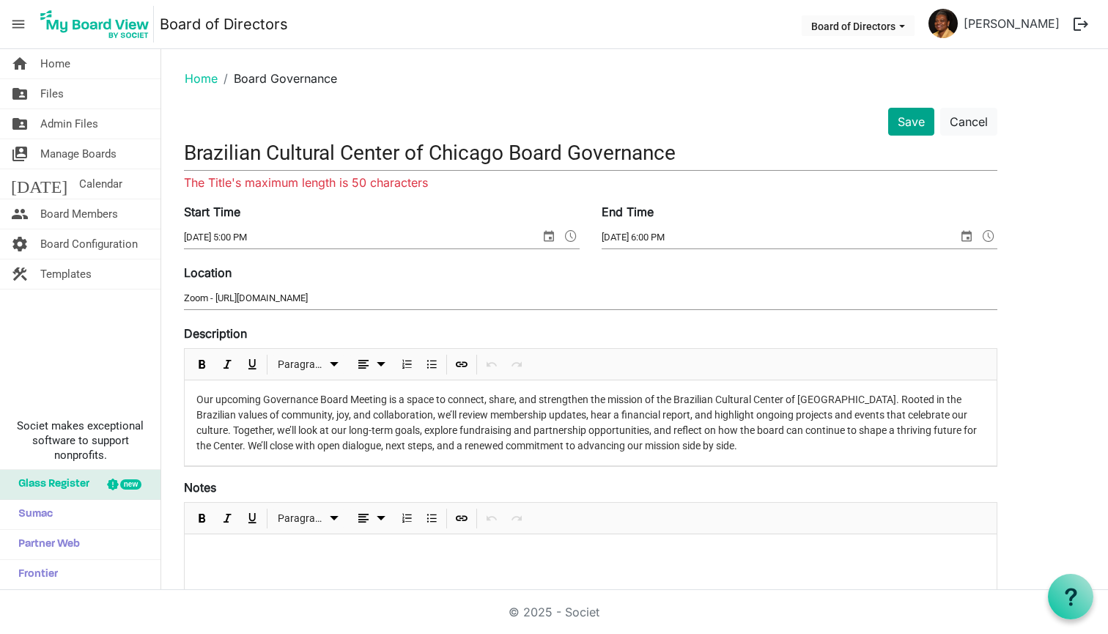
click at [904, 121] on button "Save" at bounding box center [911, 122] width 46 height 28
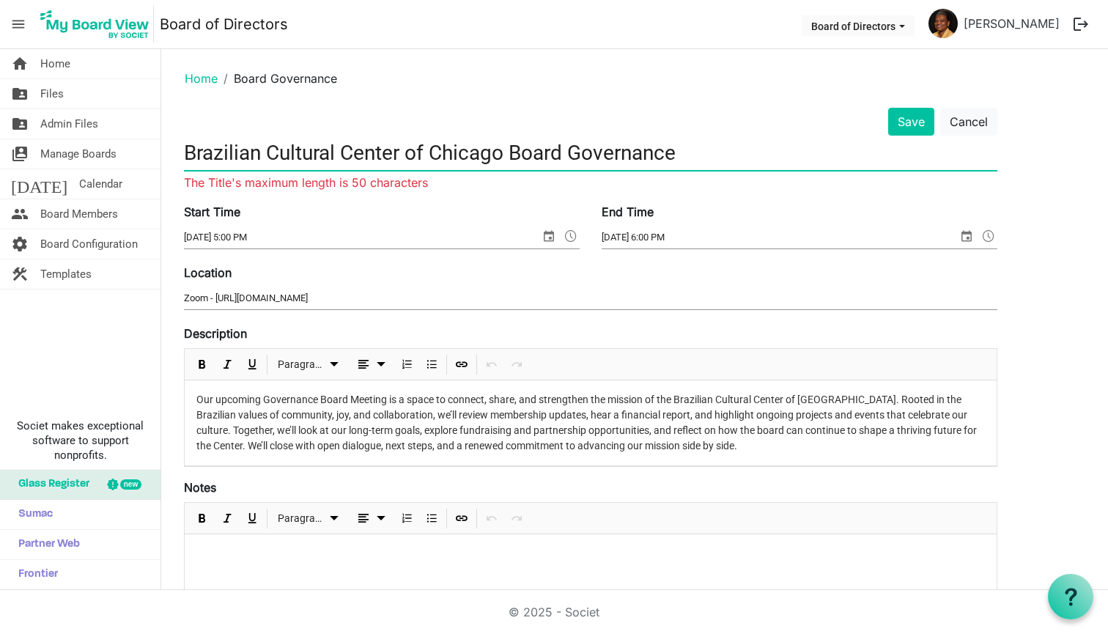
drag, startPoint x: 503, startPoint y: 149, endPoint x: 282, endPoint y: 142, distance: 220.7
click at [282, 142] on input "Brazilian Cultural Center of Chicago Board Governance" at bounding box center [590, 153] width 813 height 34
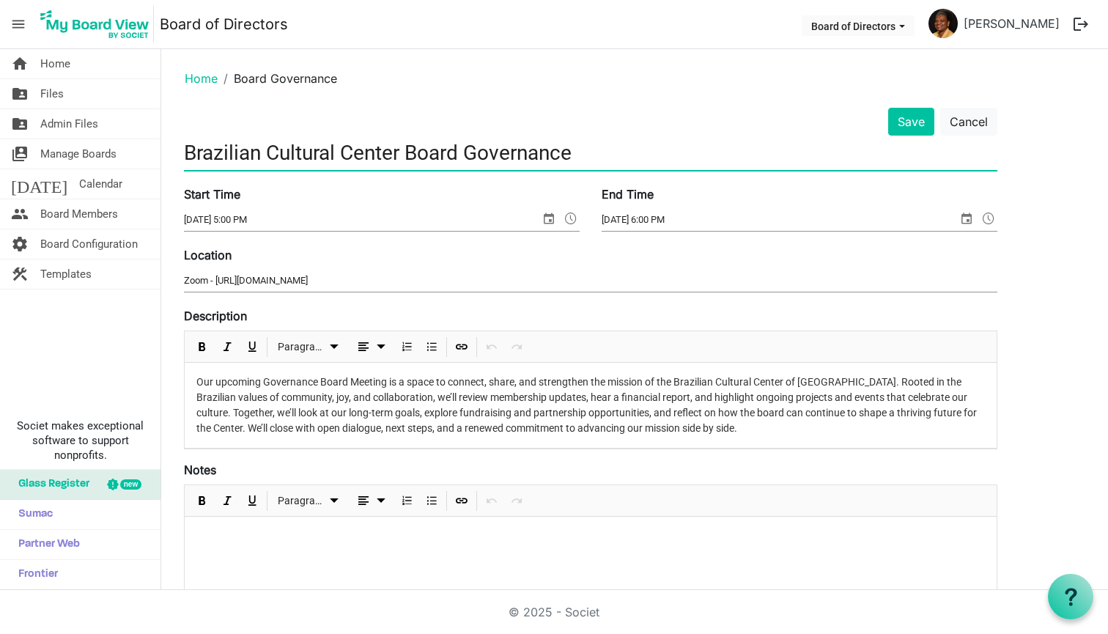
click at [578, 155] on input "Brazilian Cultural Center Board Governance" at bounding box center [590, 153] width 813 height 34
drag, startPoint x: 579, startPoint y: 158, endPoint x: 468, endPoint y: 141, distance: 112.8
click at [468, 141] on input "Brazilian Cultural Center Board Governance" at bounding box center [590, 153] width 813 height 34
type input "Brazilian Cultural Center Board Meeting"
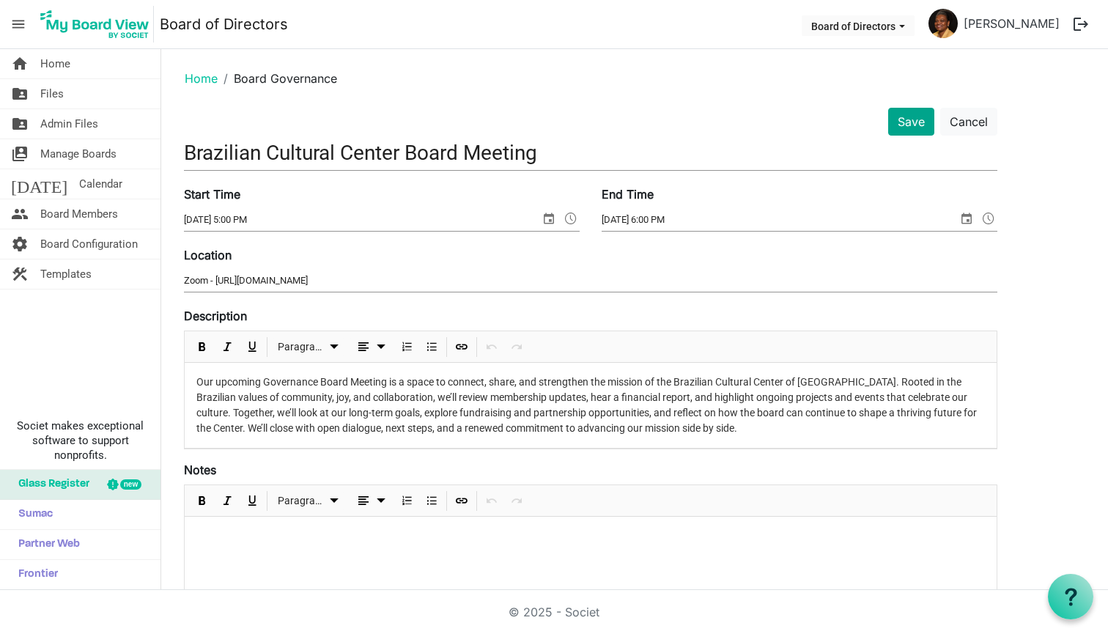
click at [906, 120] on button "Save" at bounding box center [911, 122] width 46 height 28
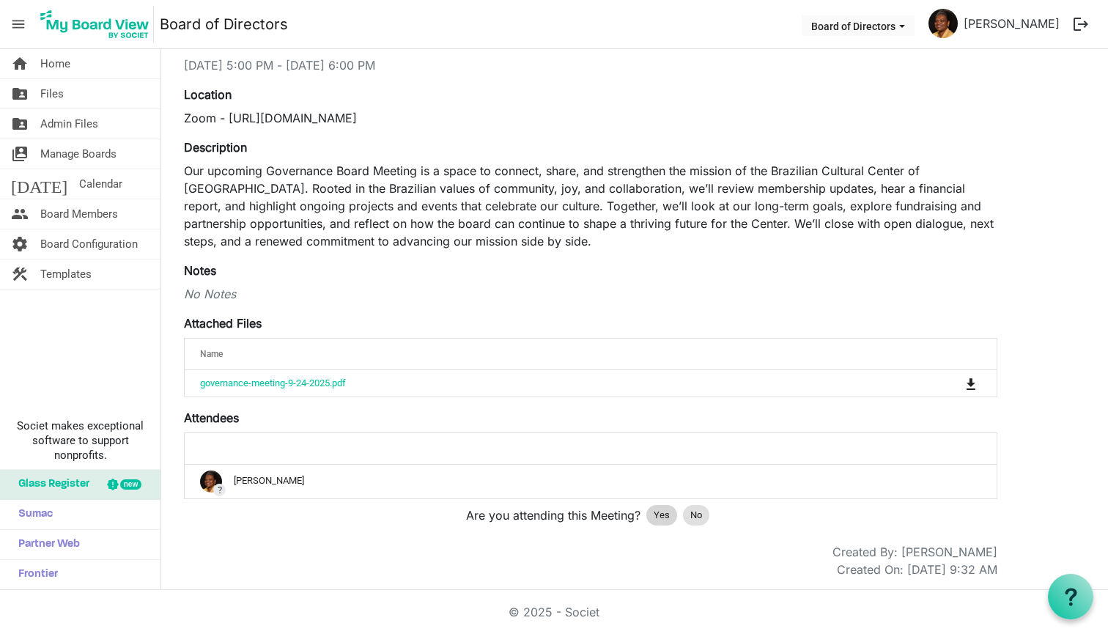
click at [657, 514] on span "Yes" at bounding box center [662, 515] width 16 height 15
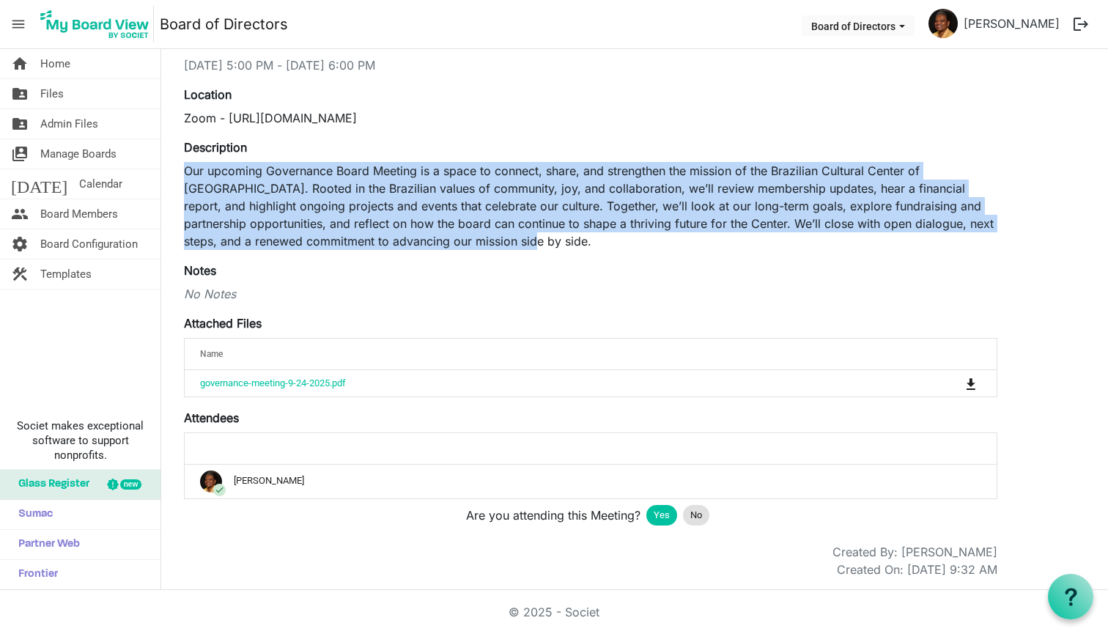
drag, startPoint x: 484, startPoint y: 237, endPoint x: 189, endPoint y: 171, distance: 301.9
click at [189, 171] on p "Our upcoming Governance Board Meeting is a space to connect, share, and strengt…" at bounding box center [590, 206] width 813 height 88
click at [297, 189] on p "Our upcoming Governance Board Meeting is a space to connect, share, and strengt…" at bounding box center [590, 206] width 813 height 88
drag, startPoint x: 477, startPoint y: 245, endPoint x: 182, endPoint y: 171, distance: 303.9
click at [182, 171] on div "edit delete Brazilian Cultural Center Board Meeting [DATE] 5:00 PM - [DATE] 6:0…" at bounding box center [590, 291] width 835 height 575
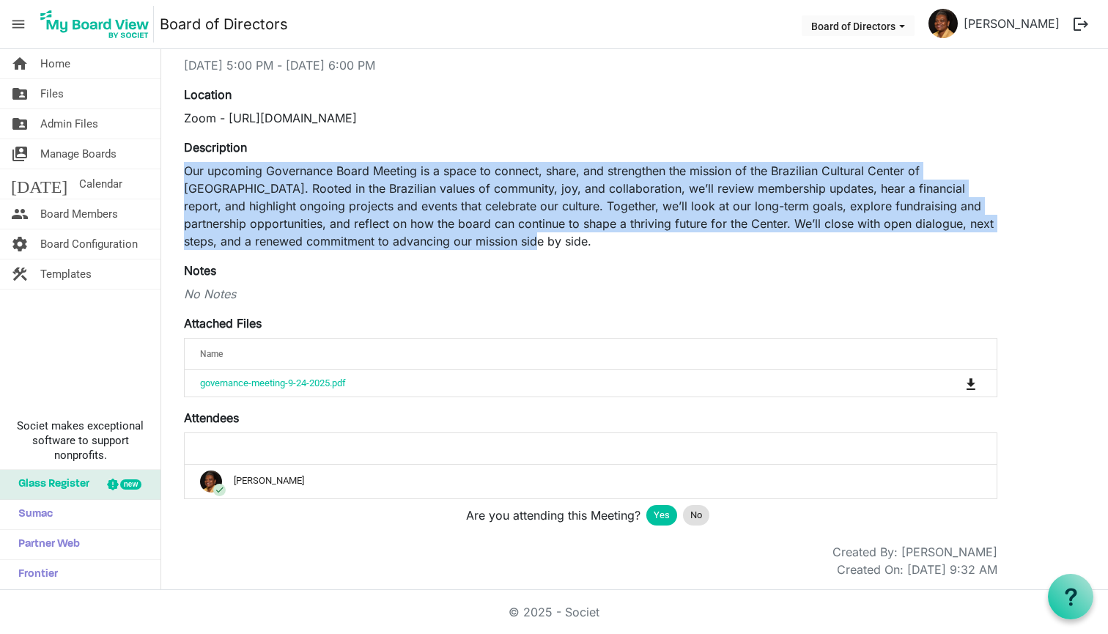
copy p "Our upcoming Governance Board Meeting is a space to connect, share, and strengt…"
